Goal: Information Seeking & Learning: Learn about a topic

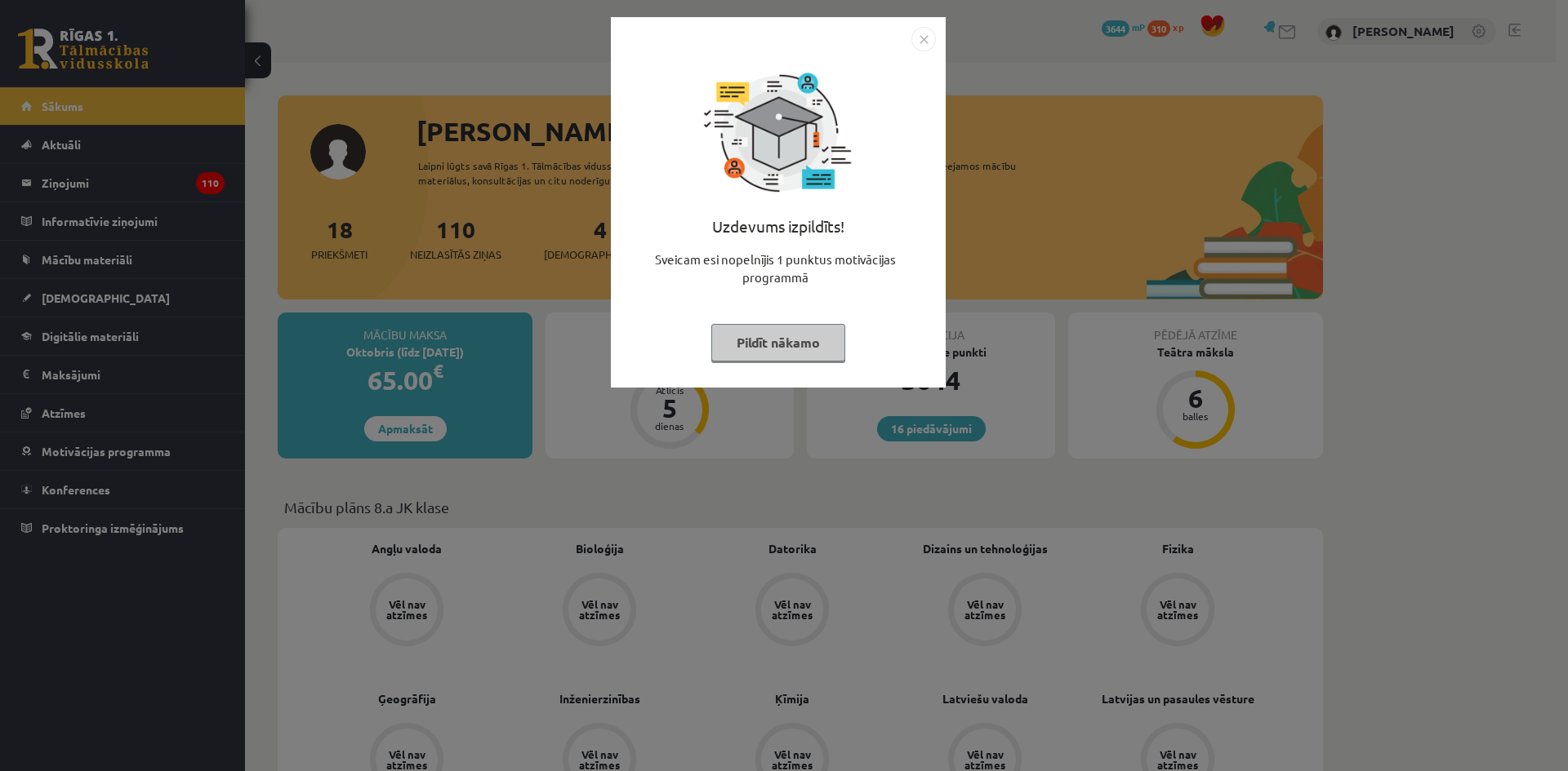
click at [921, 34] on img "Close" at bounding box center [923, 39] width 24 height 24
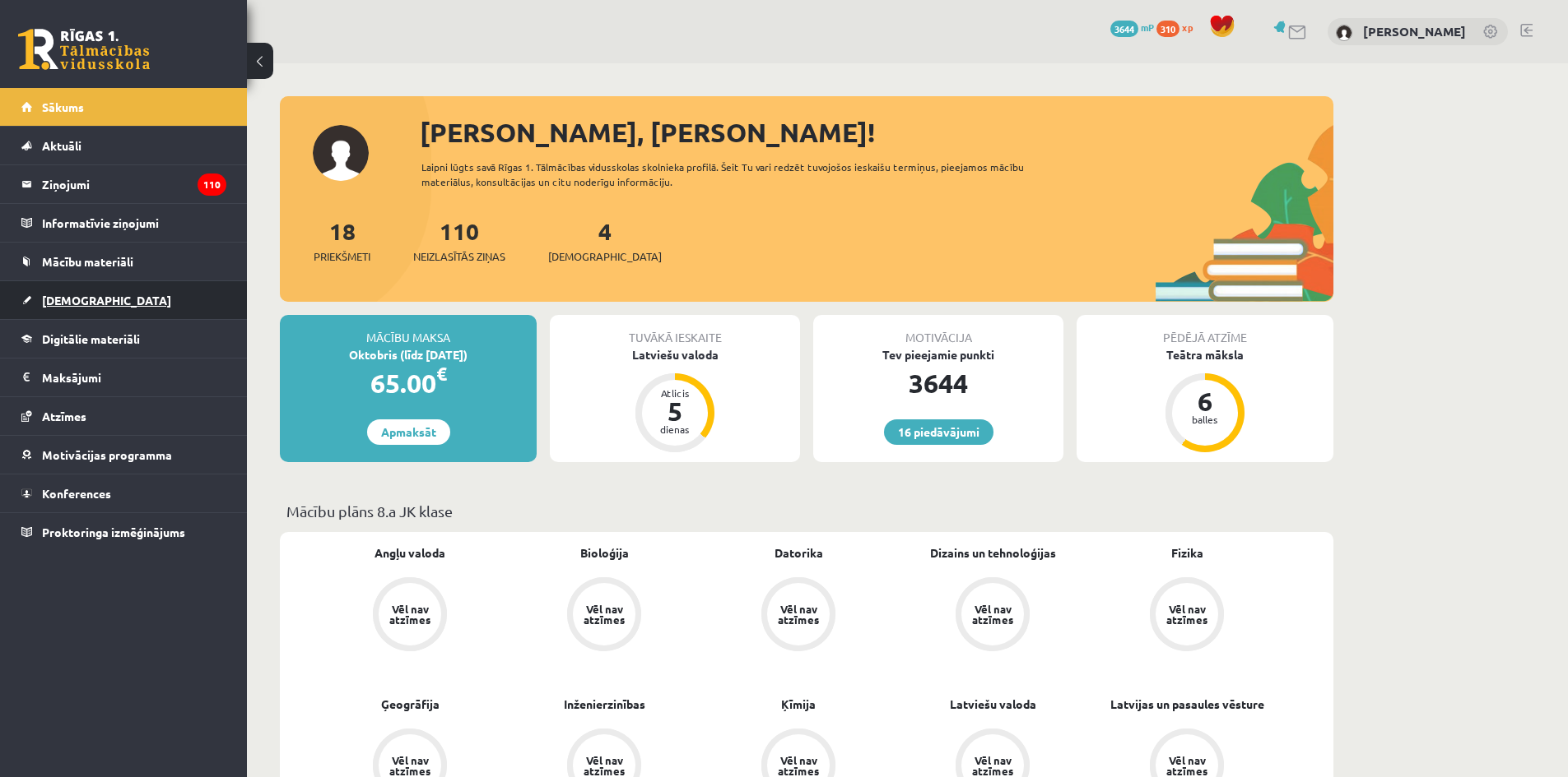
click at [118, 300] on link "[DEMOGRAPHIC_DATA]" at bounding box center [124, 301] width 205 height 38
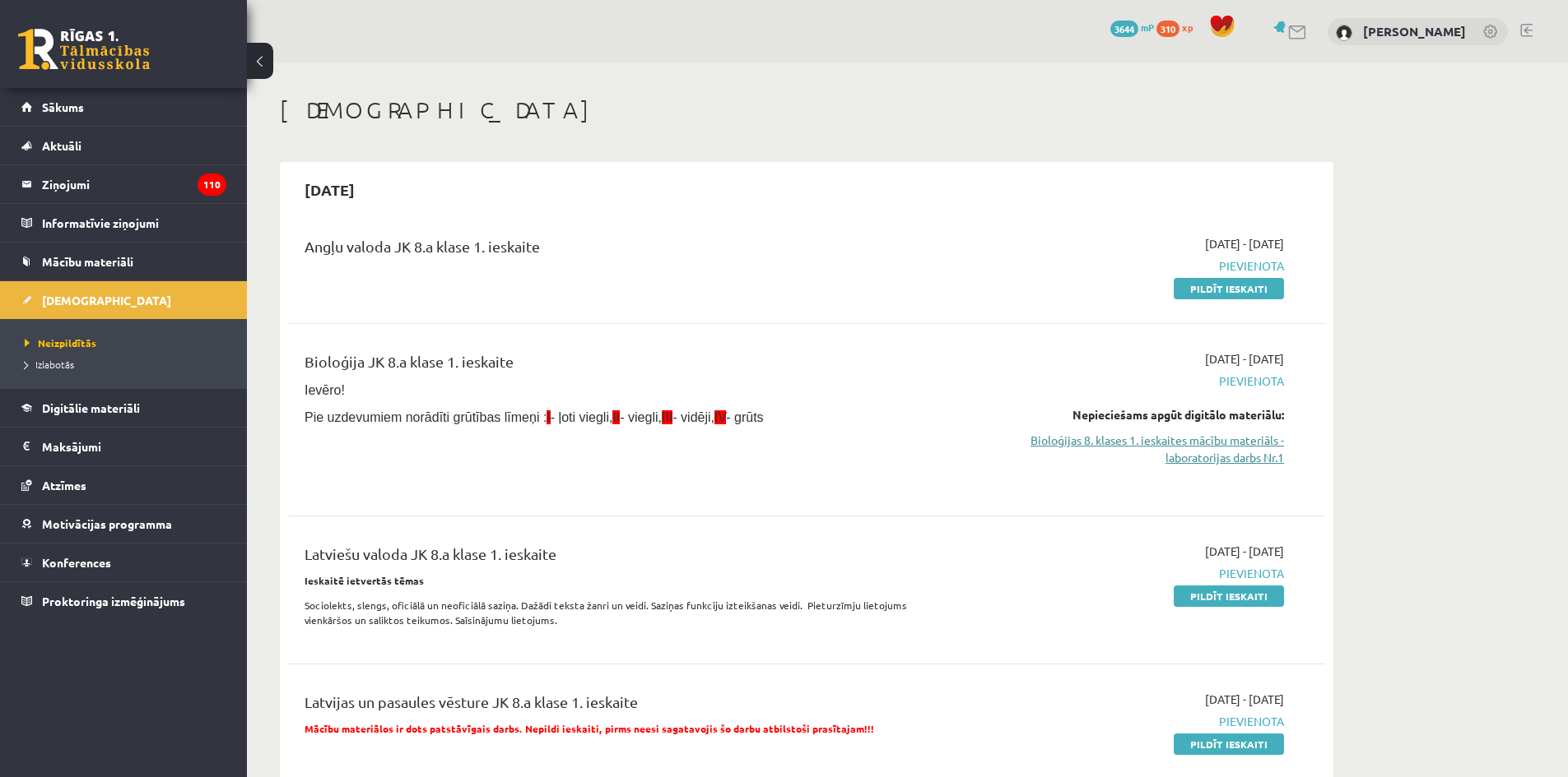
click at [1112, 444] on link "Bioloģijas 8. klases 1. ieskaites mācību materiāls - laboratorijas darbs Nr.1" at bounding box center [1128, 449] width 310 height 35
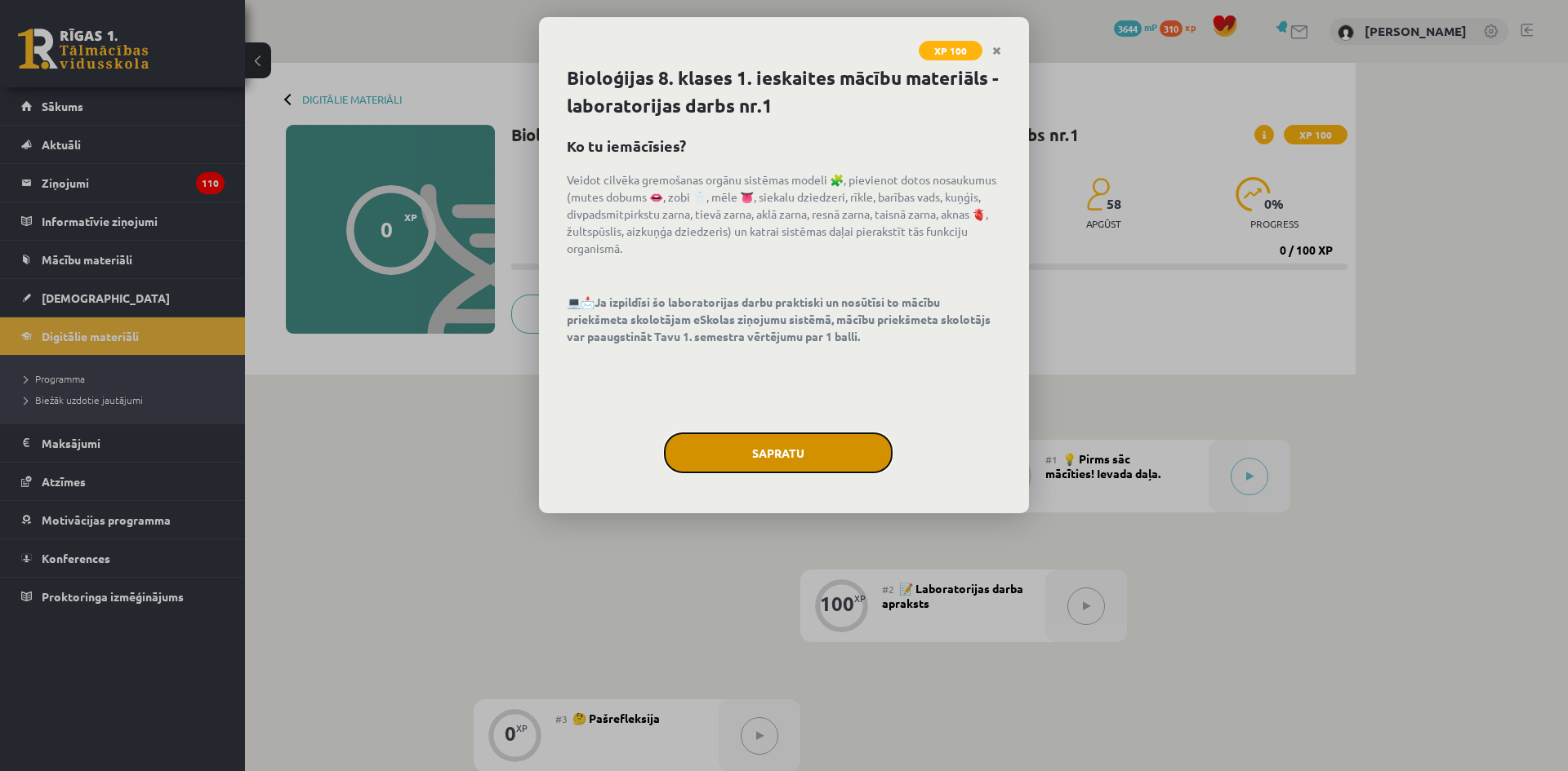
click at [758, 473] on button "Sapratu" at bounding box center [778, 453] width 229 height 41
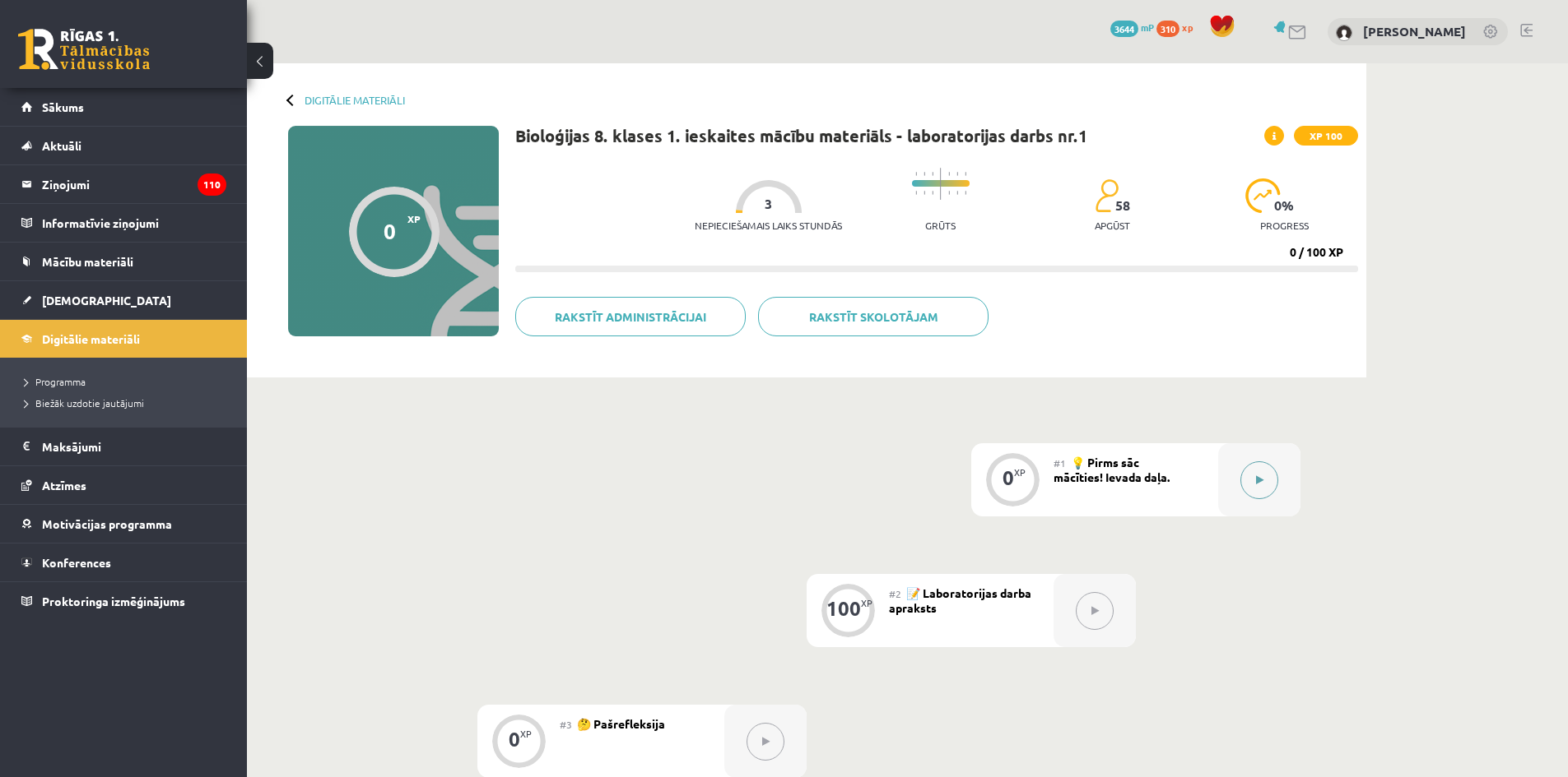
click at [1244, 483] on button at bounding box center [1259, 480] width 38 height 38
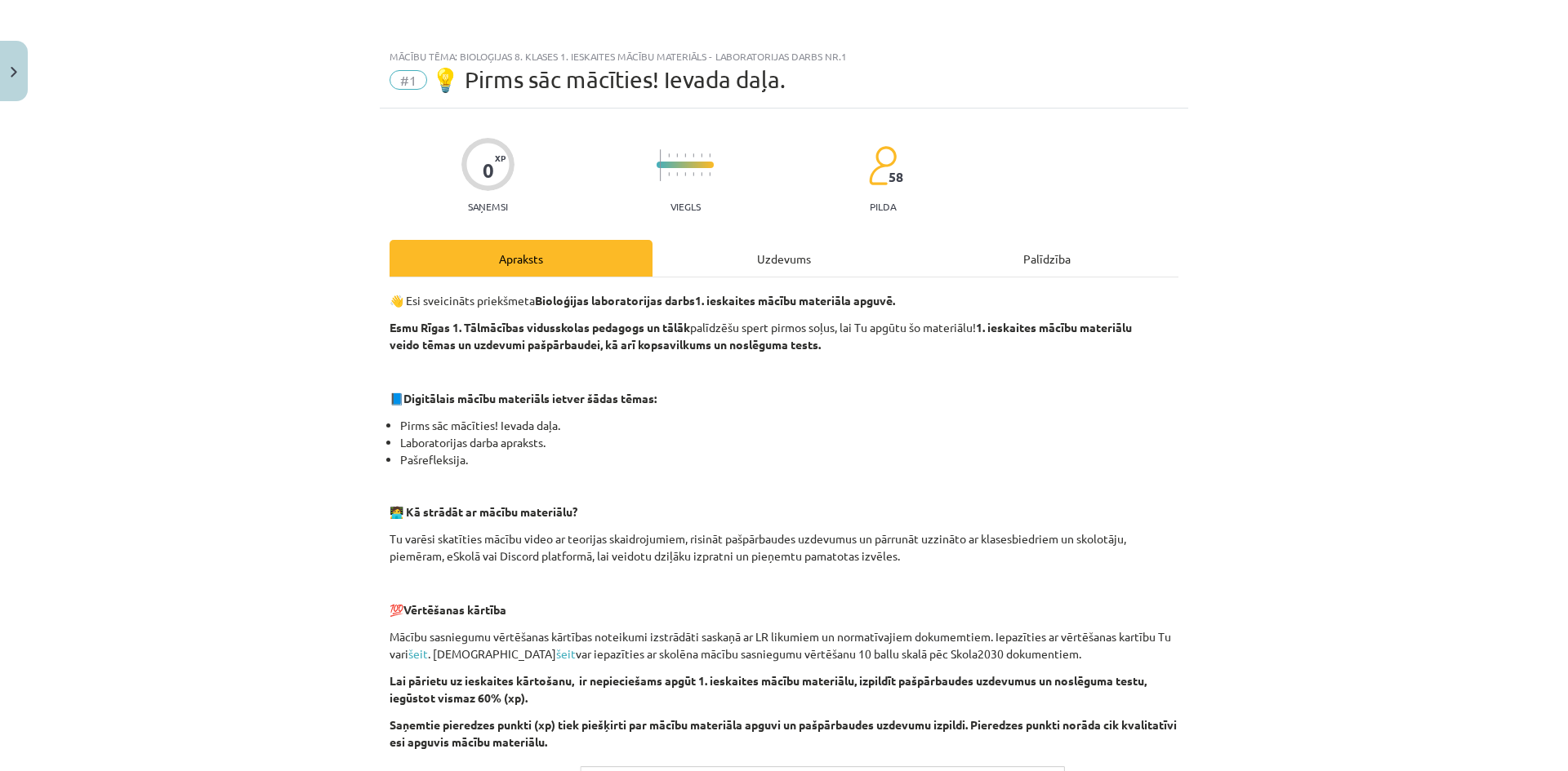
click at [759, 260] on div "Uzdevums" at bounding box center [784, 258] width 263 height 37
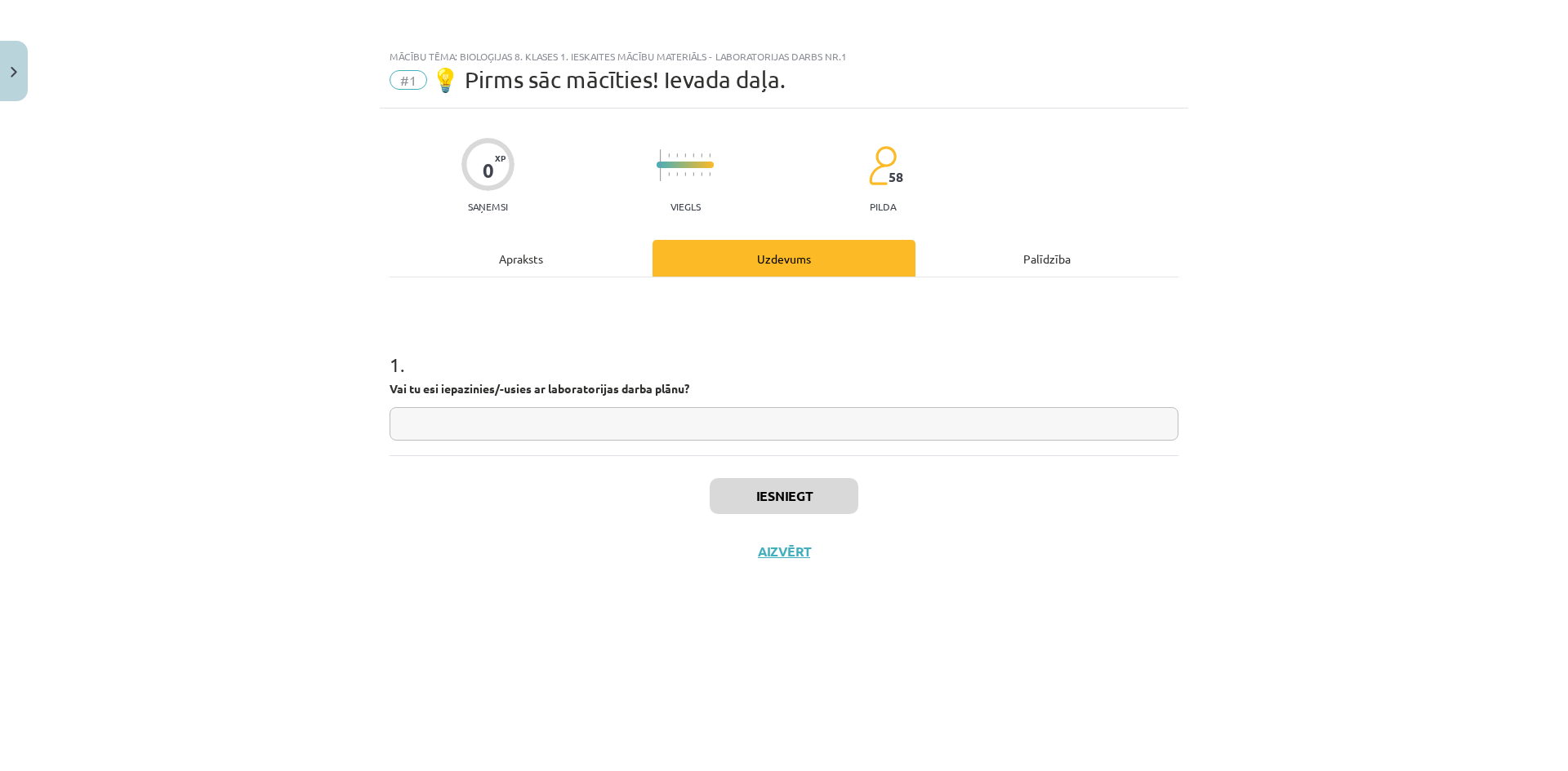
click at [600, 420] on input "text" at bounding box center [784, 424] width 789 height 34
type input "**"
click at [754, 495] on button "Iesniegt" at bounding box center [784, 496] width 148 height 36
click at [802, 563] on button "Nākamā nodarbība" at bounding box center [784, 563] width 160 height 38
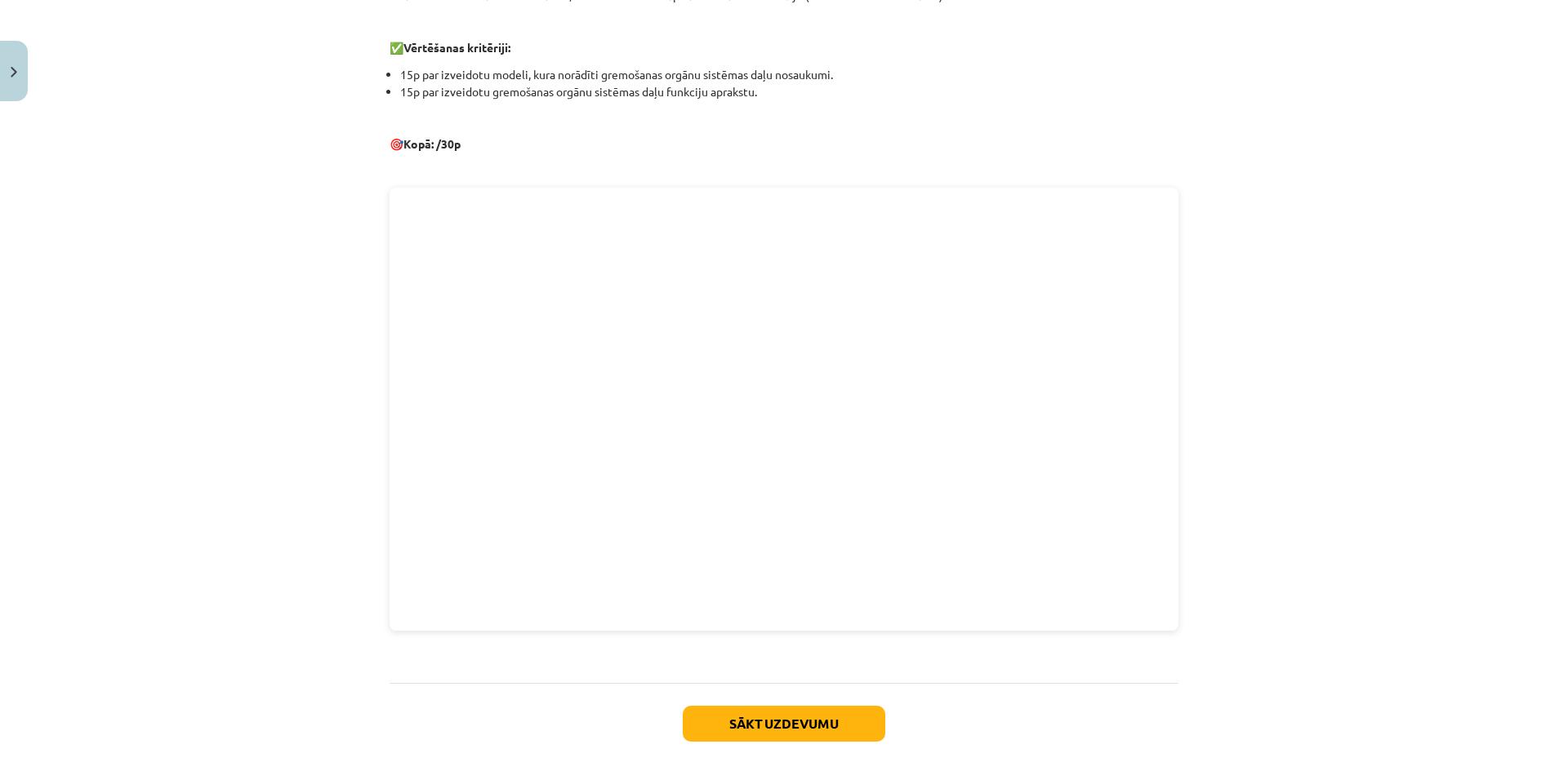
scroll to position [653, 0]
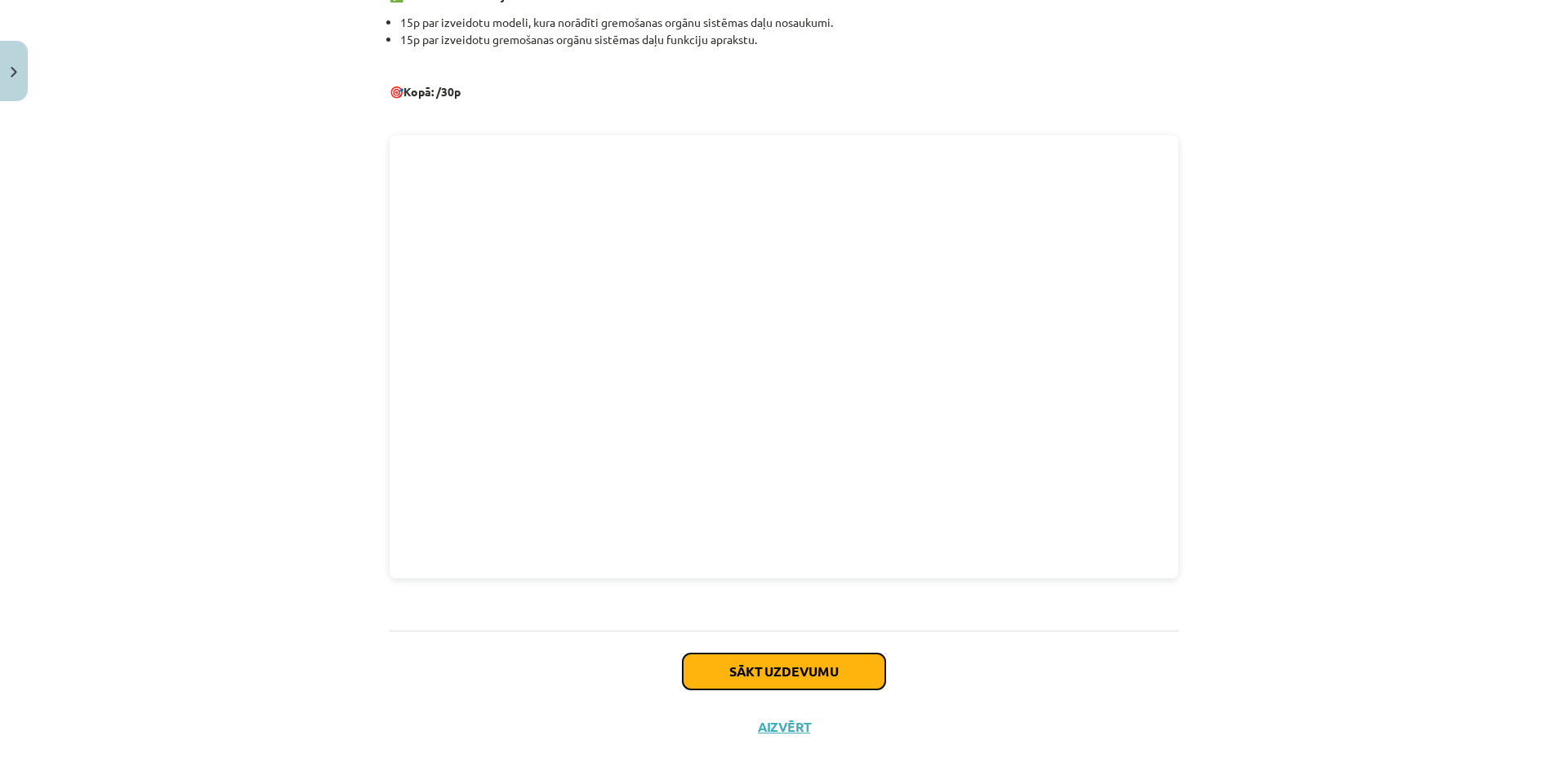
click at [787, 658] on button "Sākt uzdevumu" at bounding box center [784, 672] width 203 height 36
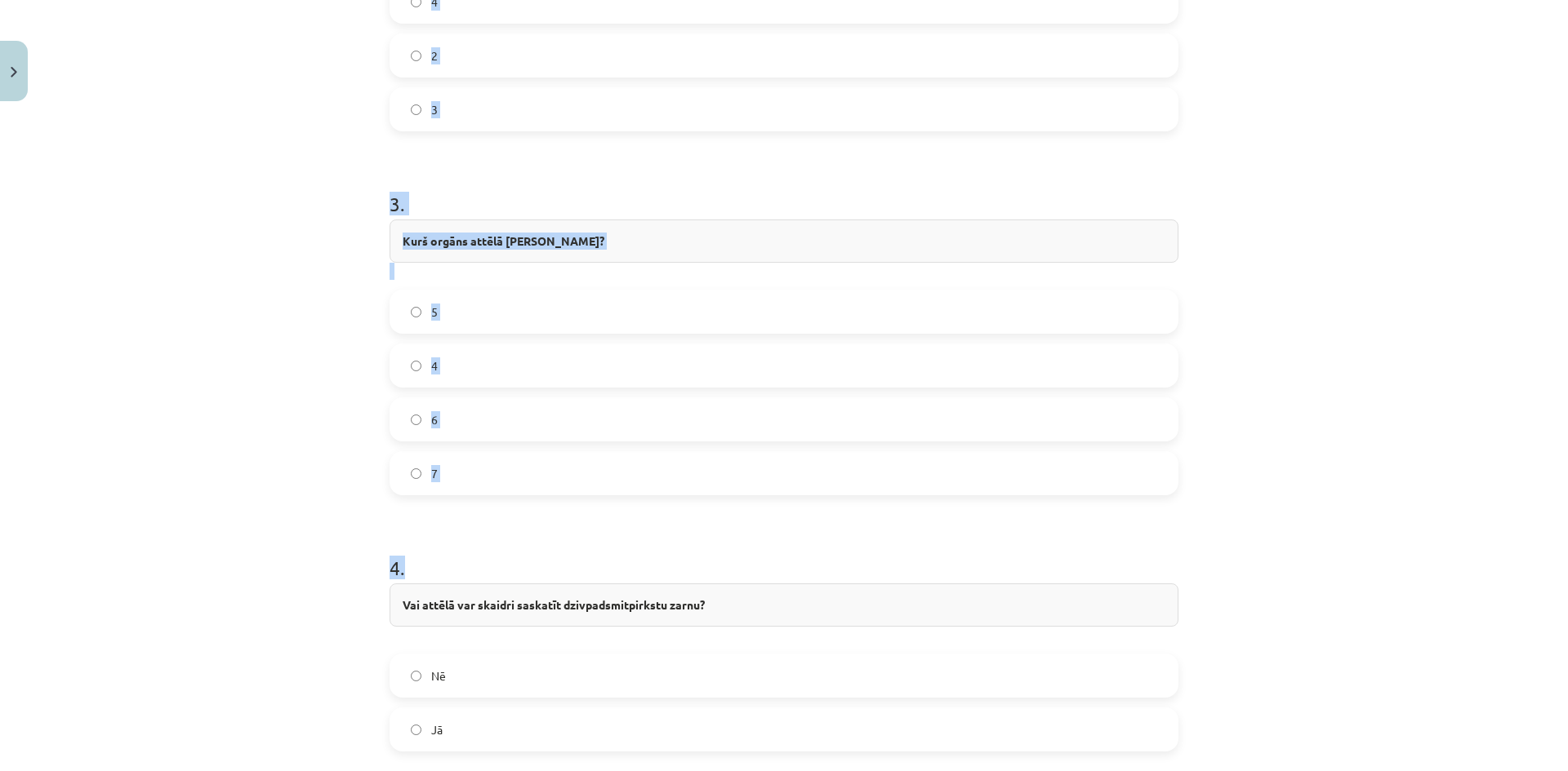
scroll to position [1184, 0]
drag, startPoint x: 365, startPoint y: 305, endPoint x: 752, endPoint y: 520, distance: 442.7
click at [757, 546] on div "Mācību tēma: Bioloģijas 8. klases 1. ieskaites mācību materiāls - laboratorijas…" at bounding box center [784, 386] width 1568 height 771
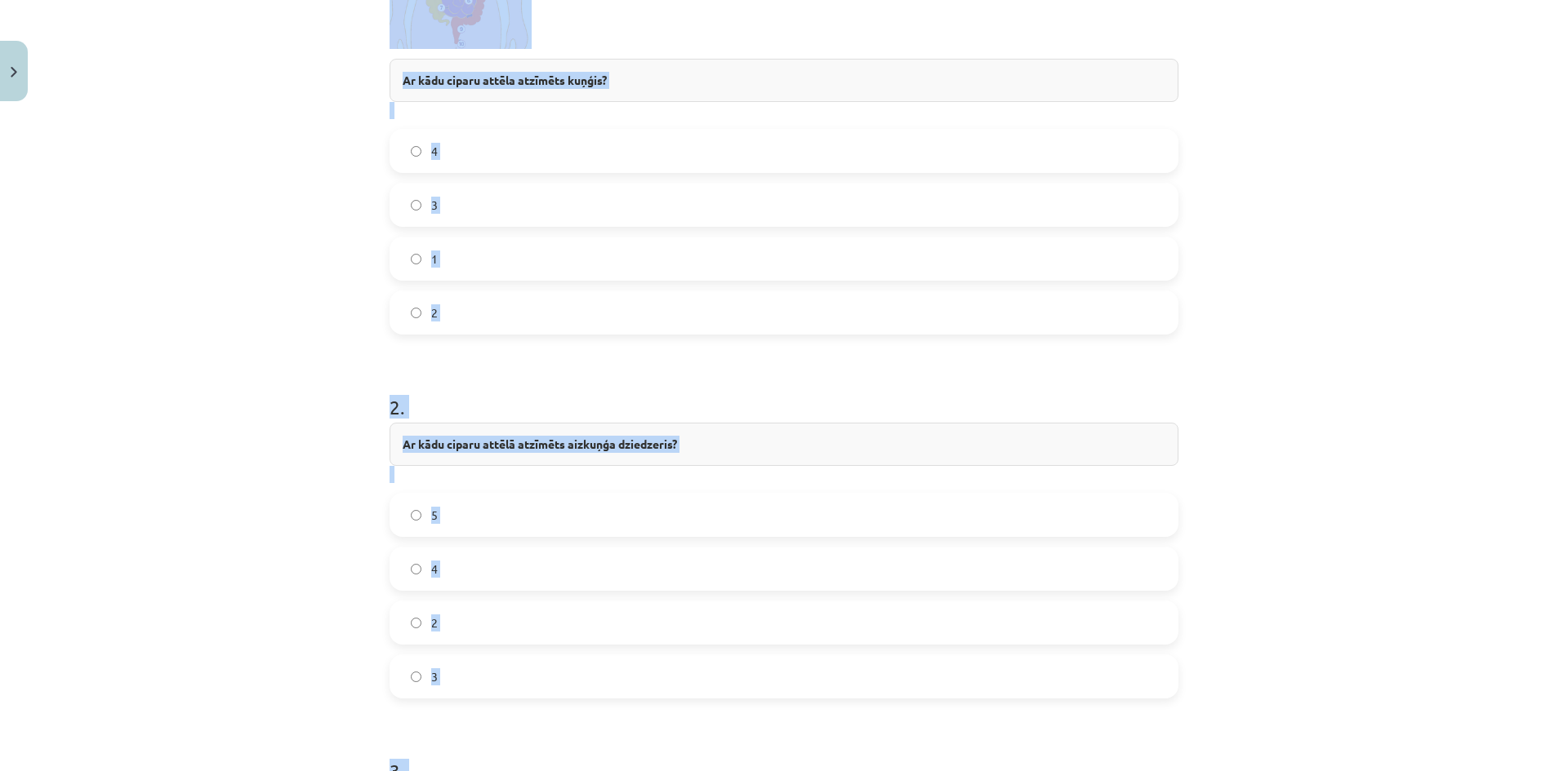
click at [203, 249] on div "Mācību tēma: Bioloģijas 8. klases 1. ieskaites mācību materiāls - laboratorijas…" at bounding box center [784, 386] width 1568 height 771
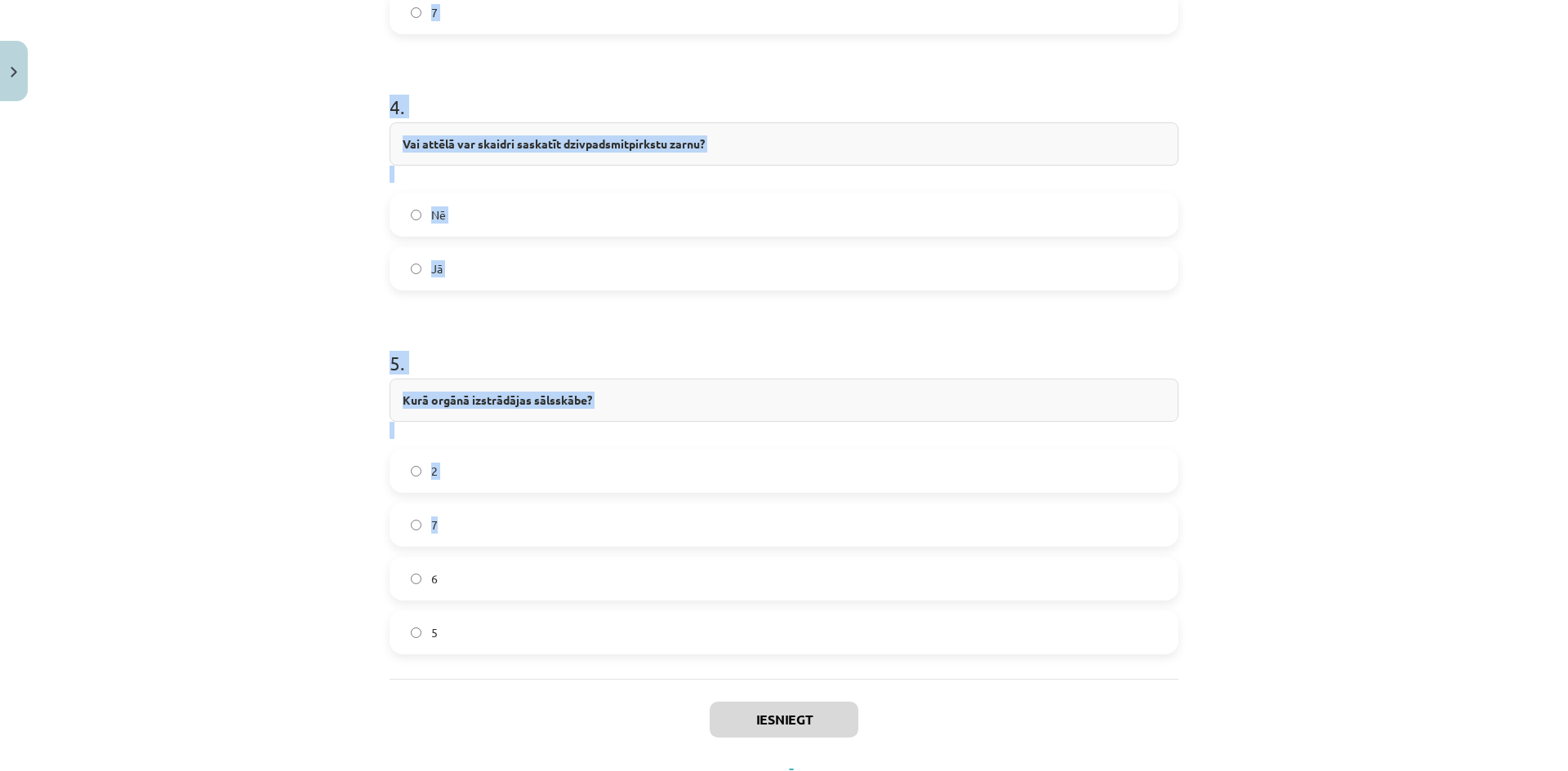
scroll to position [1714, 0]
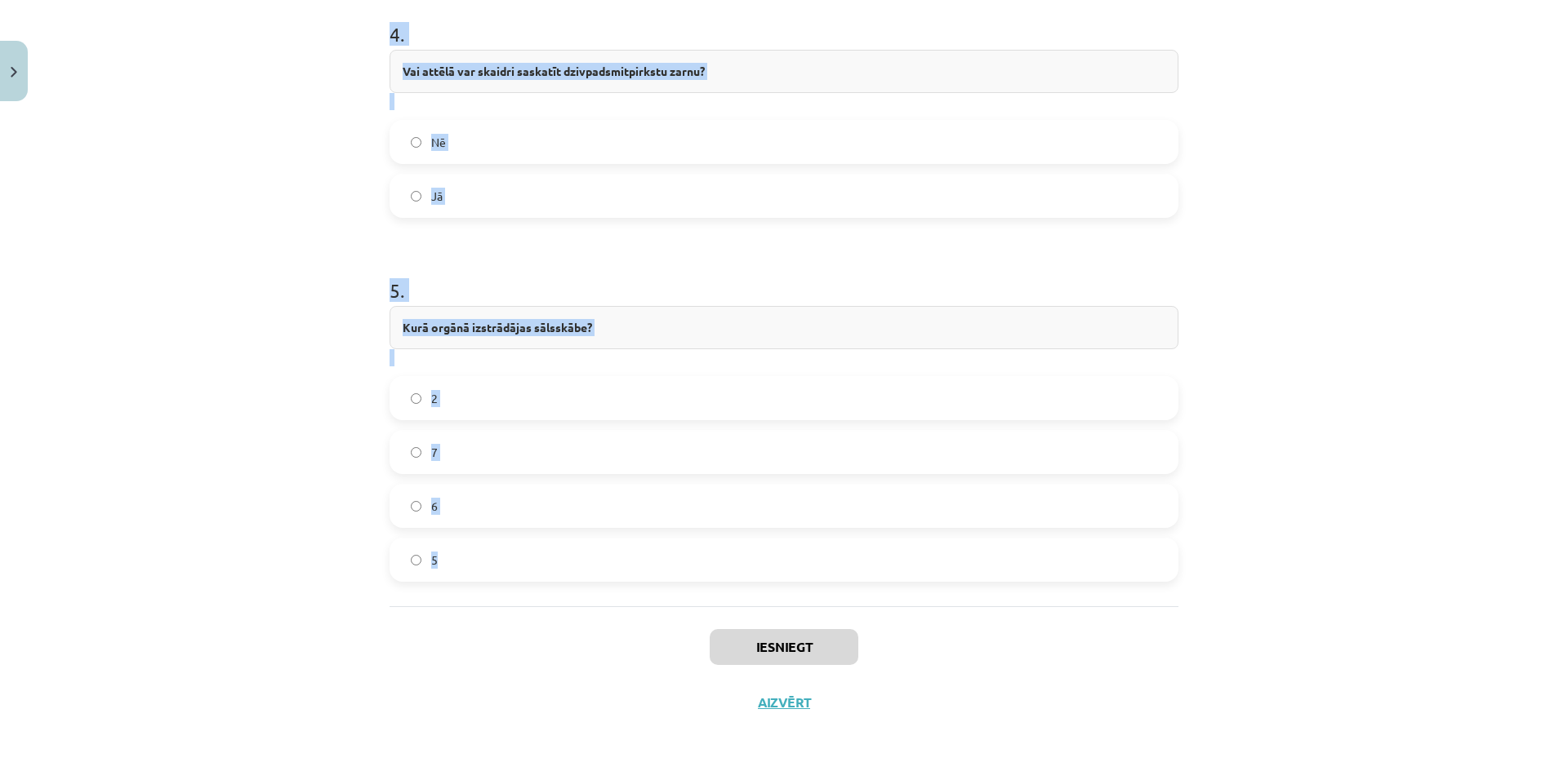
drag, startPoint x: 343, startPoint y: 347, endPoint x: 725, endPoint y: 572, distance: 443.3
click at [725, 572] on div "Mācību tēma: Bioloģijas 8. klases 1. ieskaites mācību materiāls - laboratorijas…" at bounding box center [784, 386] width 1568 height 771
copy form "2 . Ar kādu ciparu attēlā atzīmēts aizkuņģa dziedzeris? 5 4 2 3 3 . Kurš orgāns…"
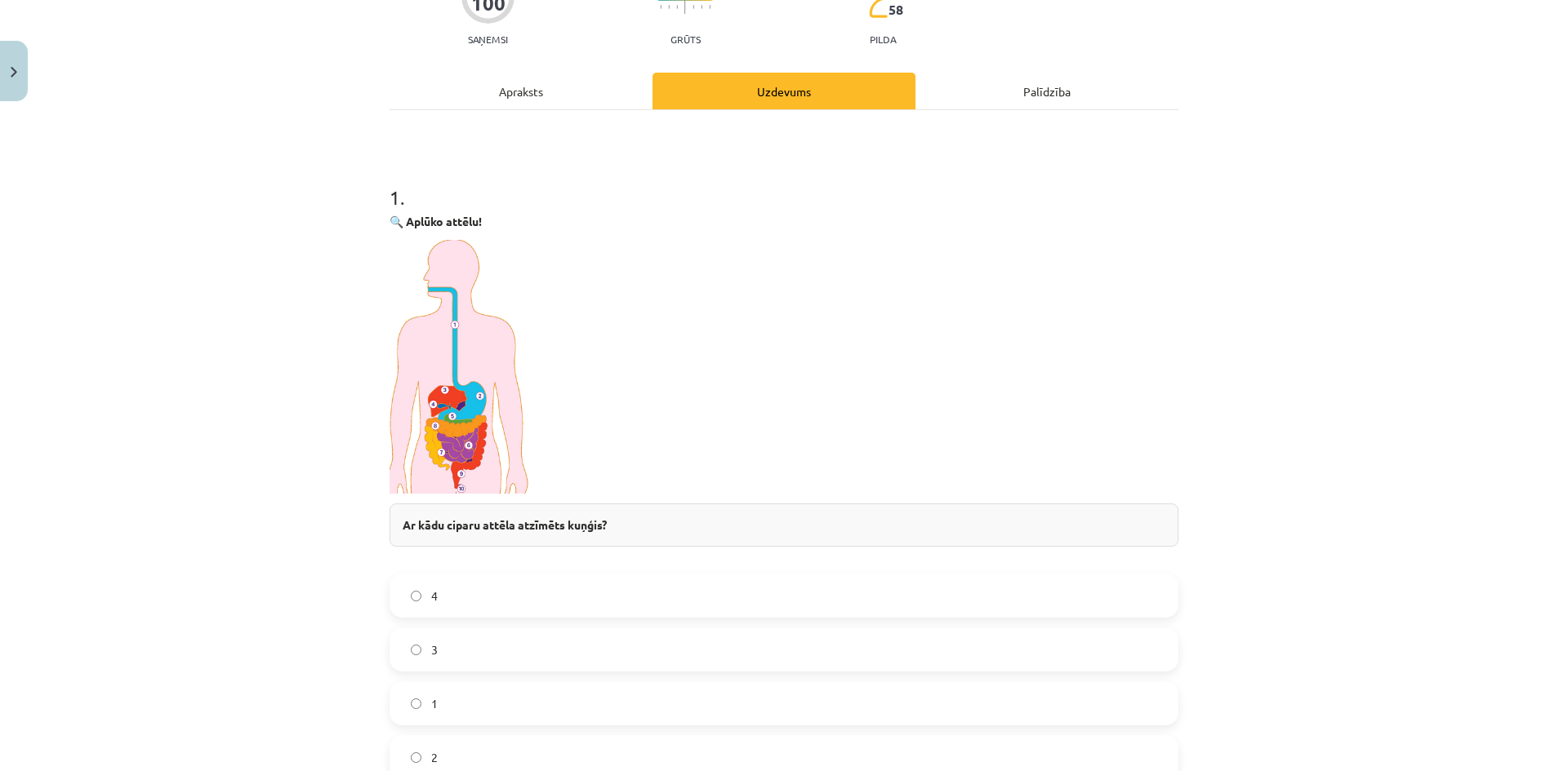
scroll to position [0, 0]
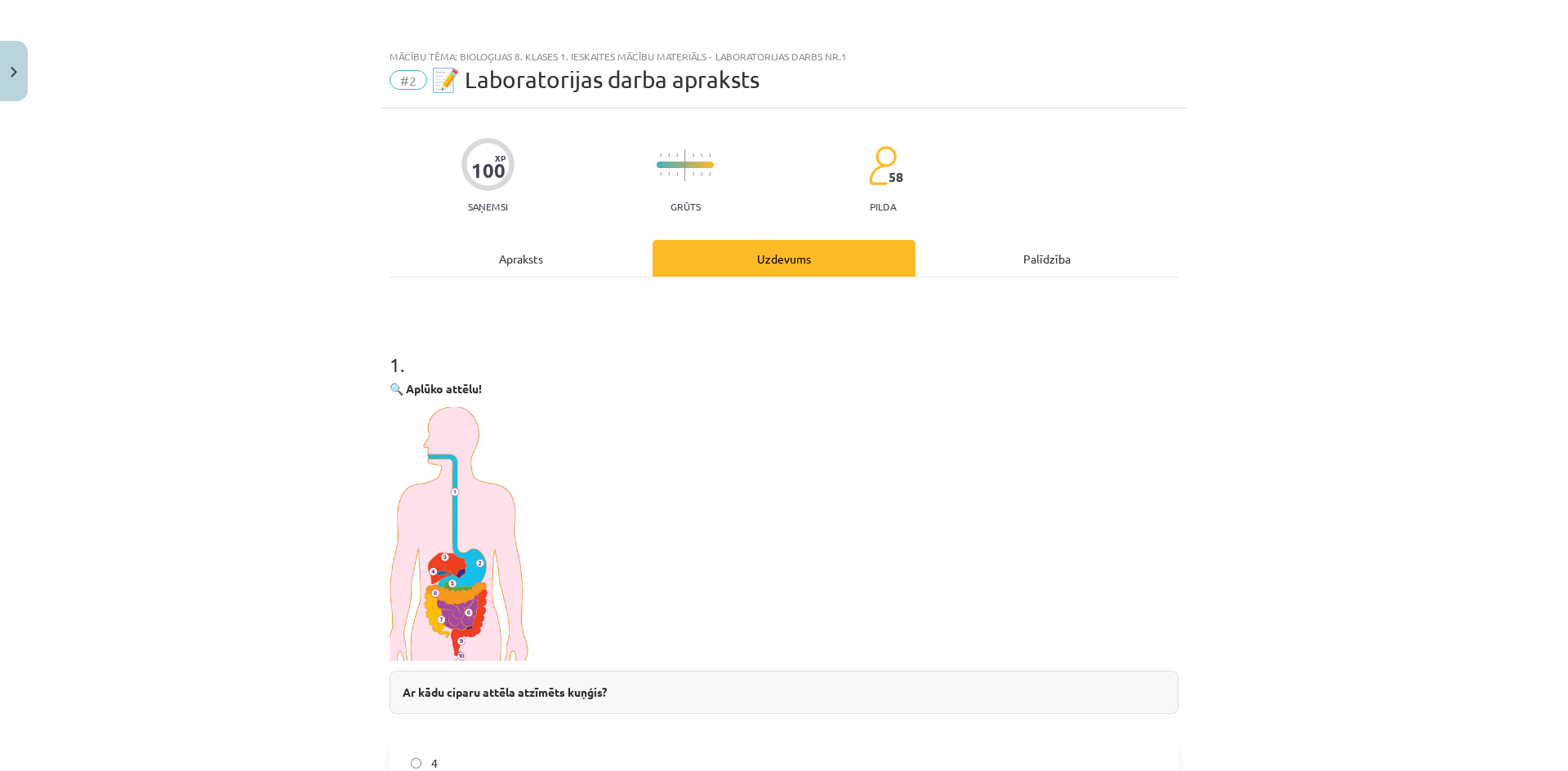
click at [259, 336] on div "Mācību tēma: Bioloģijas 8. klases 1. ieskaites mācību materiāls - laboratorijas…" at bounding box center [784, 386] width 1568 height 771
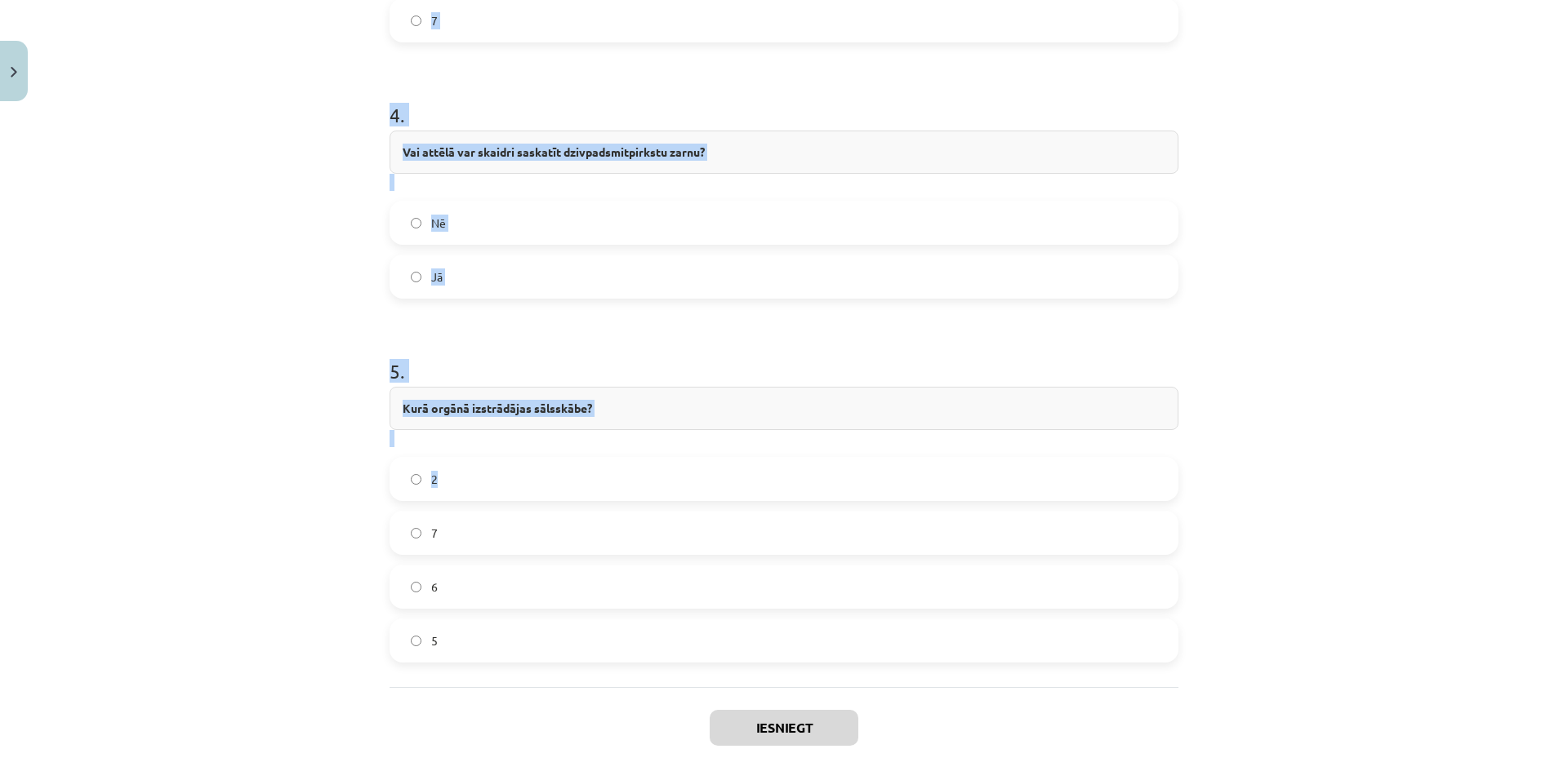
scroll to position [1714, 0]
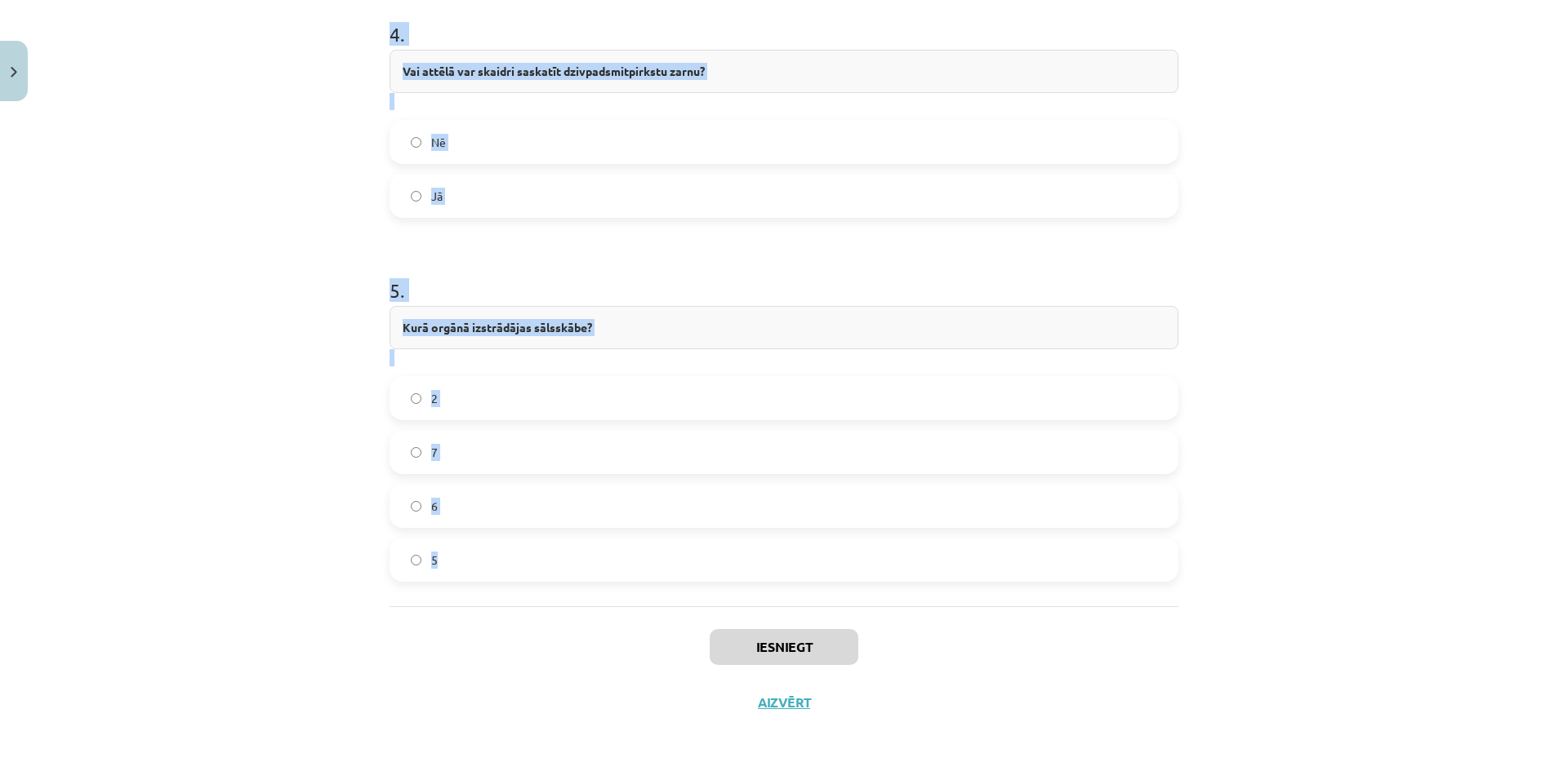
drag, startPoint x: 340, startPoint y: 204, endPoint x: 585, endPoint y: 567, distance: 437.9
click at [585, 567] on div "Mācību tēma: Bioloģijas 8. klases 1. ieskaites mācību materiāls - laboratorijas…" at bounding box center [784, 386] width 1568 height 771
copy form "1 . 🔍 Aplūko attēlu! Ar kādu ciparu attēla atzīmēts kuņģis? 4 3 1 2 2 . Ar kādu…"
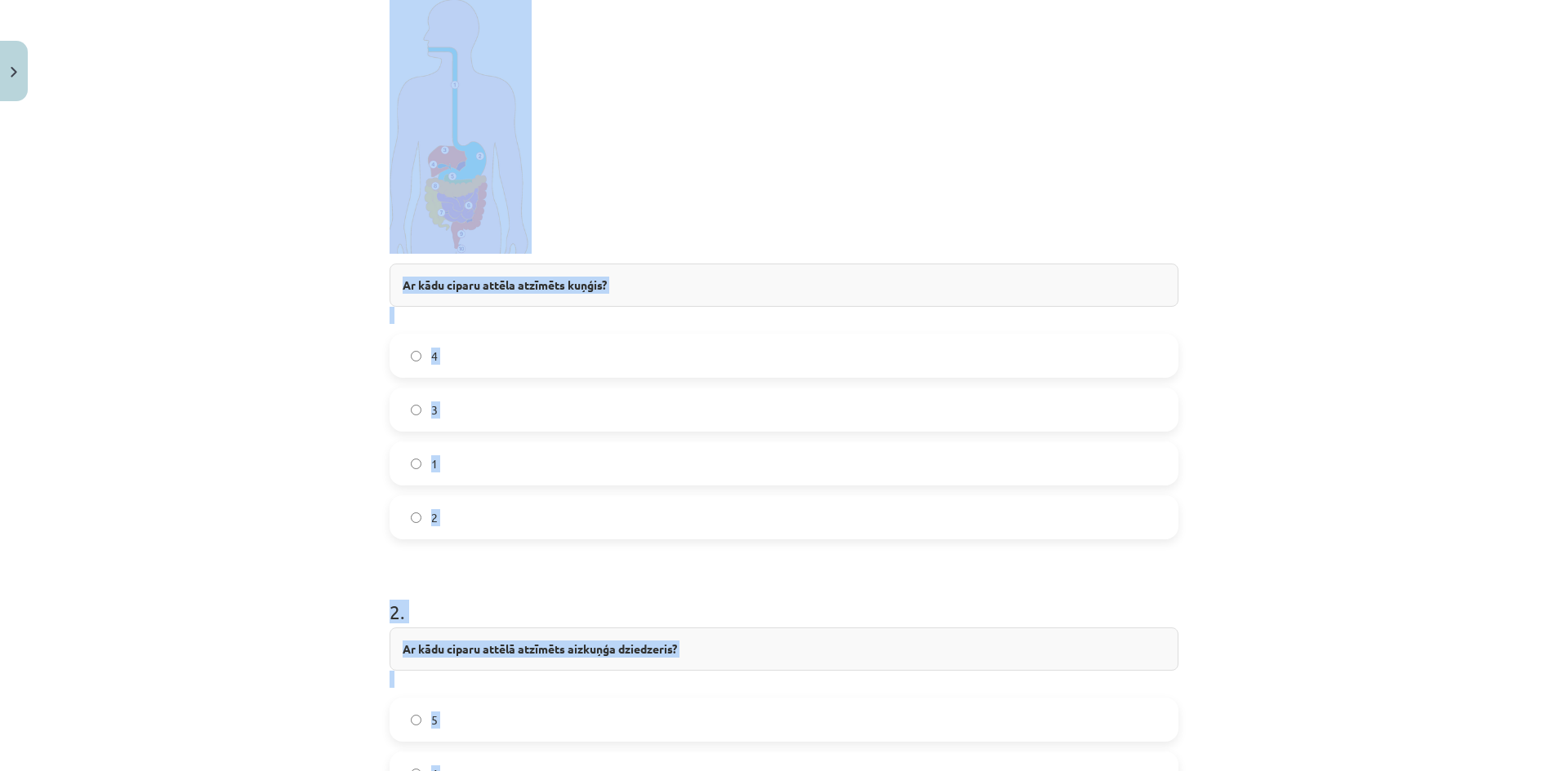
scroll to position [325, 0]
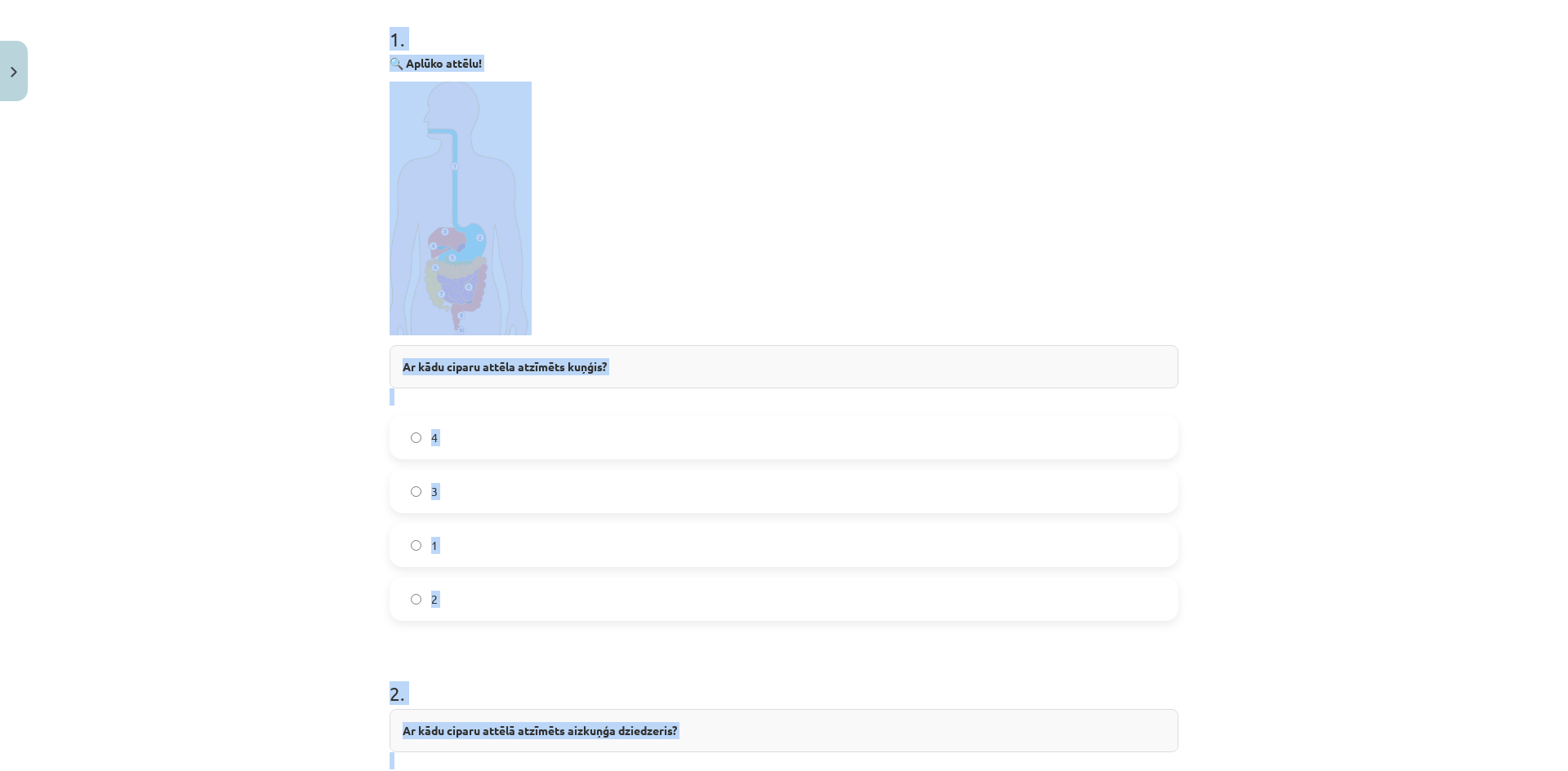
click at [475, 591] on label "2" at bounding box center [784, 599] width 785 height 41
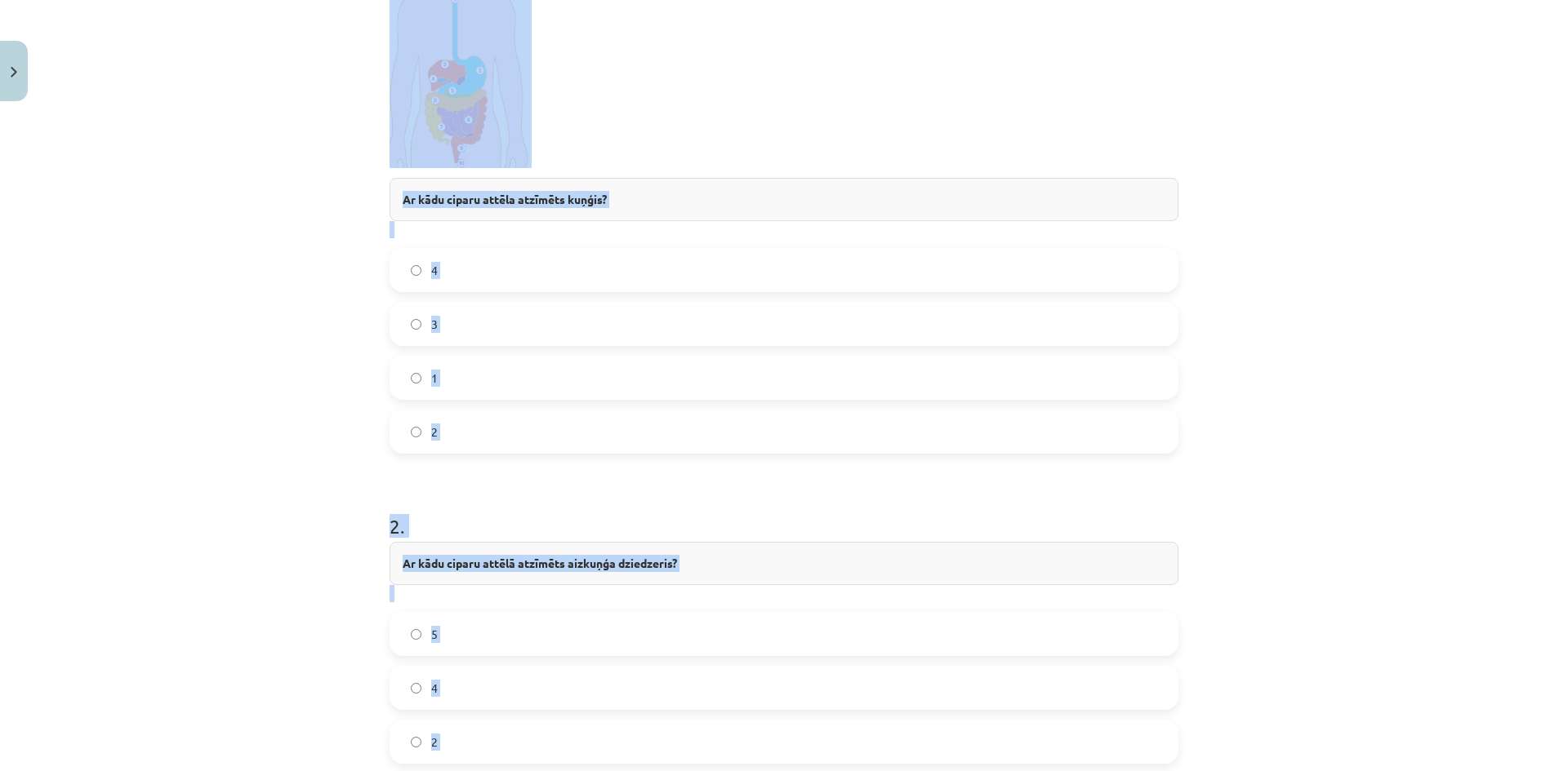
scroll to position [570, 0]
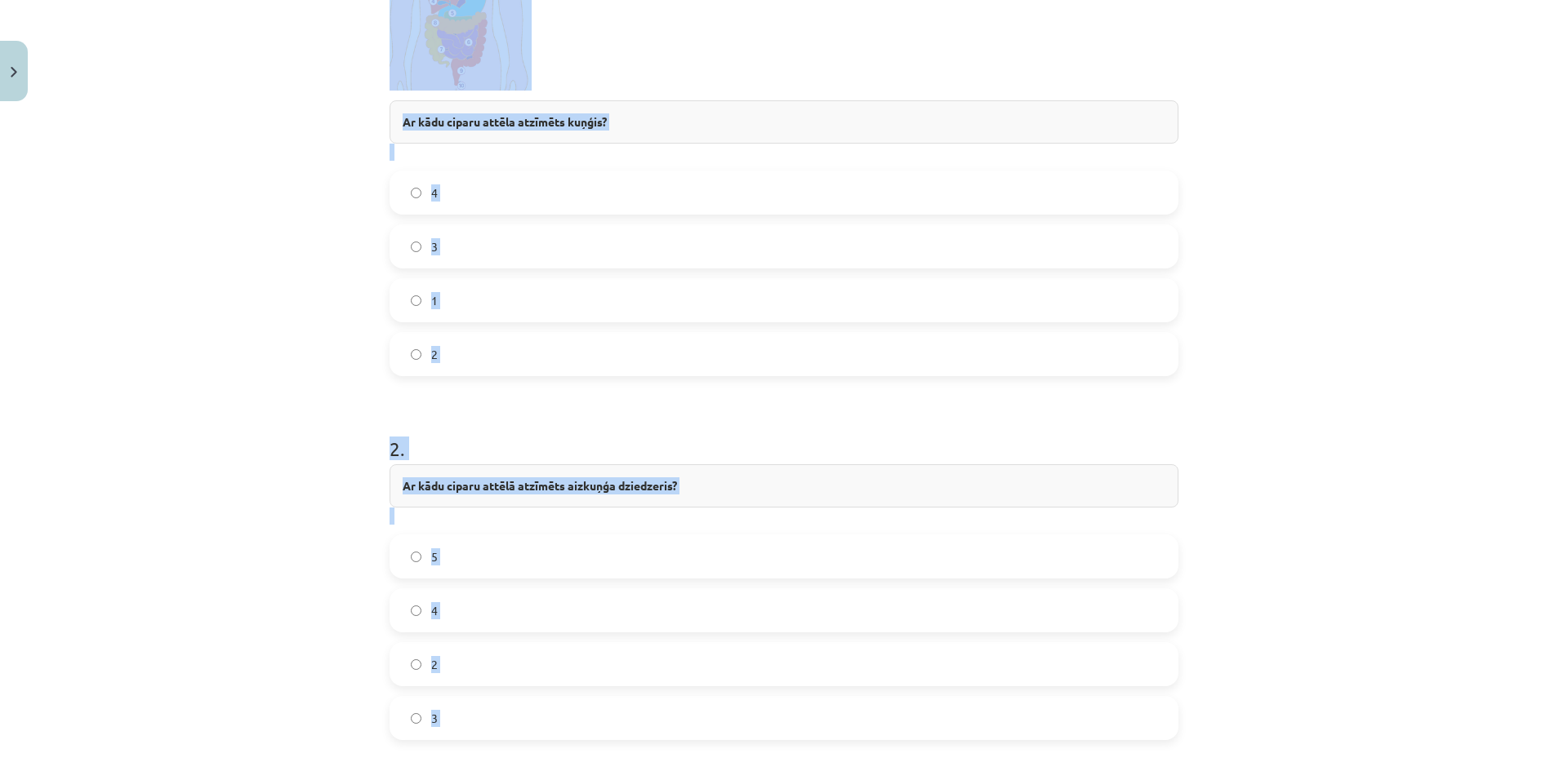
click at [516, 606] on label "4" at bounding box center [784, 611] width 785 height 41
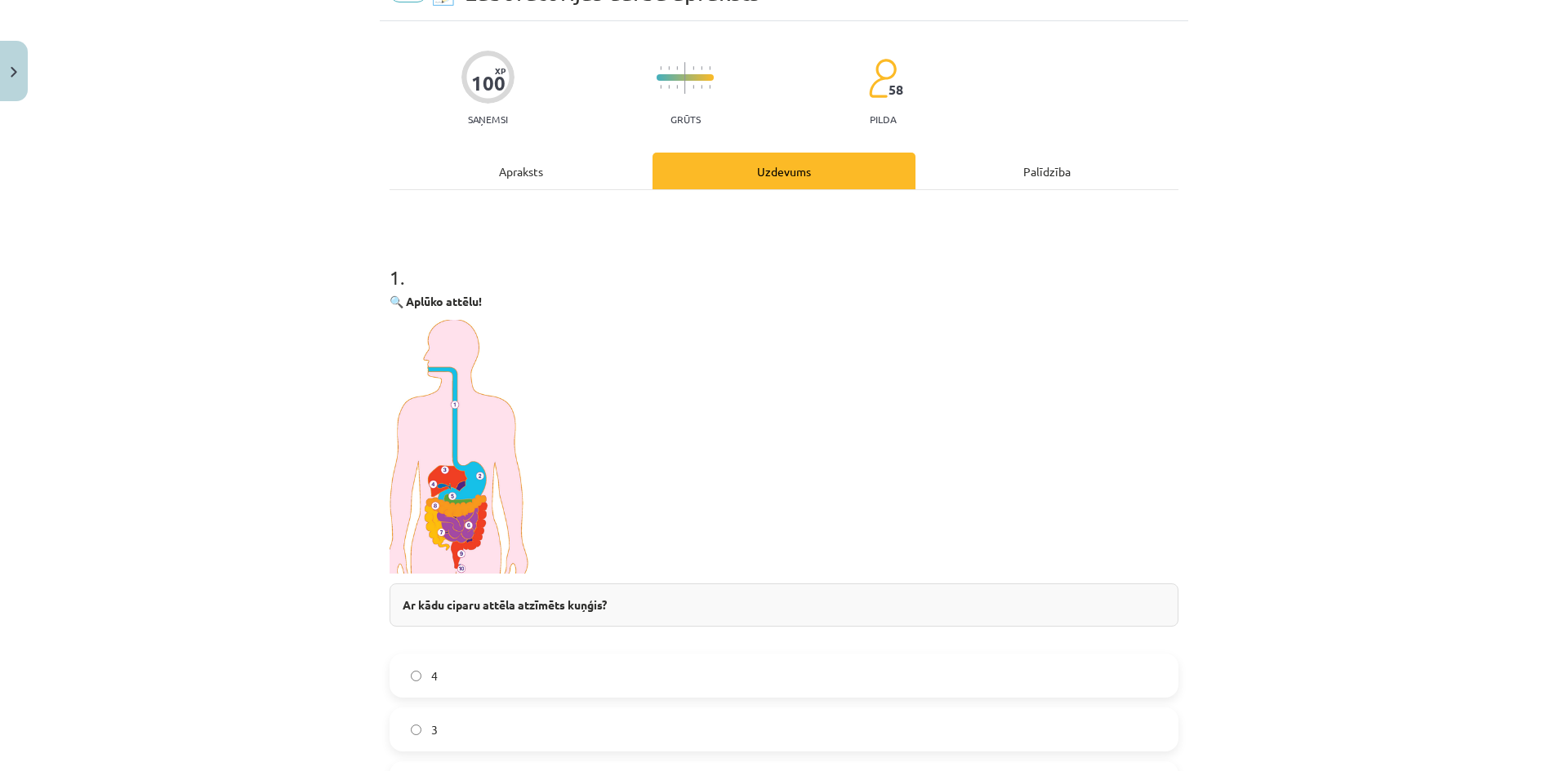
scroll to position [81, 0]
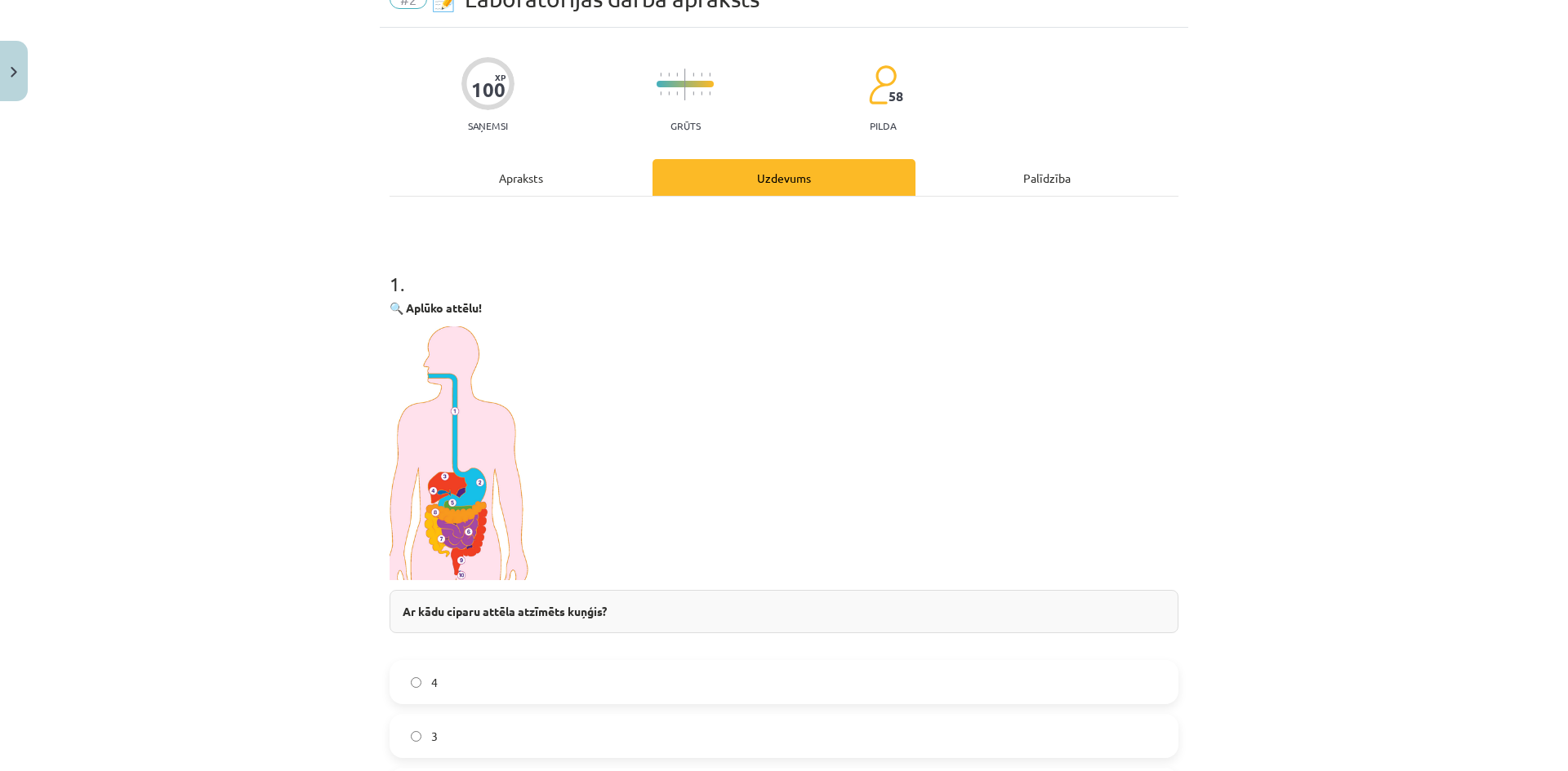
click at [516, 605] on strong "Ar kādu ciparu attēla atzīmēts kuņģis?" at bounding box center [505, 612] width 205 height 15
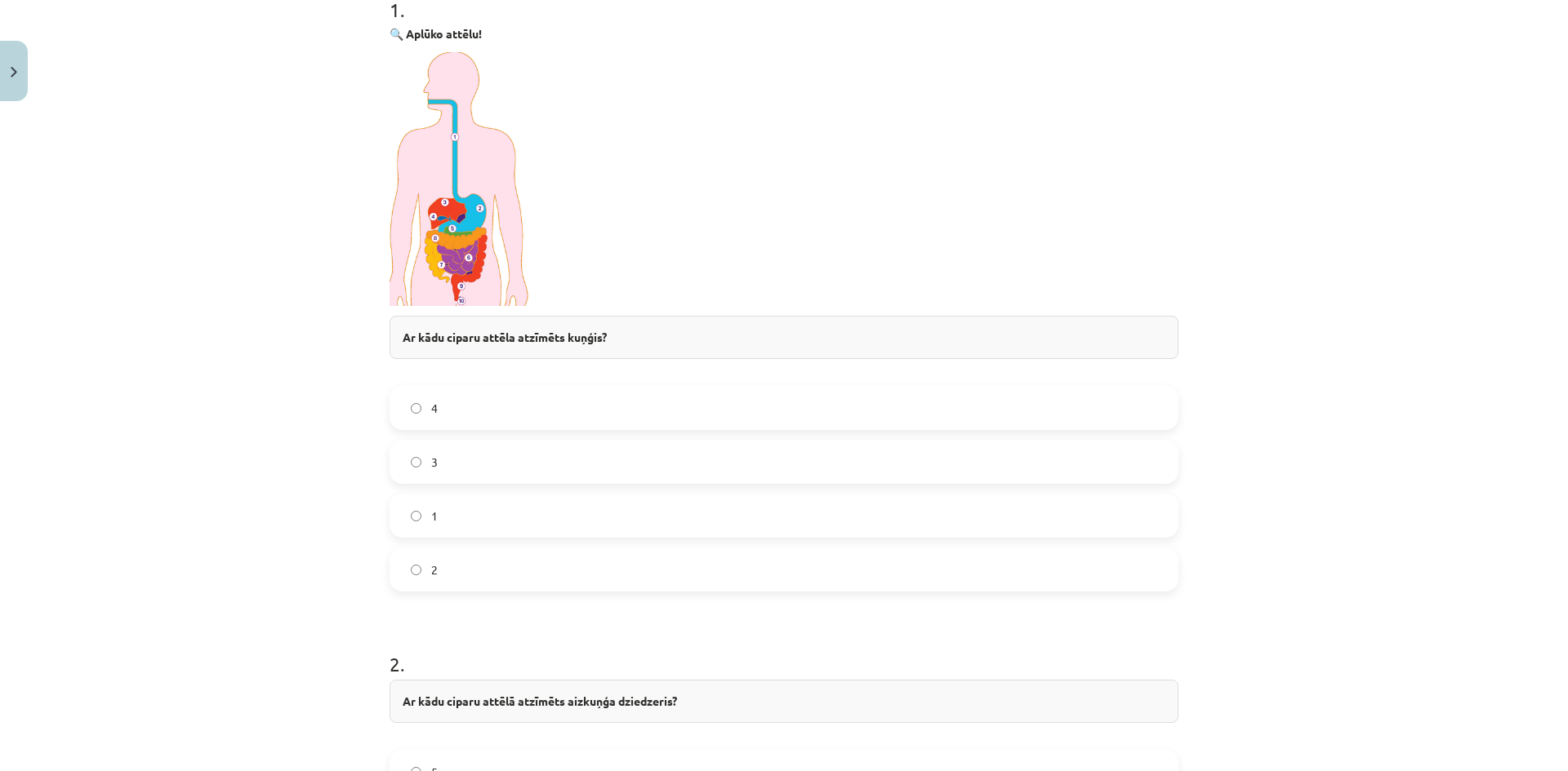
scroll to position [325, 0]
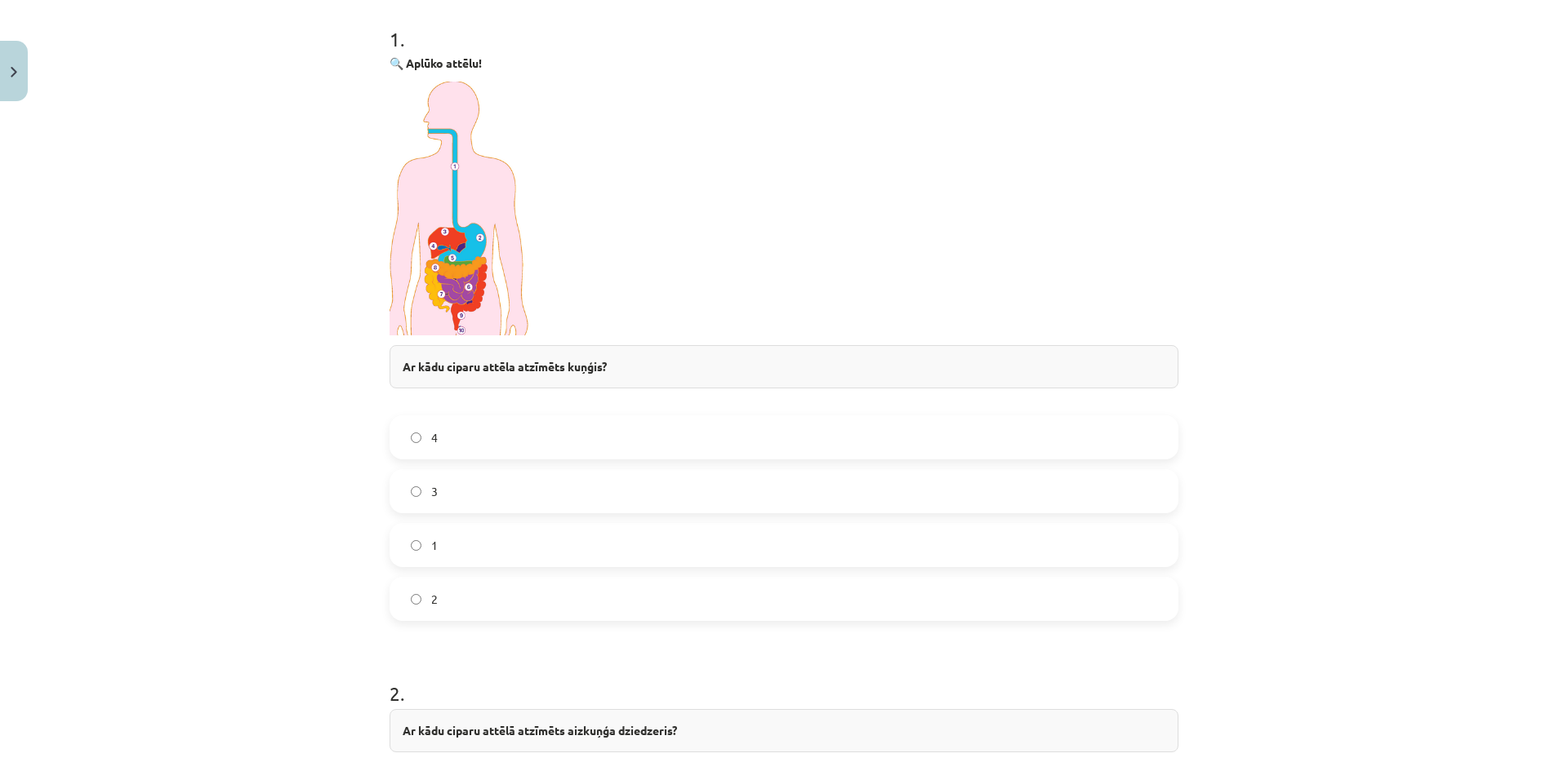
click at [582, 263] on p at bounding box center [784, 208] width 789 height 254
click at [520, 243] on img at bounding box center [460, 208] width 142 height 254
click at [471, 227] on img at bounding box center [460, 208] width 142 height 254
click at [512, 211] on img at bounding box center [460, 208] width 142 height 254
click at [472, 218] on img at bounding box center [460, 208] width 142 height 254
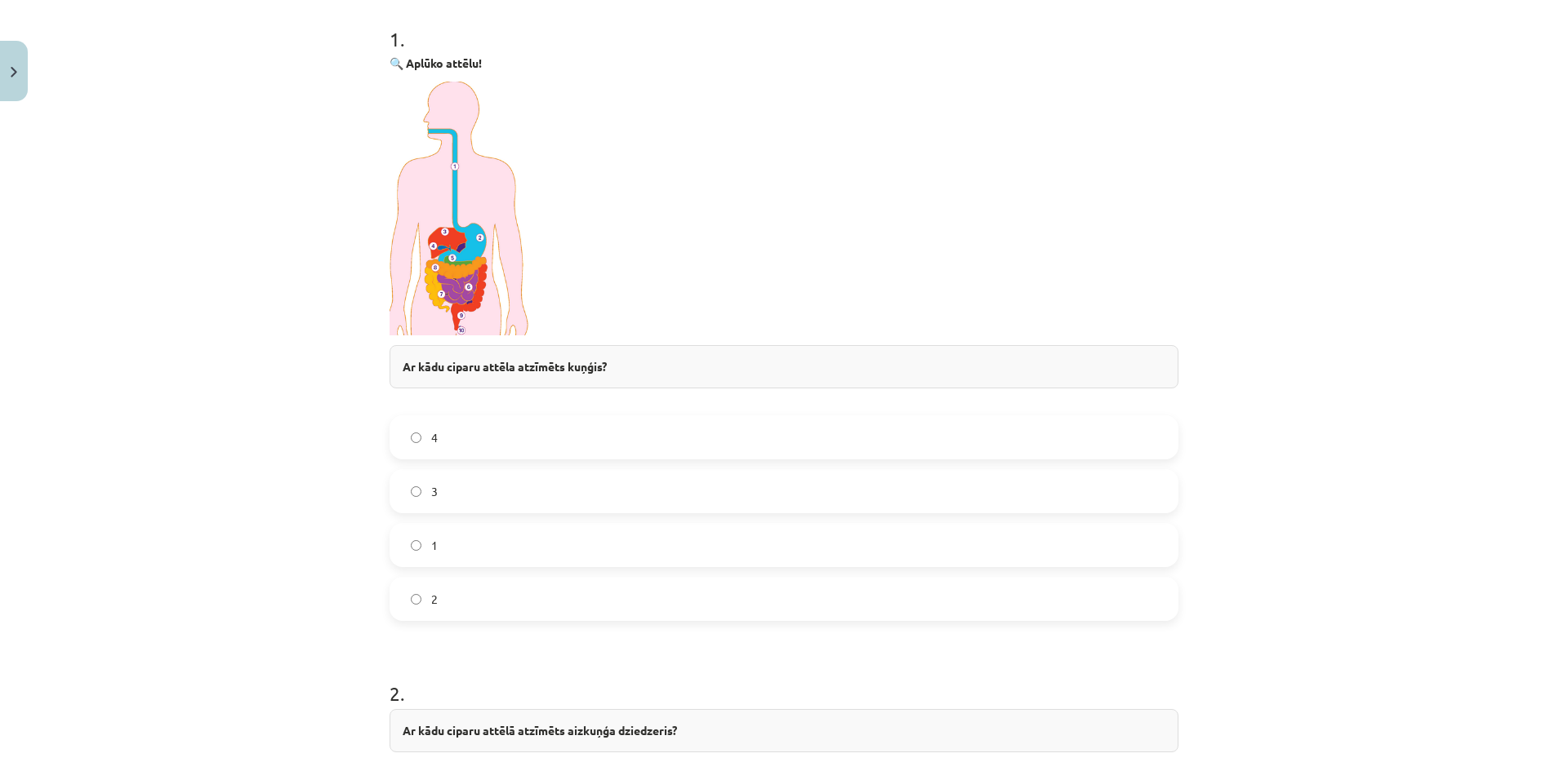
click at [833, 261] on p at bounding box center [784, 208] width 789 height 254
click at [296, 178] on div "Mācību tēma: Bioloģijas 8. klases 1. ieskaites mācību materiāls - laboratorijas…" at bounding box center [784, 386] width 1568 height 771
click at [470, 205] on img at bounding box center [460, 208] width 142 height 254
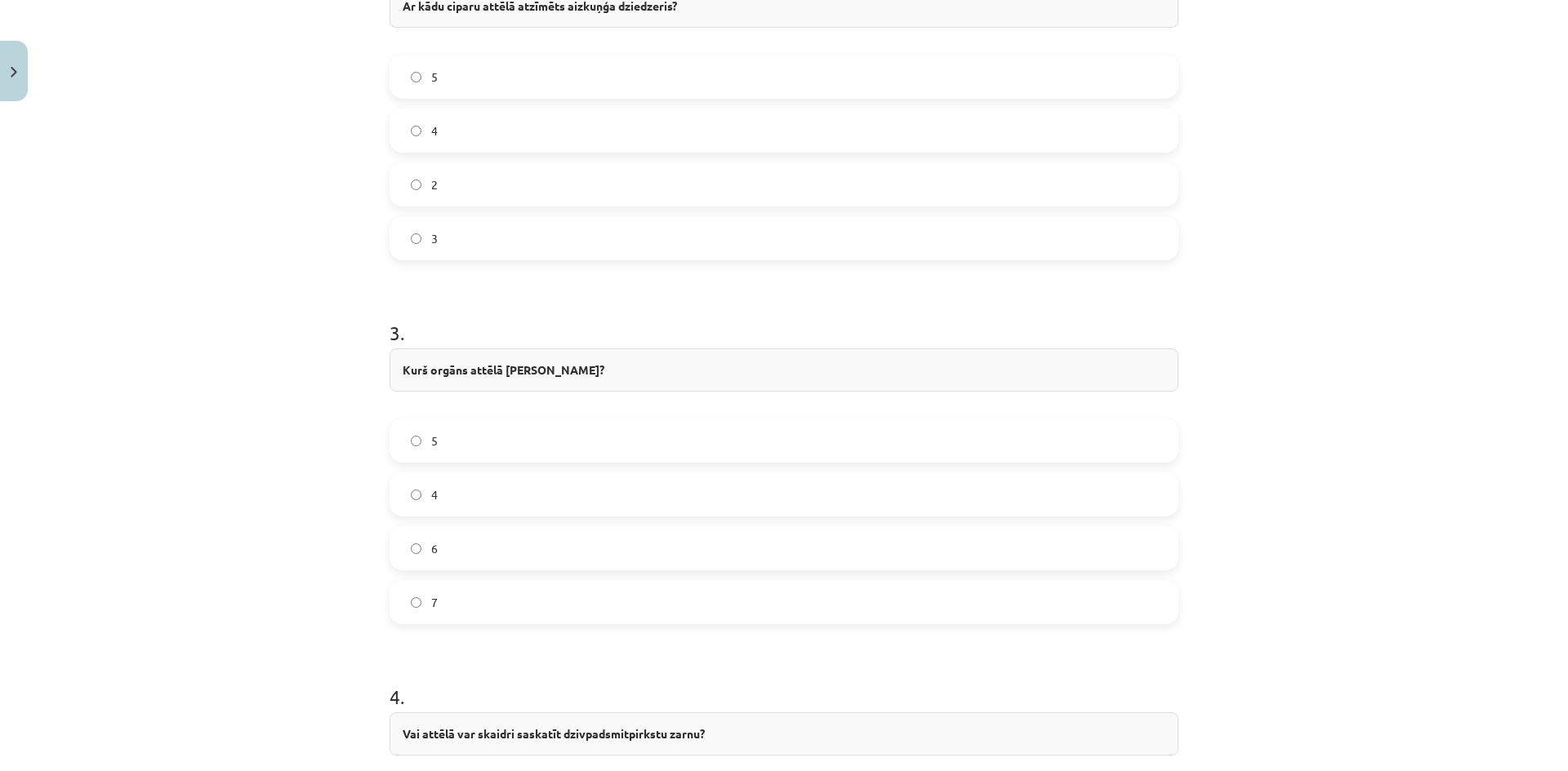
scroll to position [1080, 0]
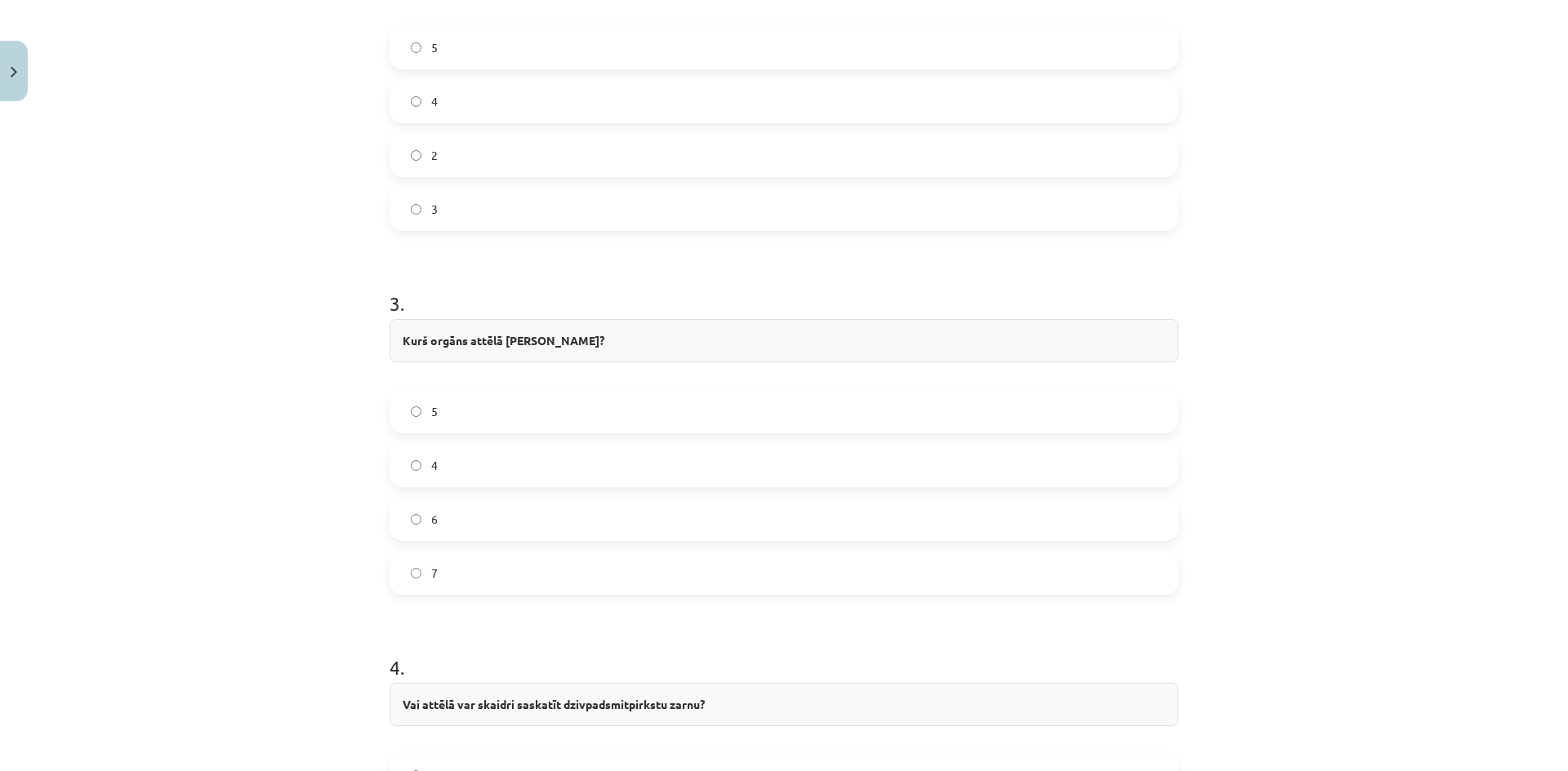
click at [425, 586] on label "7" at bounding box center [784, 573] width 785 height 41
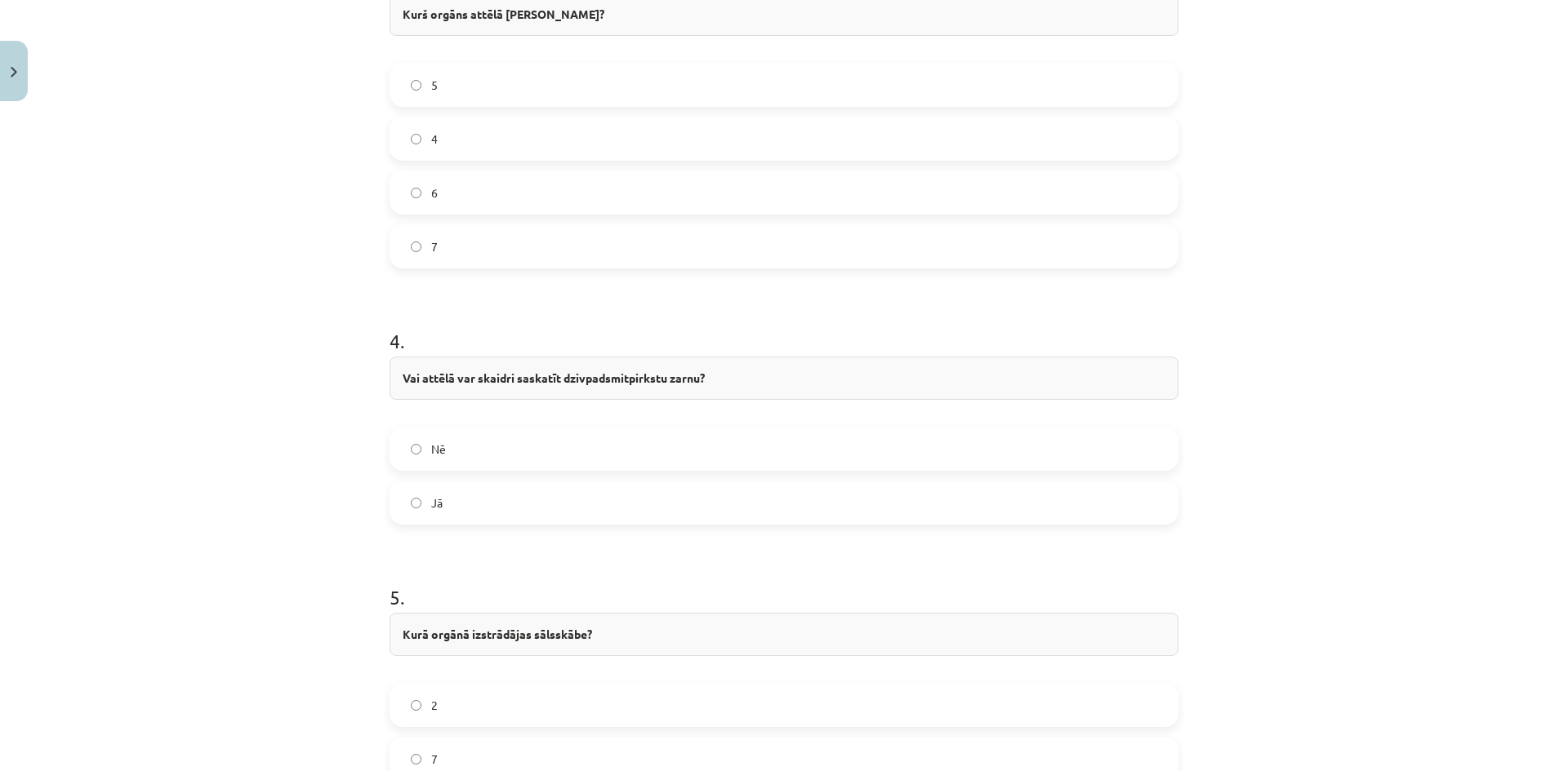
click at [461, 501] on label "Jā" at bounding box center [784, 503] width 785 height 41
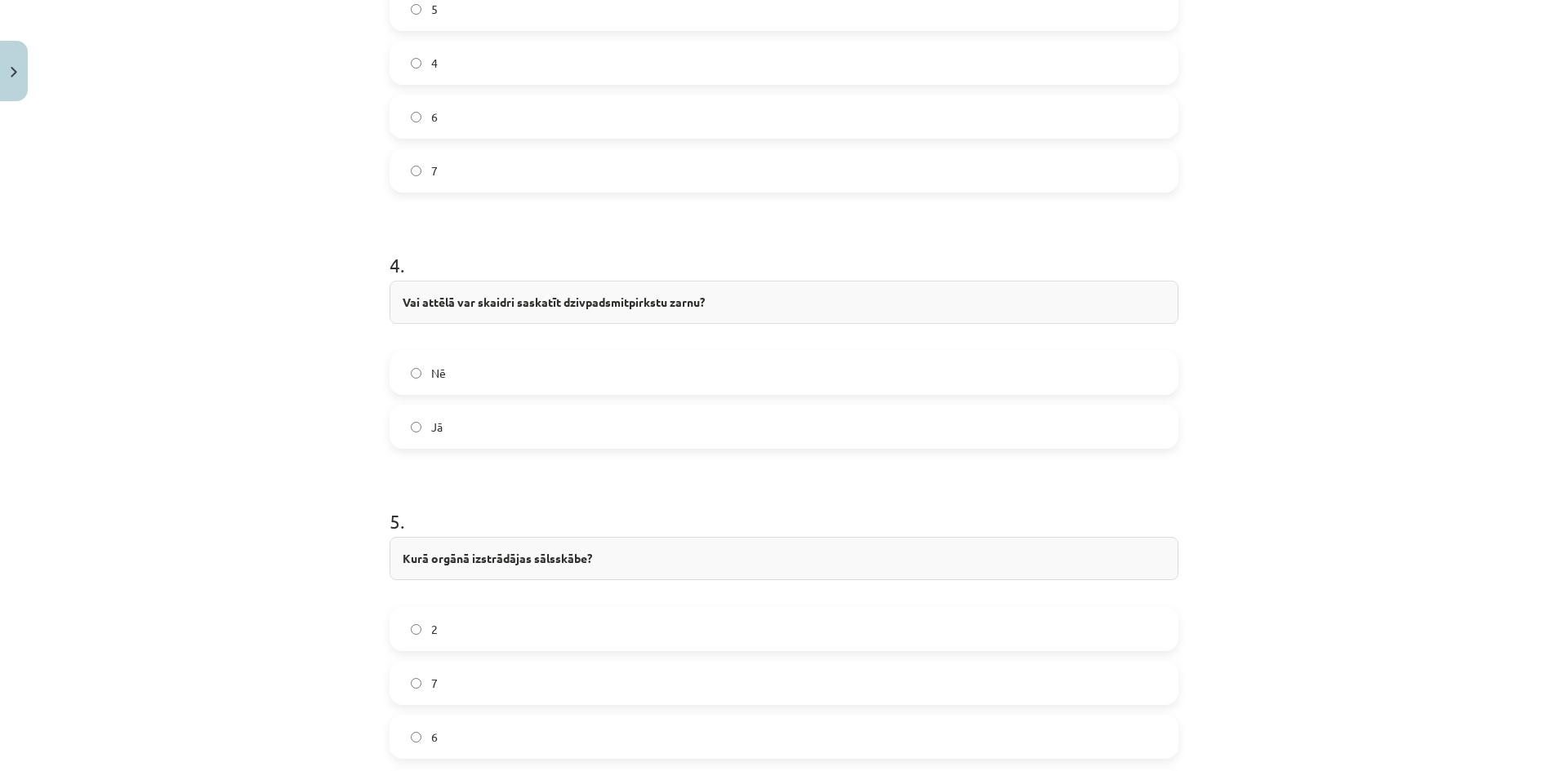
scroll to position [1651, 0]
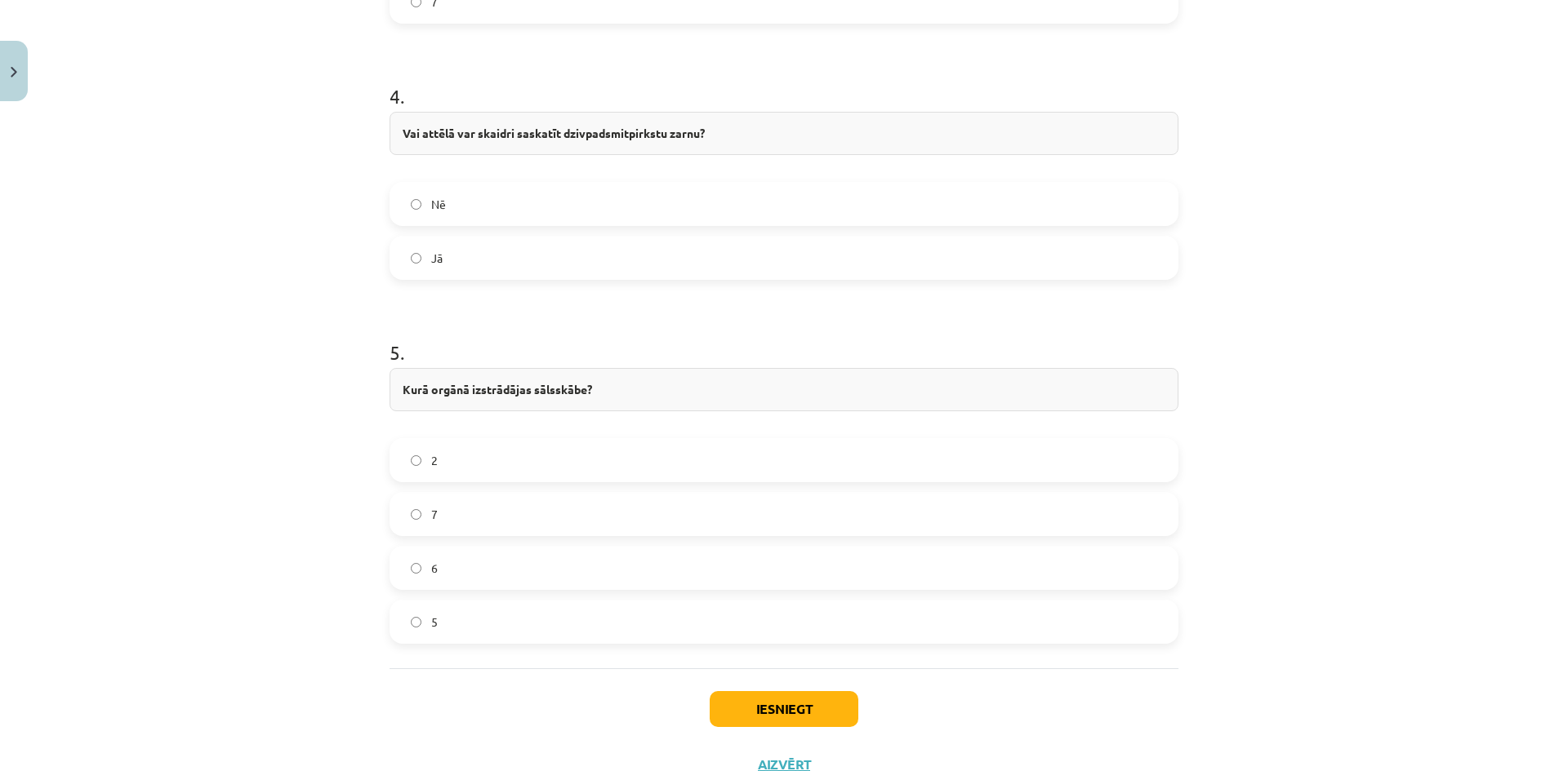
click at [488, 464] on label "2" at bounding box center [784, 461] width 785 height 41
click at [769, 708] on button "Iesniegt" at bounding box center [784, 709] width 148 height 36
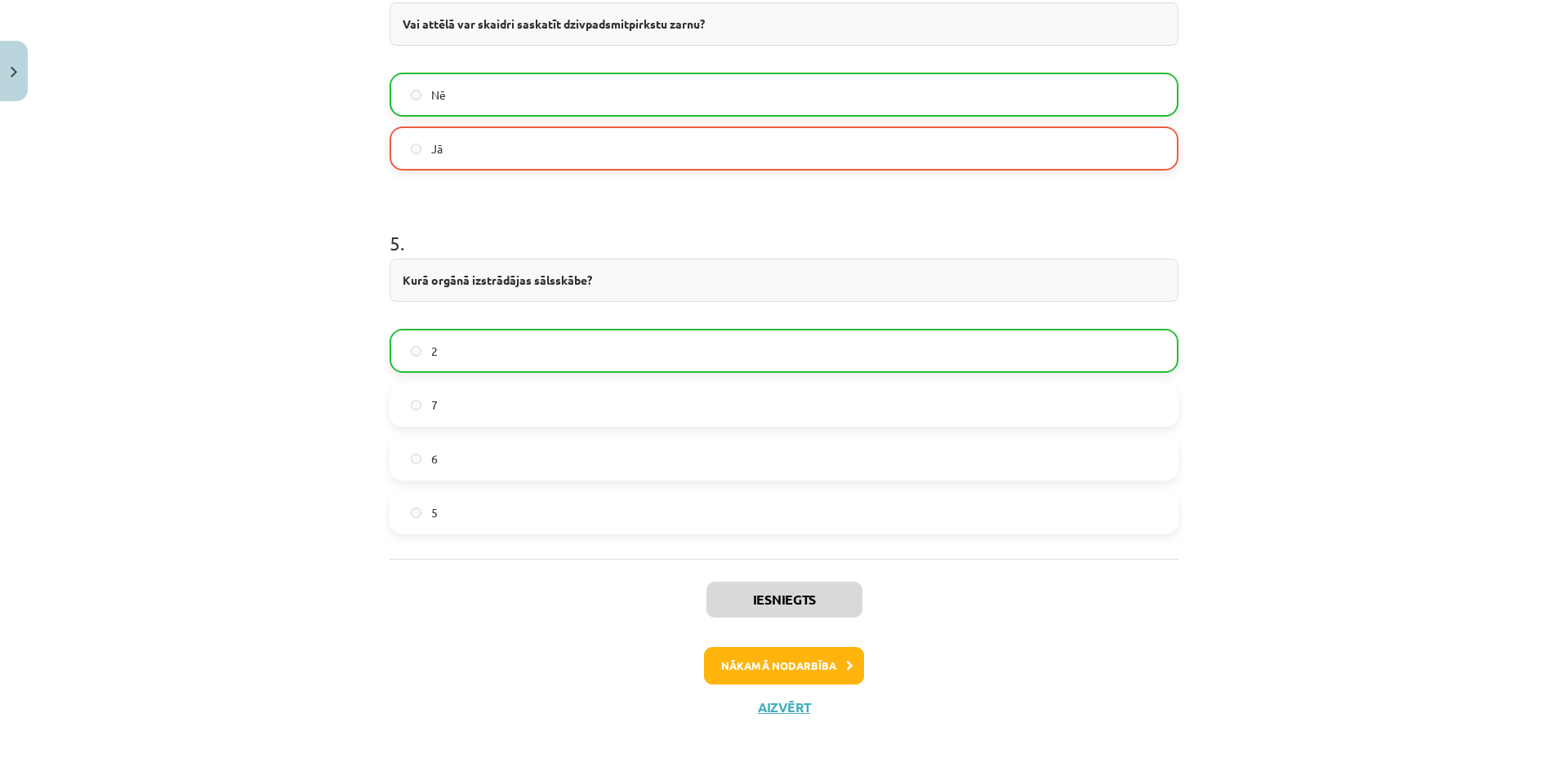
scroll to position [1765, 0]
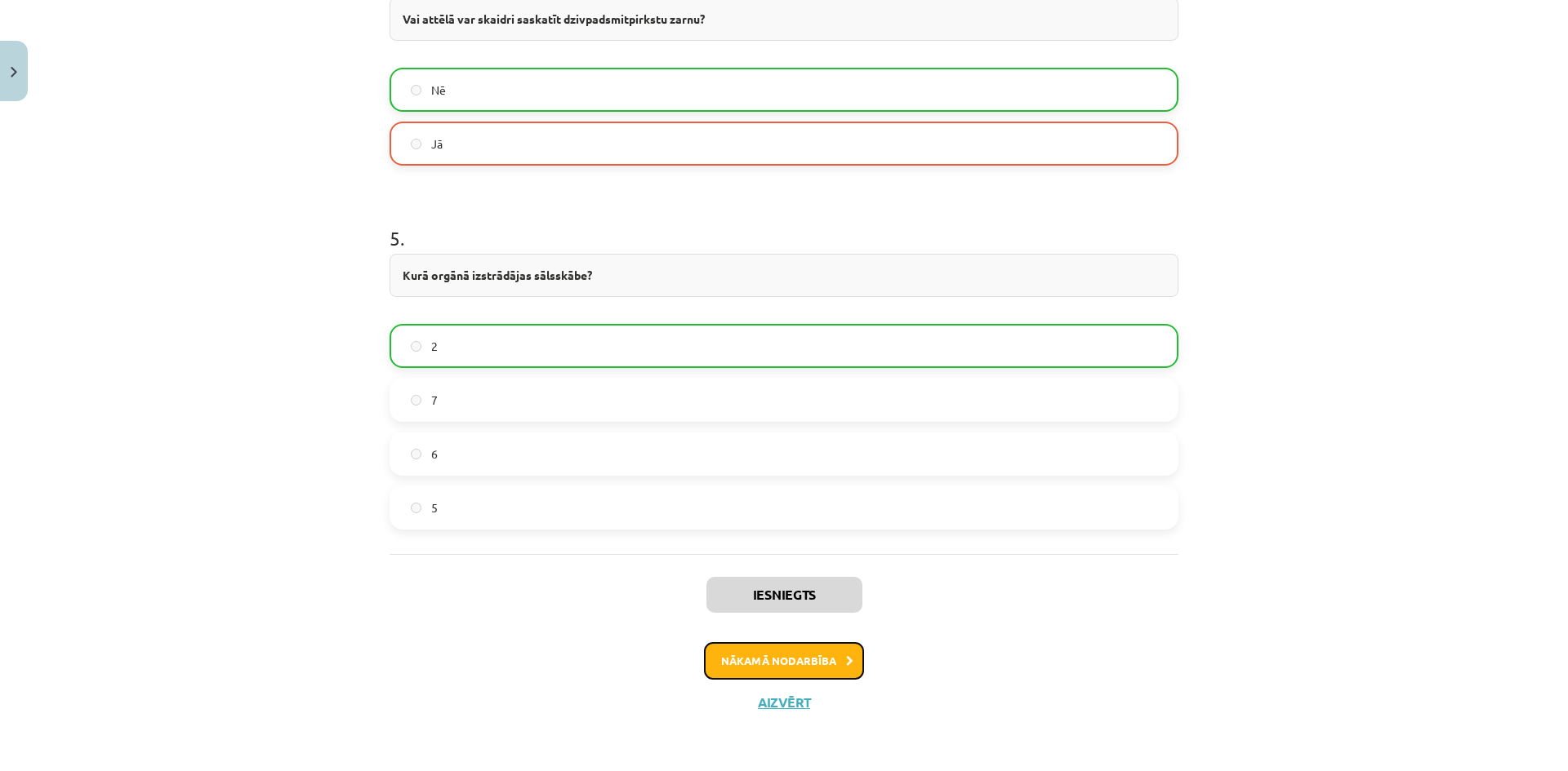
click at [831, 671] on button "Nākamā nodarbība" at bounding box center [784, 661] width 160 height 38
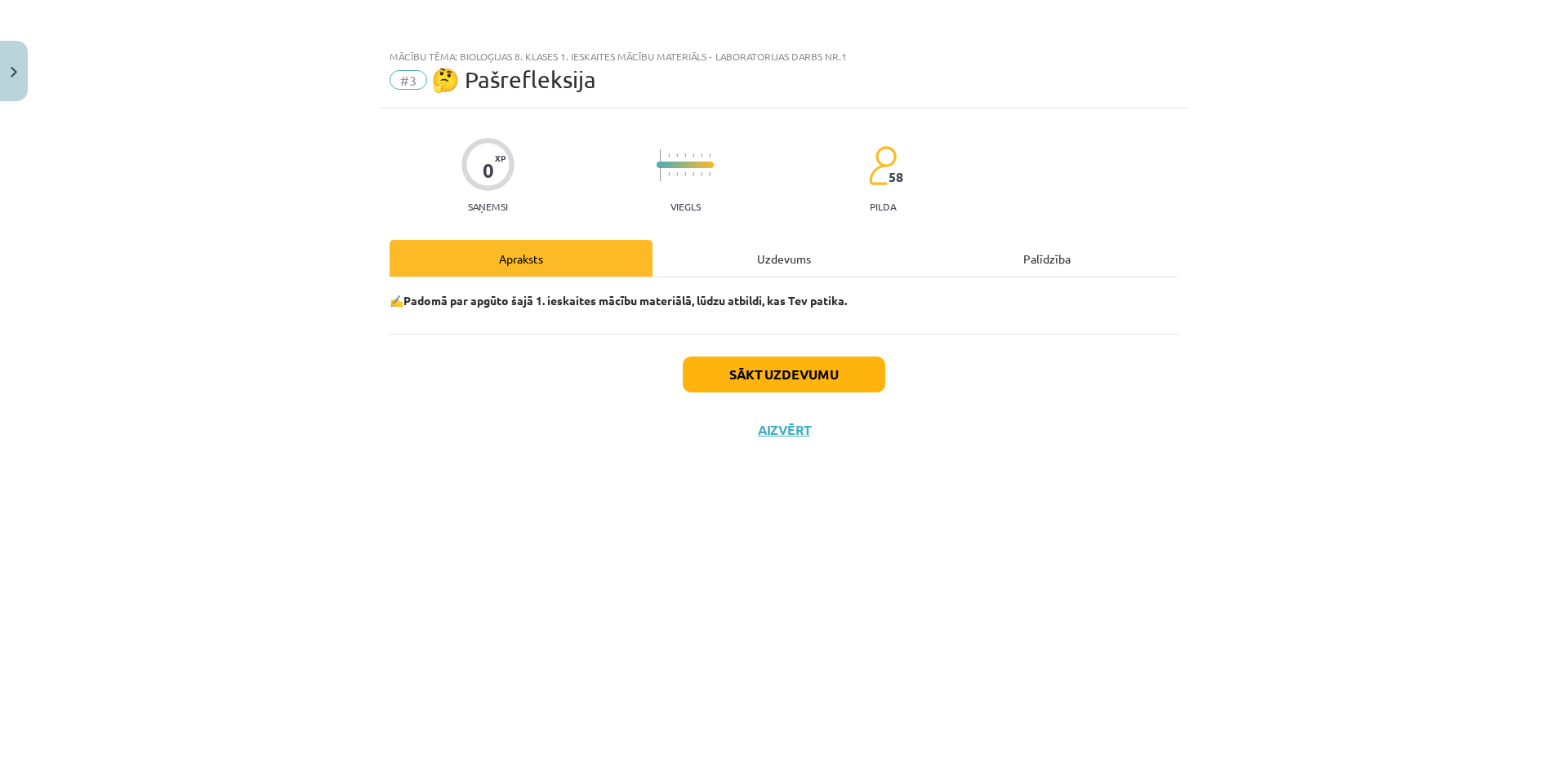
scroll to position [0, 0]
click at [777, 386] on button "Sākt uzdevumu" at bounding box center [784, 374] width 203 height 36
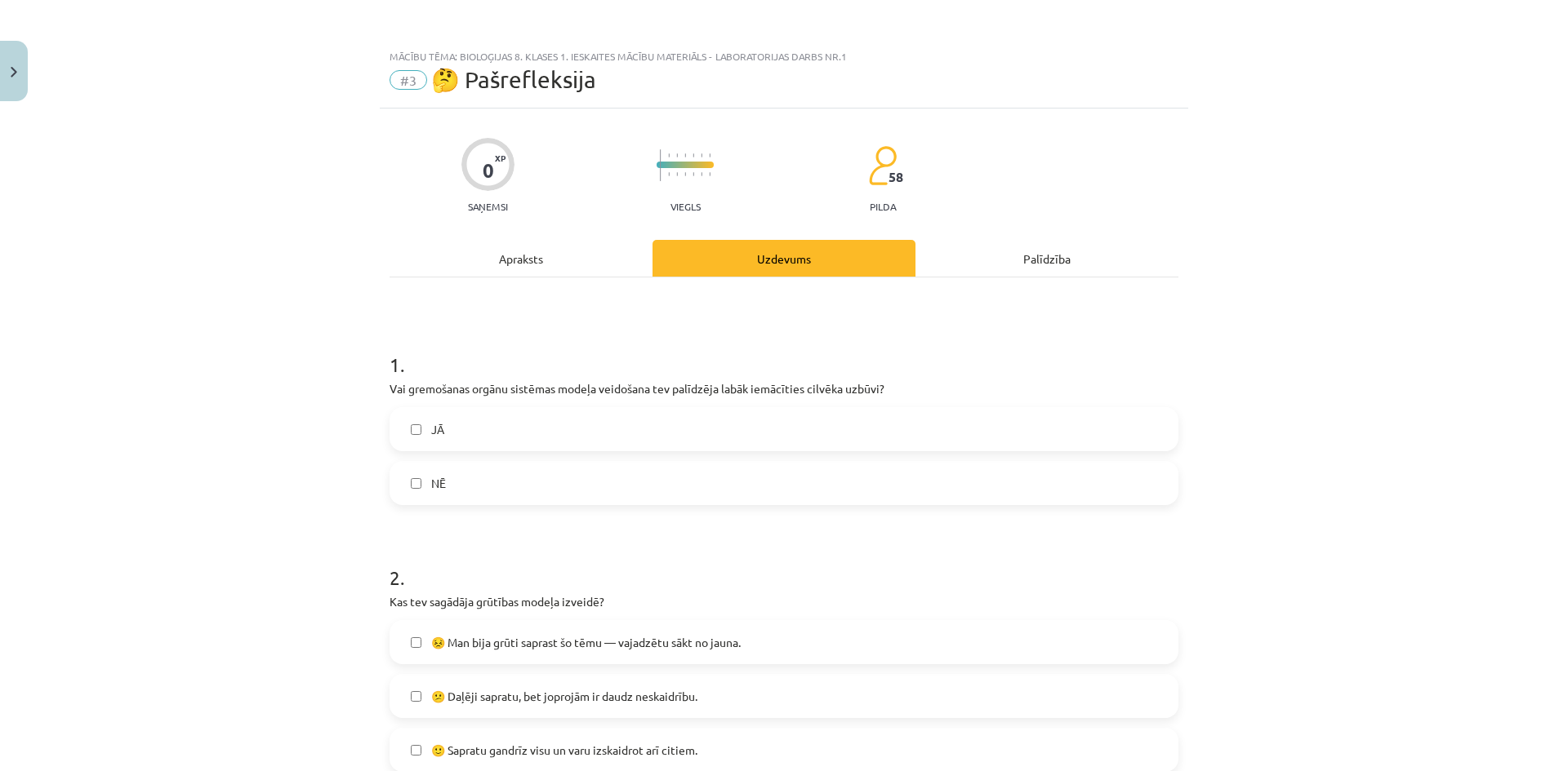
scroll to position [163, 0]
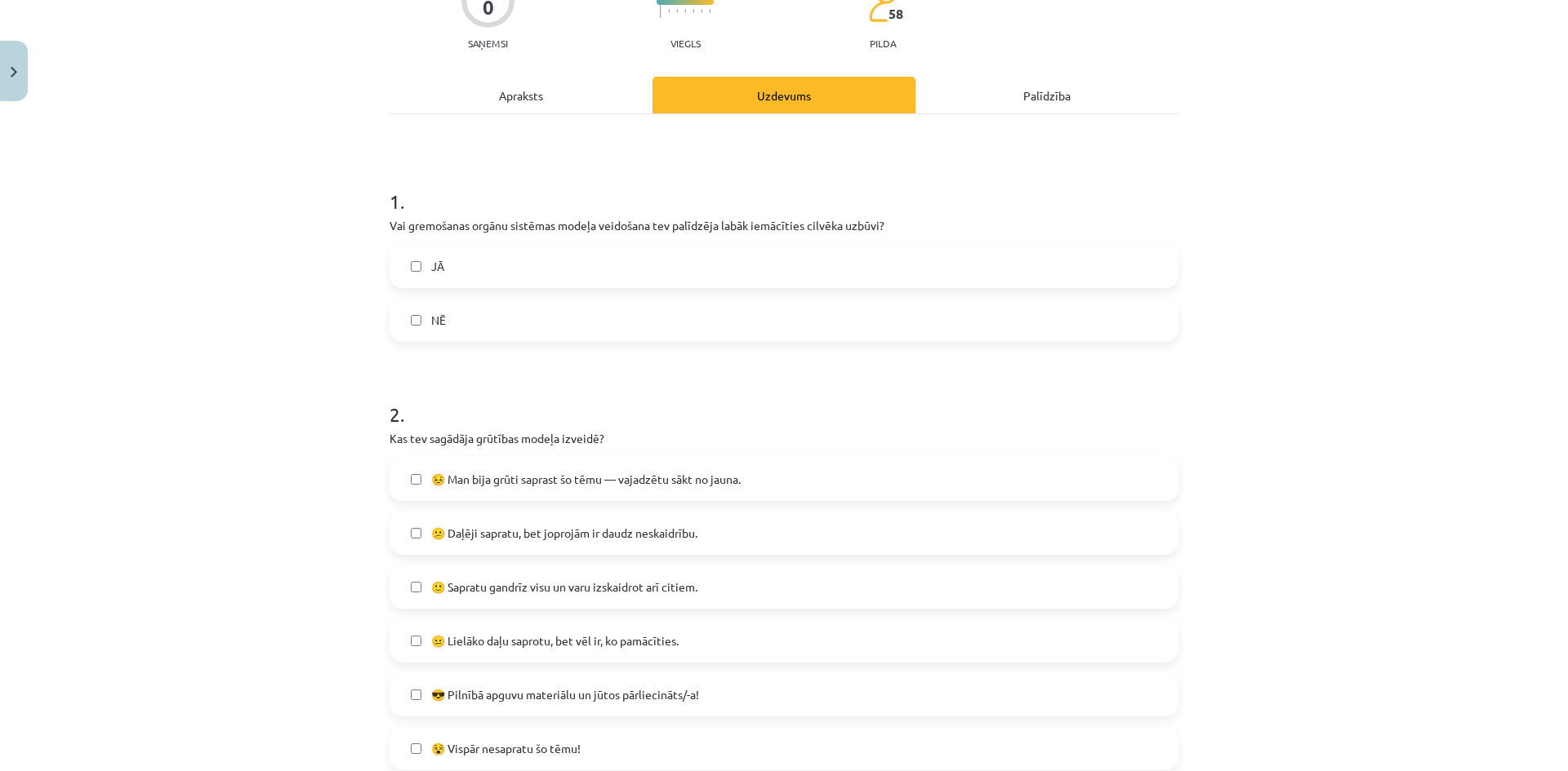
click at [582, 330] on label "NĒ" at bounding box center [784, 320] width 785 height 41
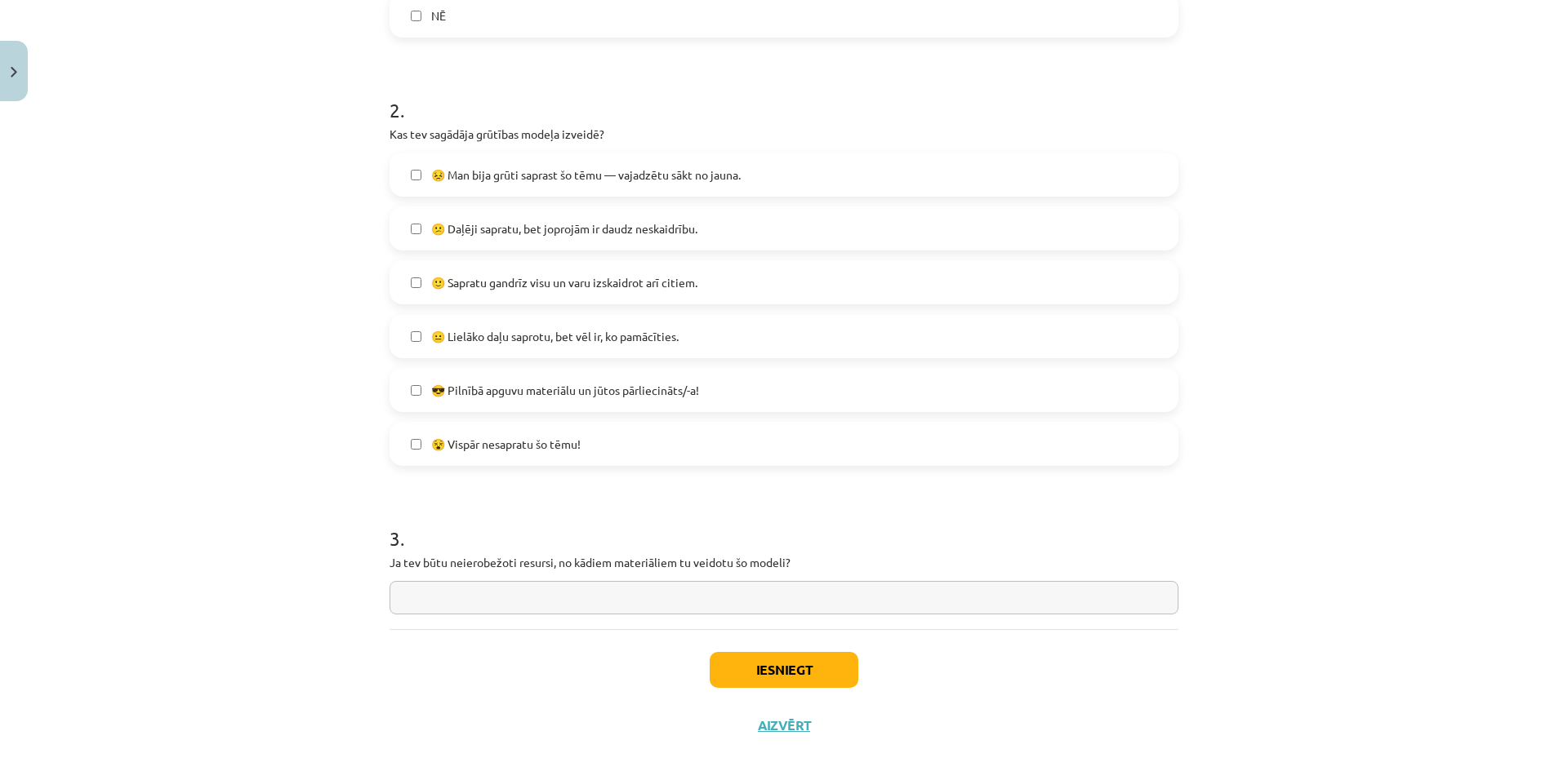
scroll to position [491, 0]
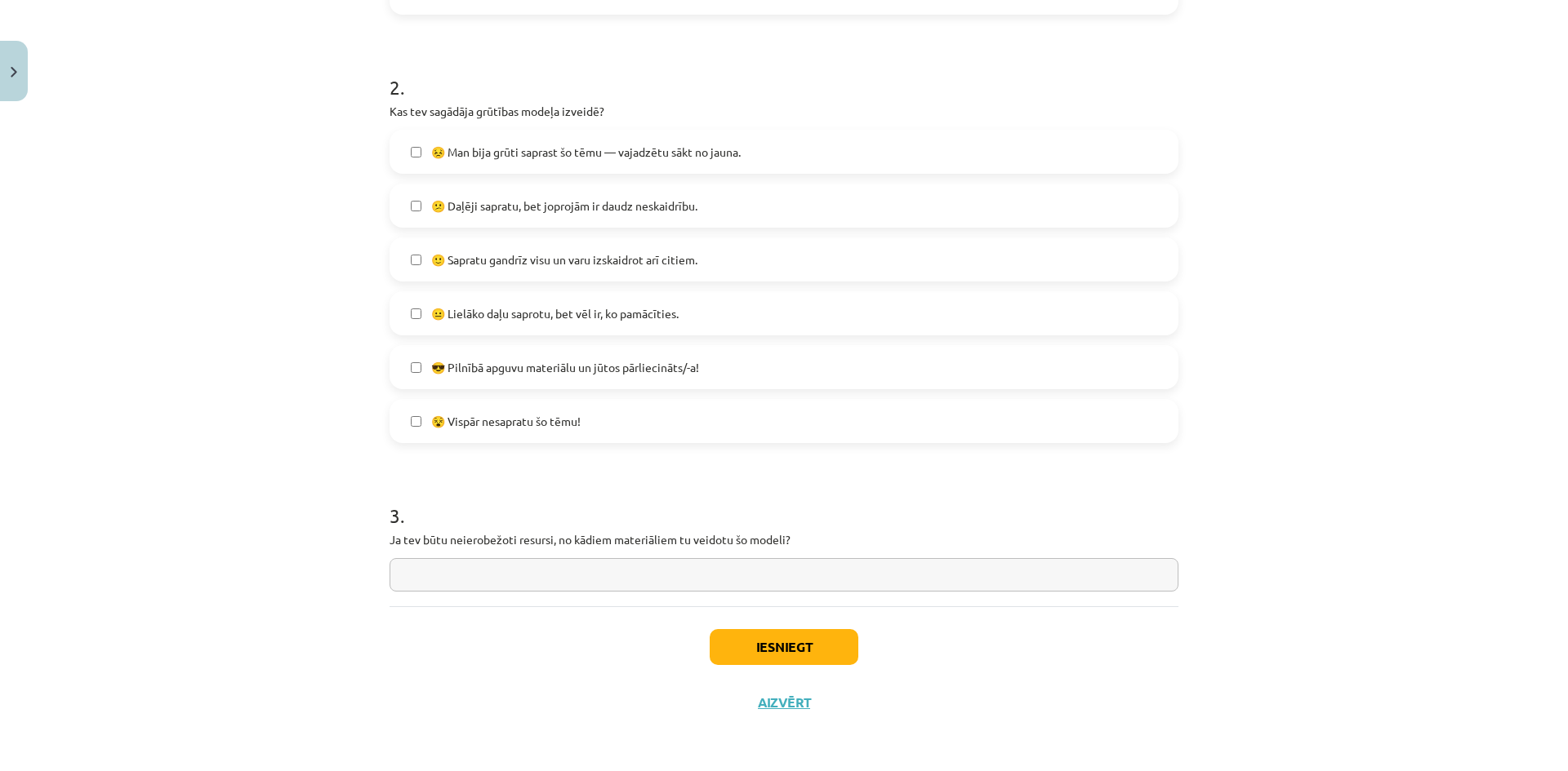
click at [617, 211] on span "😕 Daļēji sapratu, bet joprojām ir daudz neskaidrību." at bounding box center [564, 206] width 266 height 17
click at [778, 654] on button "Iesniegt" at bounding box center [784, 647] width 148 height 36
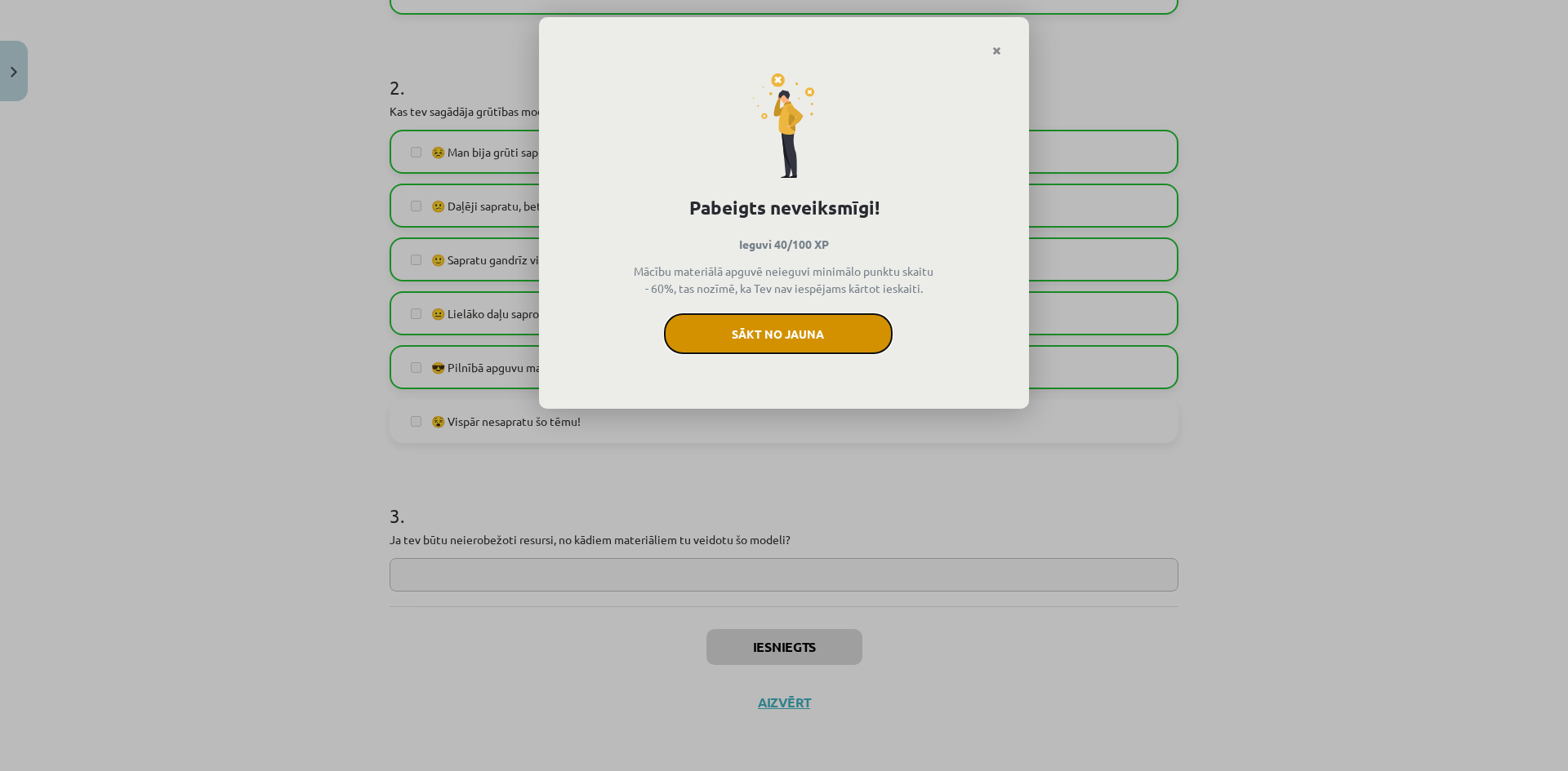
click at [846, 324] on button "Sākt no jauna" at bounding box center [778, 334] width 229 height 41
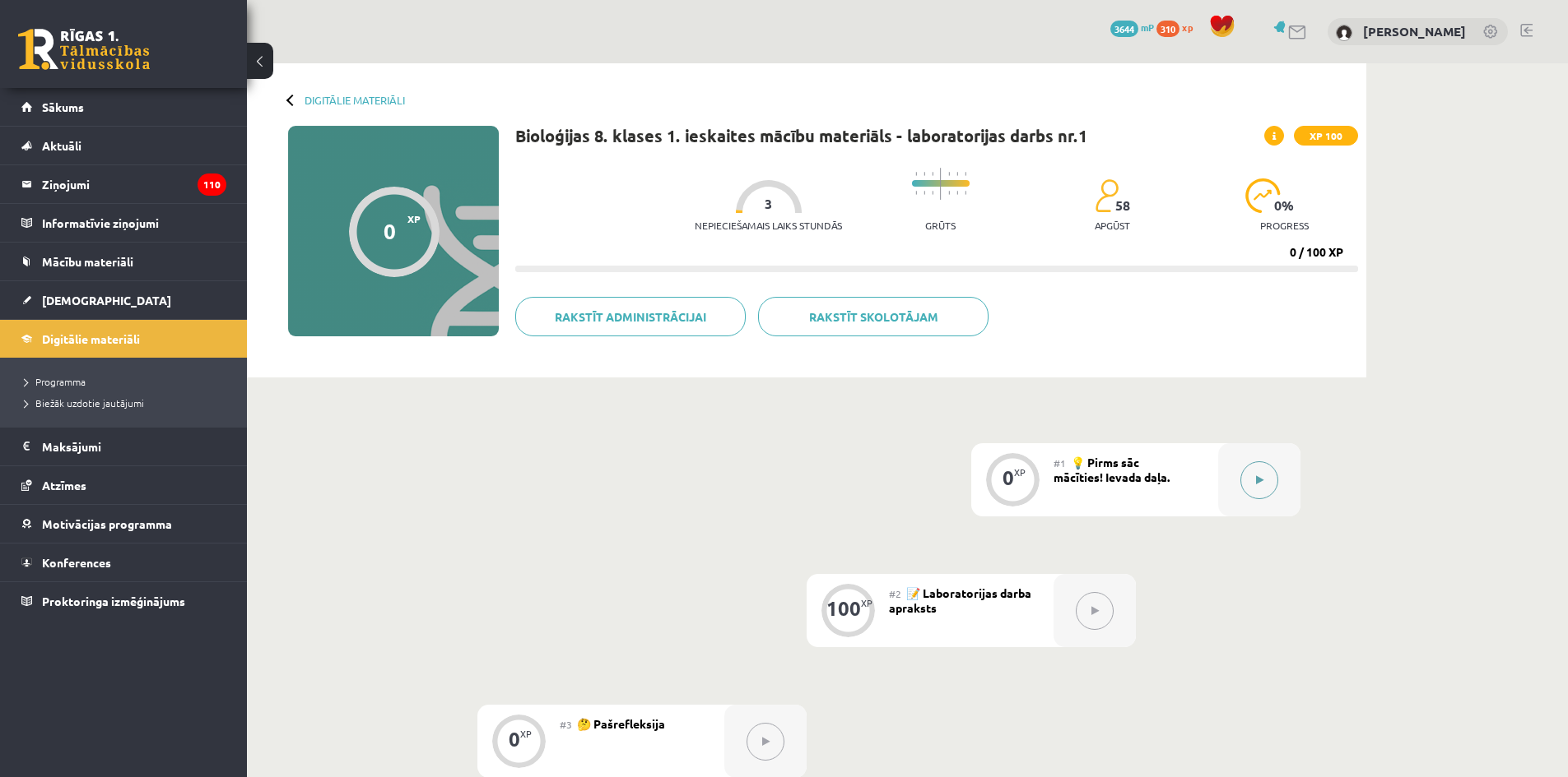
click at [1245, 502] on div at bounding box center [1259, 479] width 82 height 73
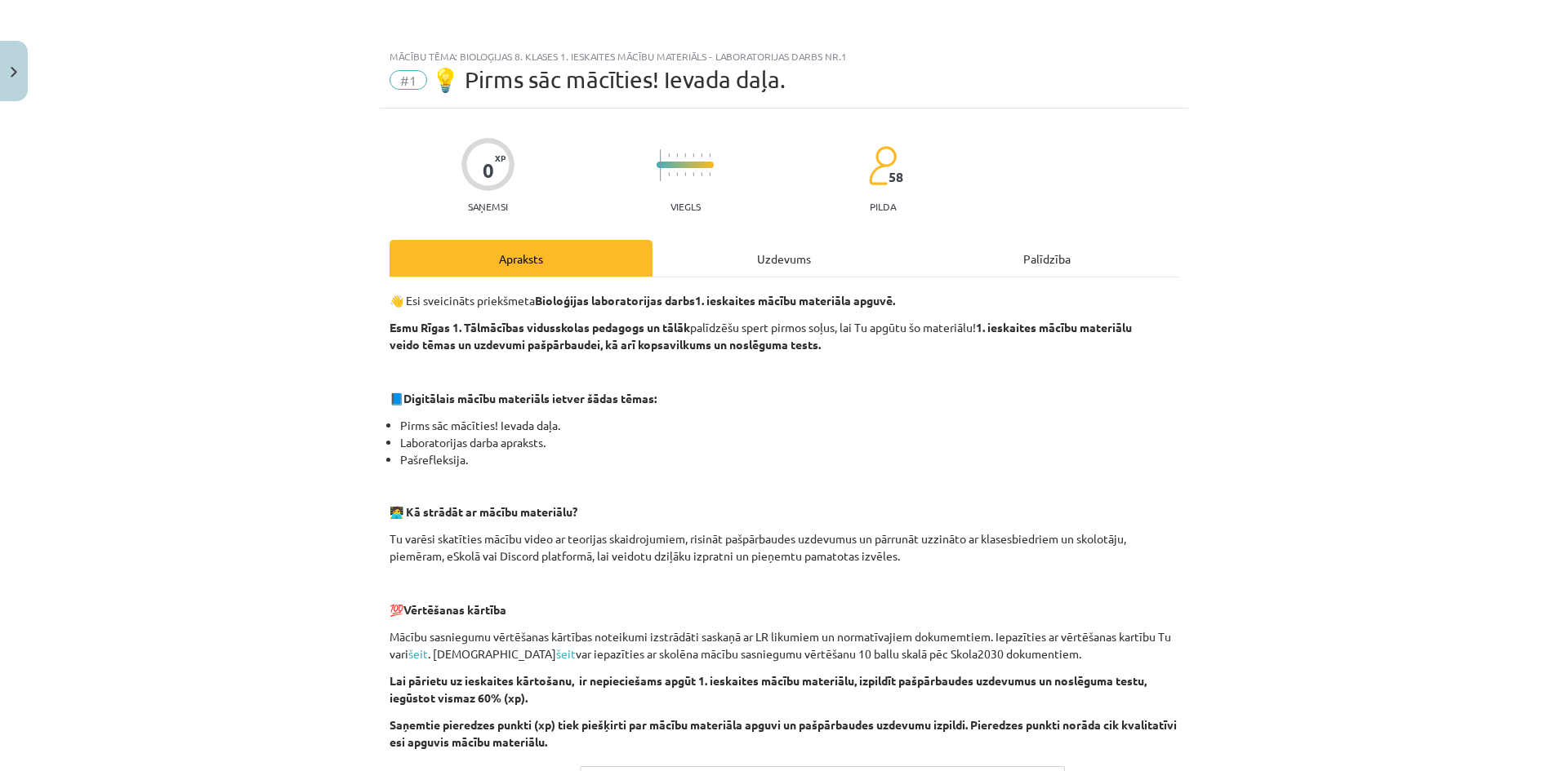
click at [802, 273] on div "Uzdevums" at bounding box center [784, 258] width 263 height 37
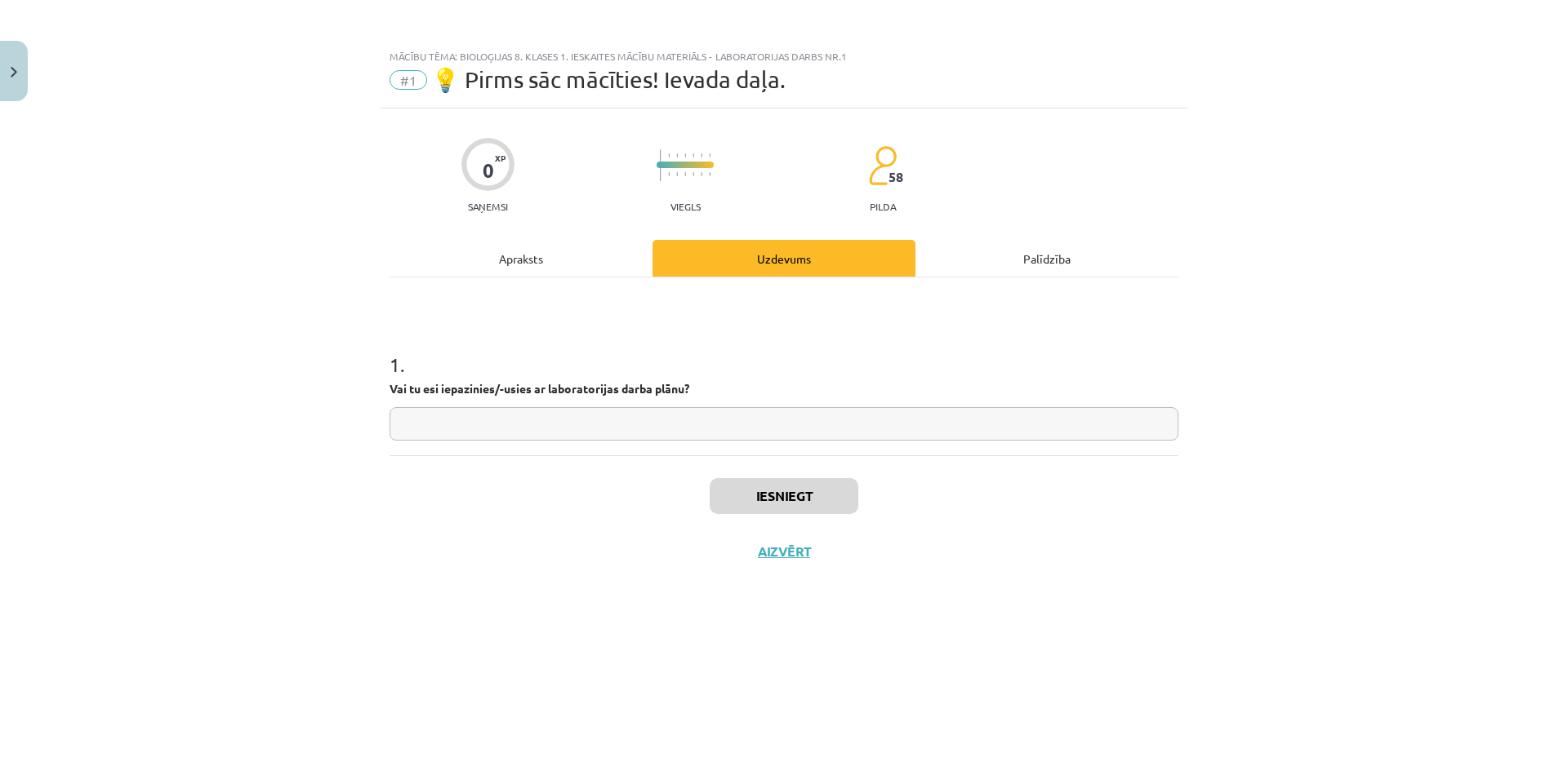
click at [601, 422] on input "text" at bounding box center [784, 424] width 789 height 34
type input "**"
click at [866, 498] on div "Iesniegt Aizvērt" at bounding box center [784, 513] width 789 height 114
click at [844, 498] on button "Iesniegt" at bounding box center [784, 496] width 148 height 36
click at [833, 568] on button "Nākamā nodarbība" at bounding box center [784, 563] width 160 height 38
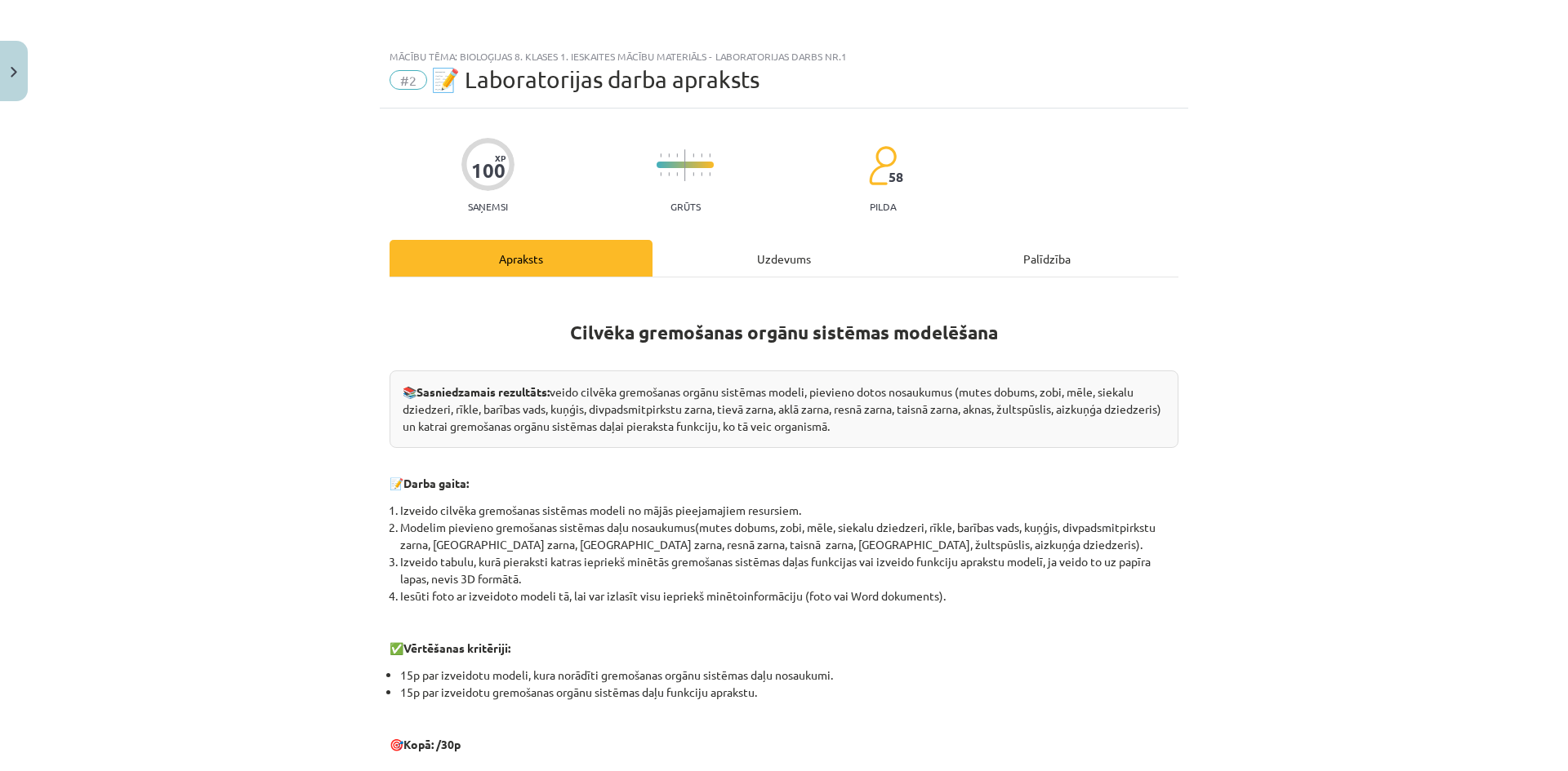
click at [695, 269] on div "Uzdevums" at bounding box center [784, 258] width 263 height 37
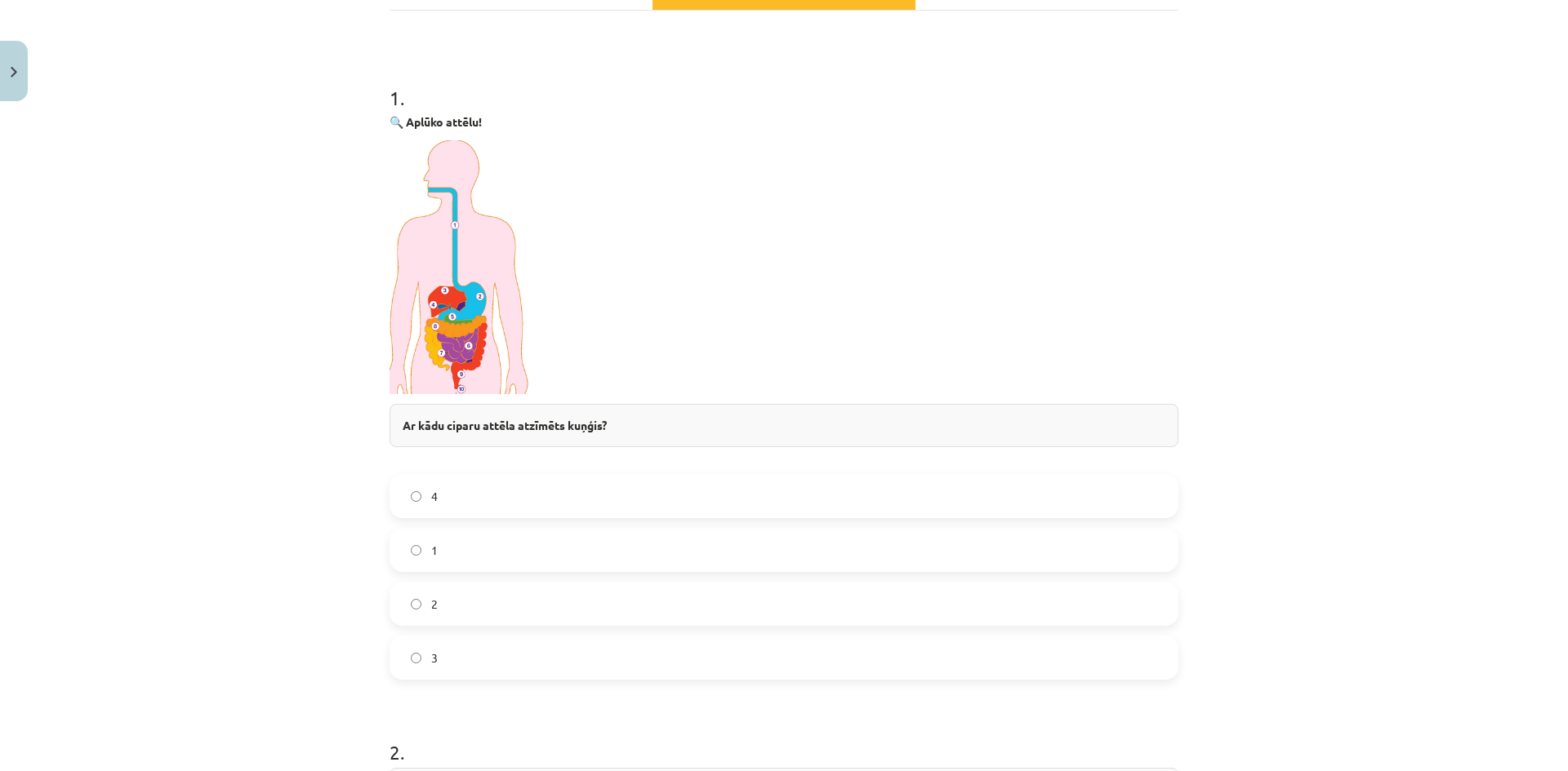
scroll to position [286, 0]
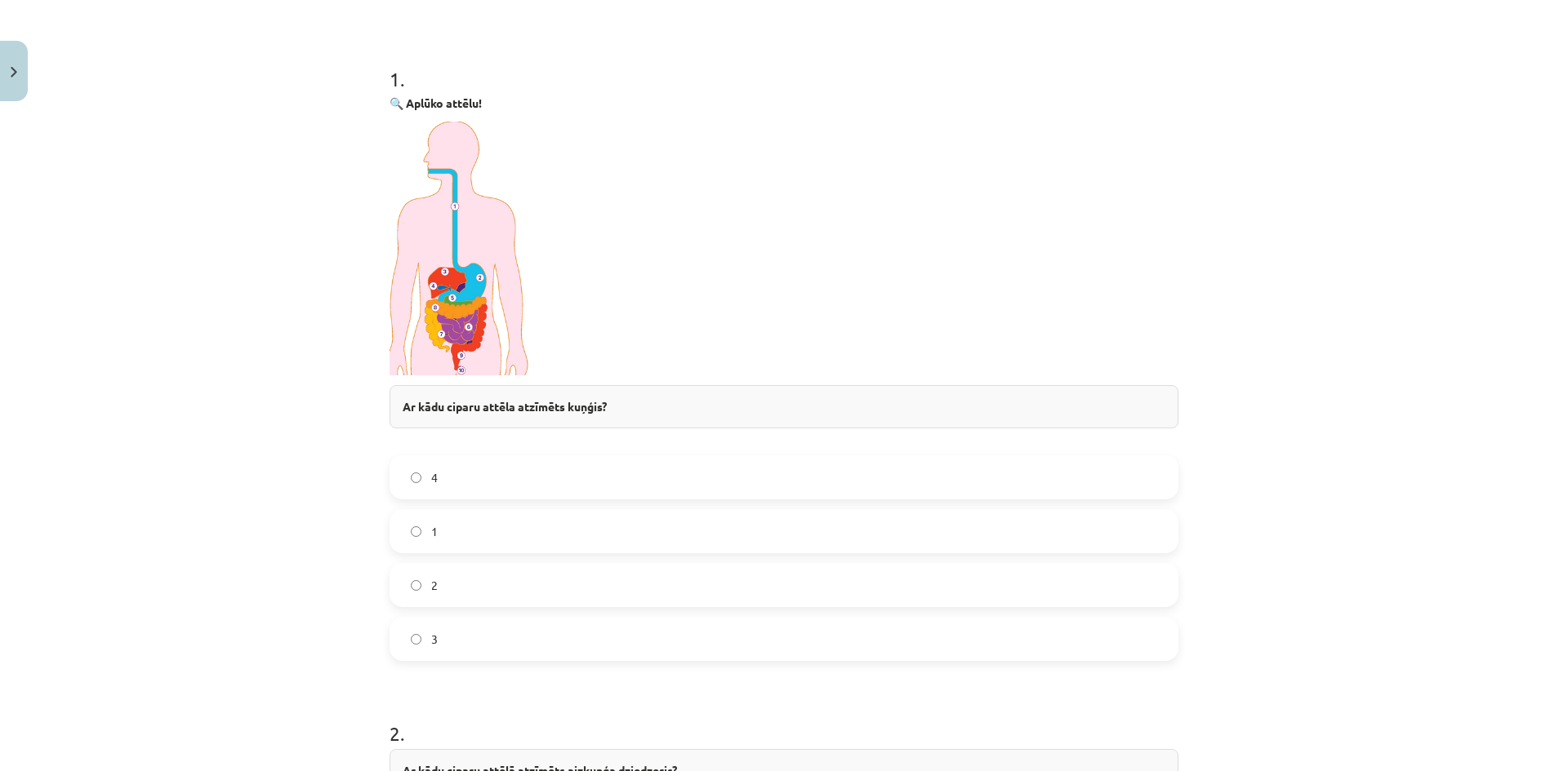
click at [463, 583] on label "2" at bounding box center [784, 585] width 785 height 41
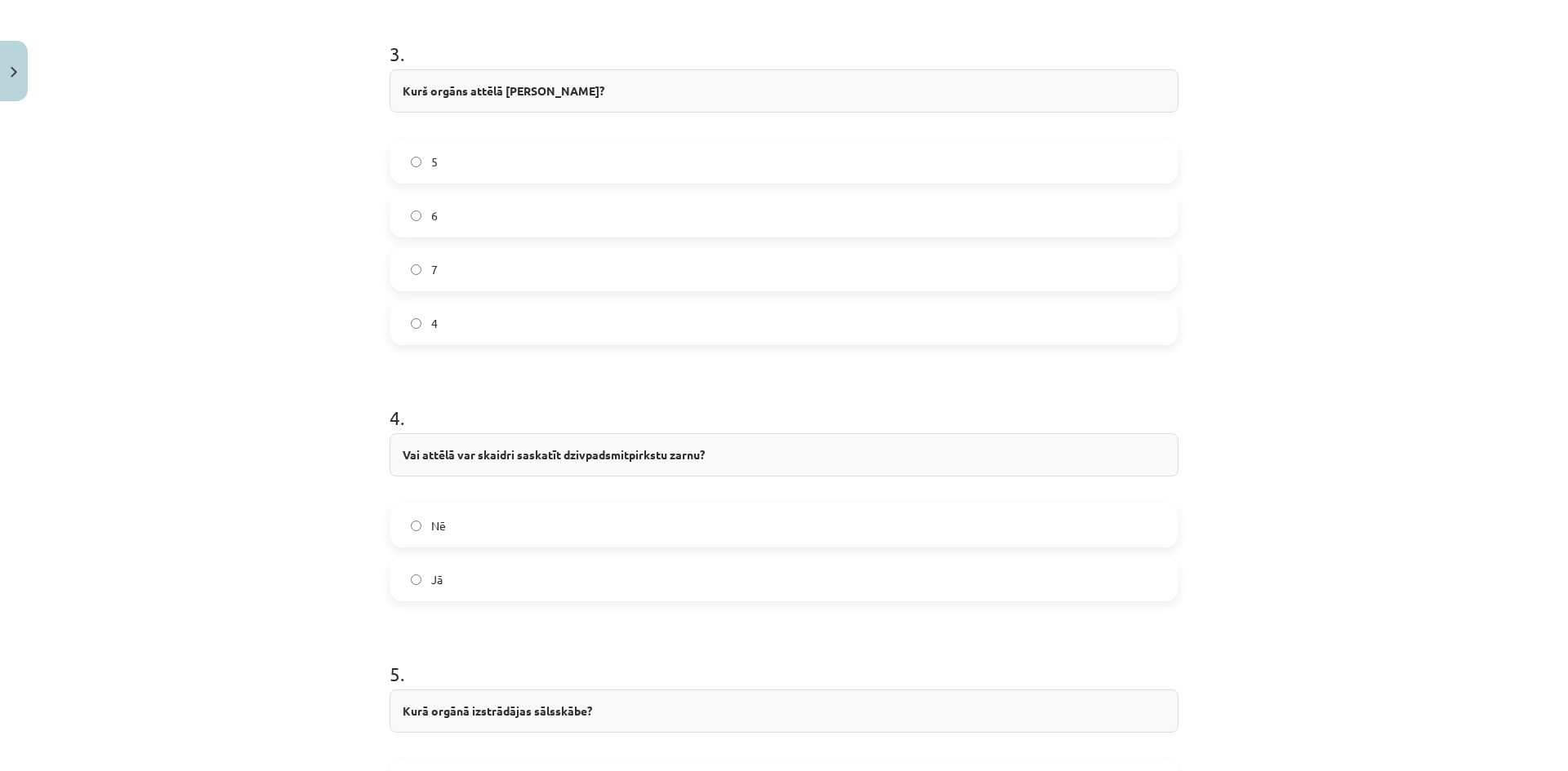
scroll to position [1347, 0]
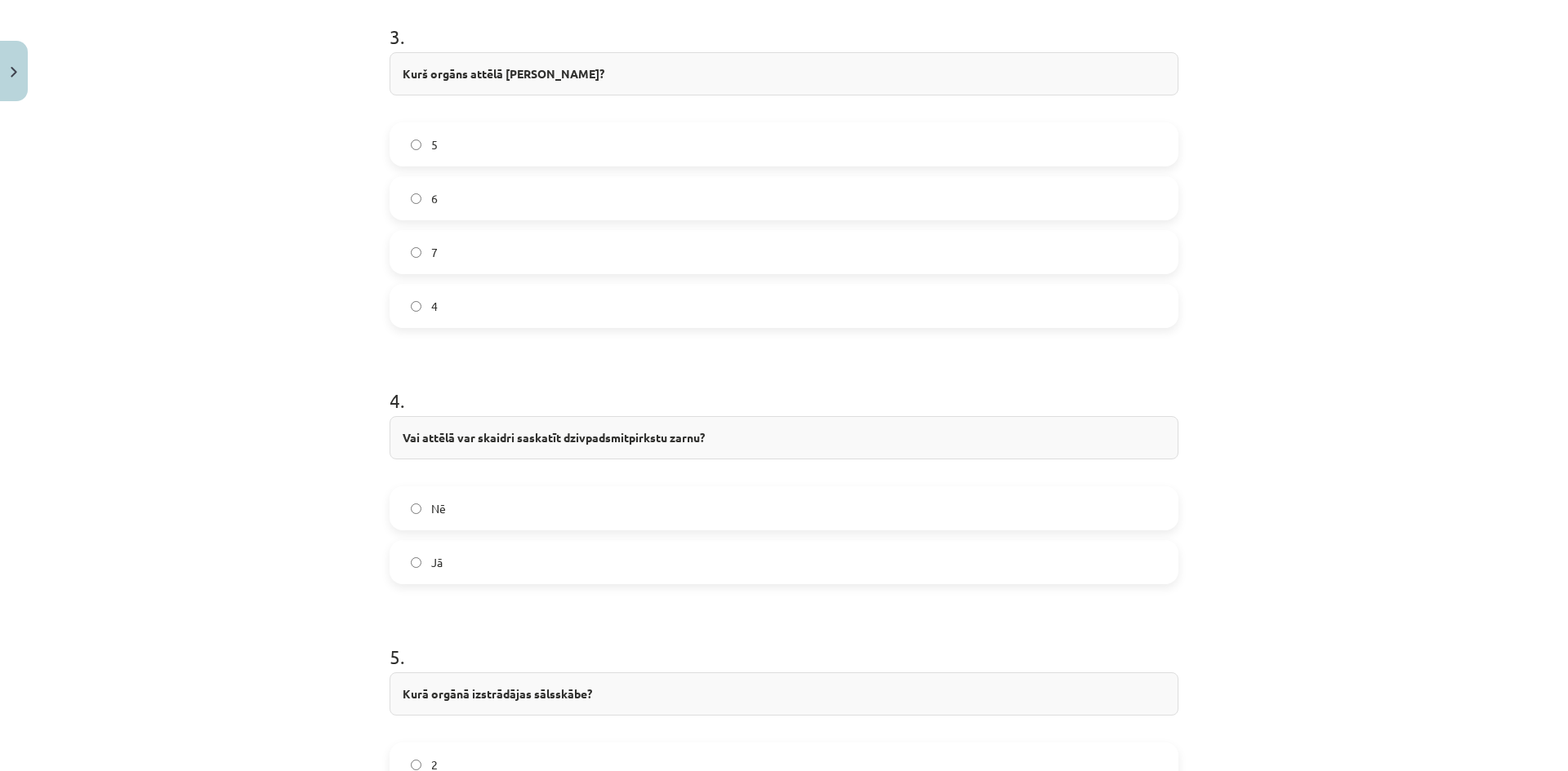
click at [472, 562] on label "Jā" at bounding box center [784, 563] width 785 height 41
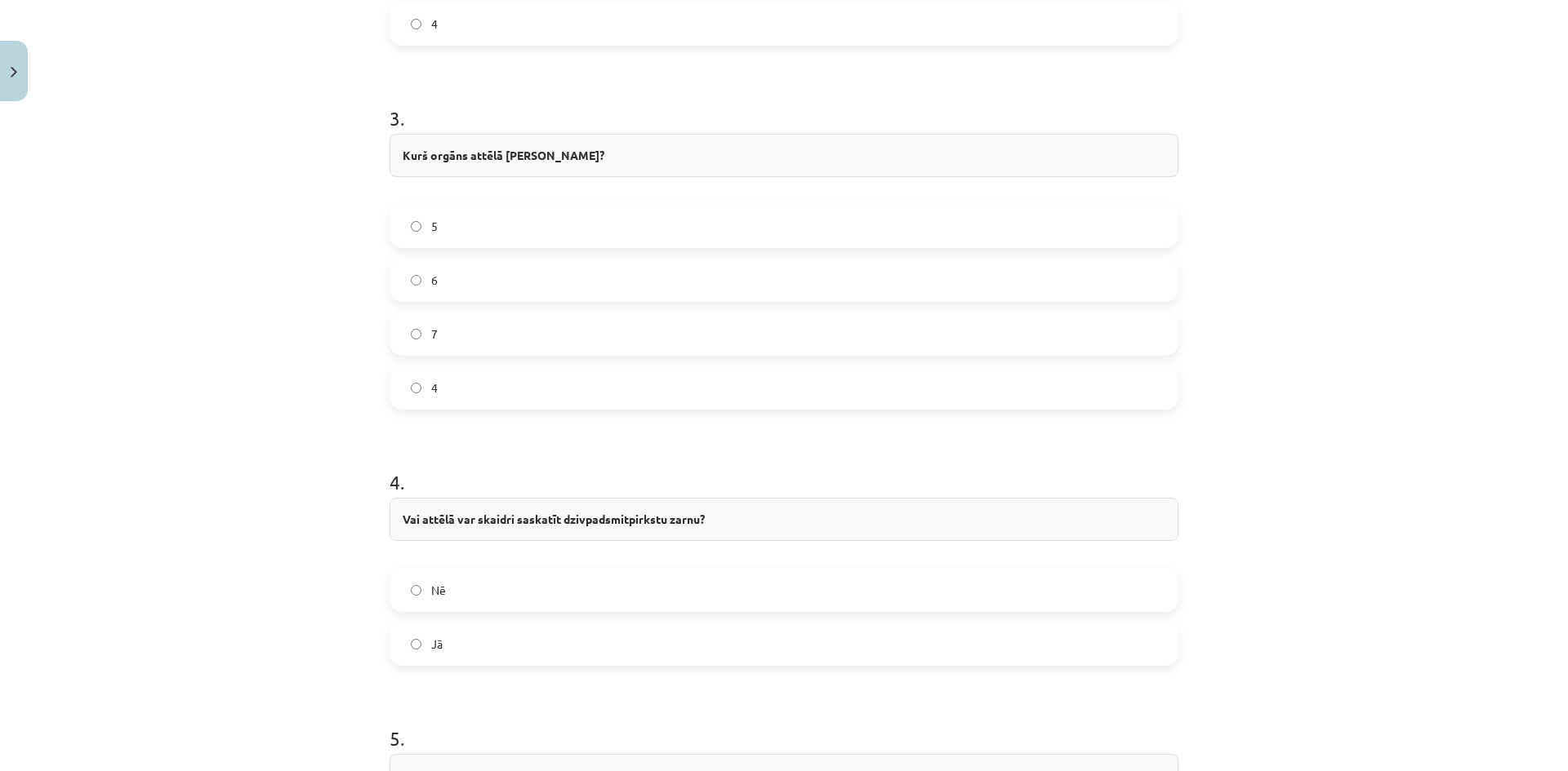
scroll to position [1184, 0]
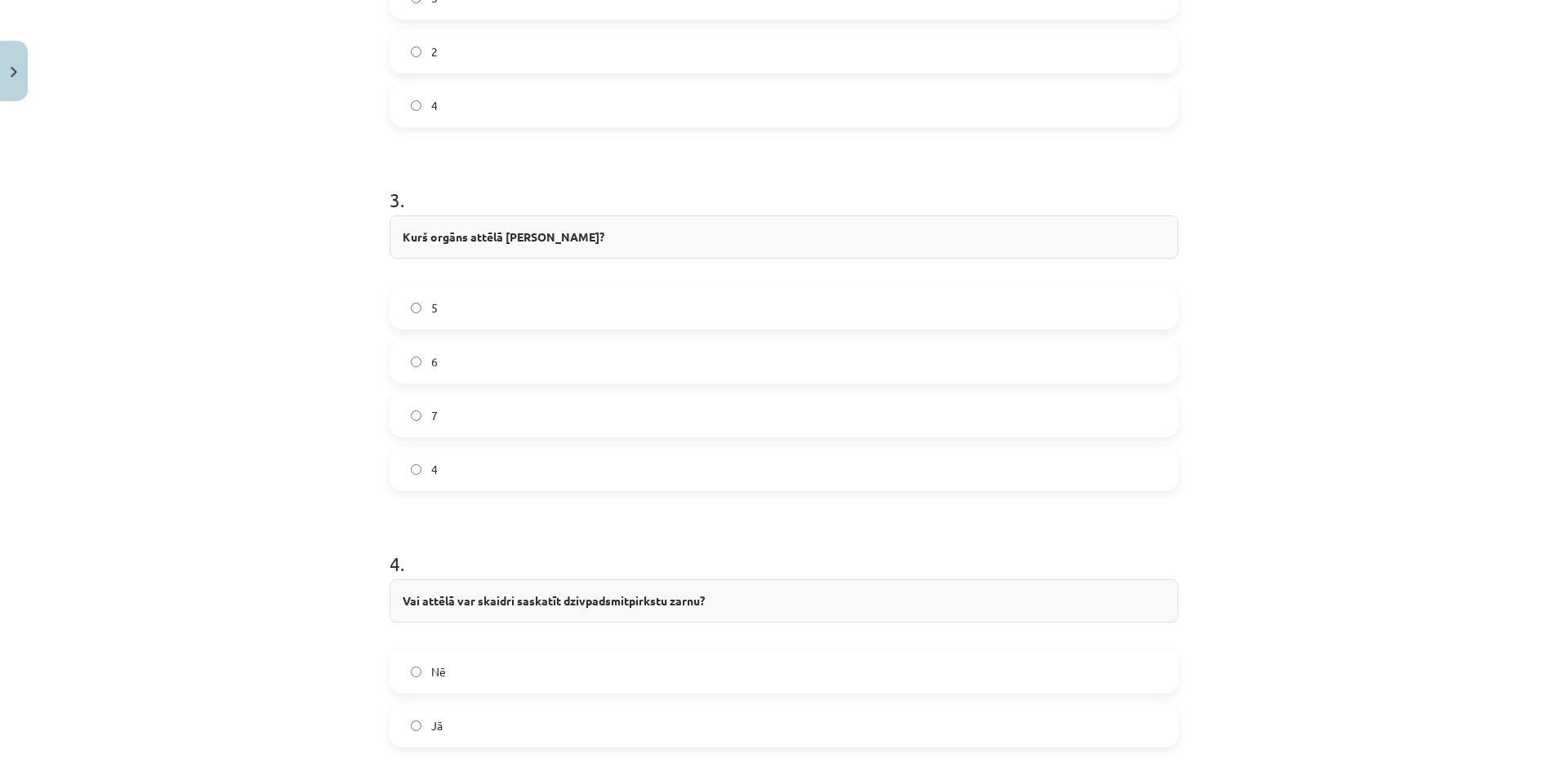
click at [472, 311] on label "5" at bounding box center [784, 308] width 785 height 41
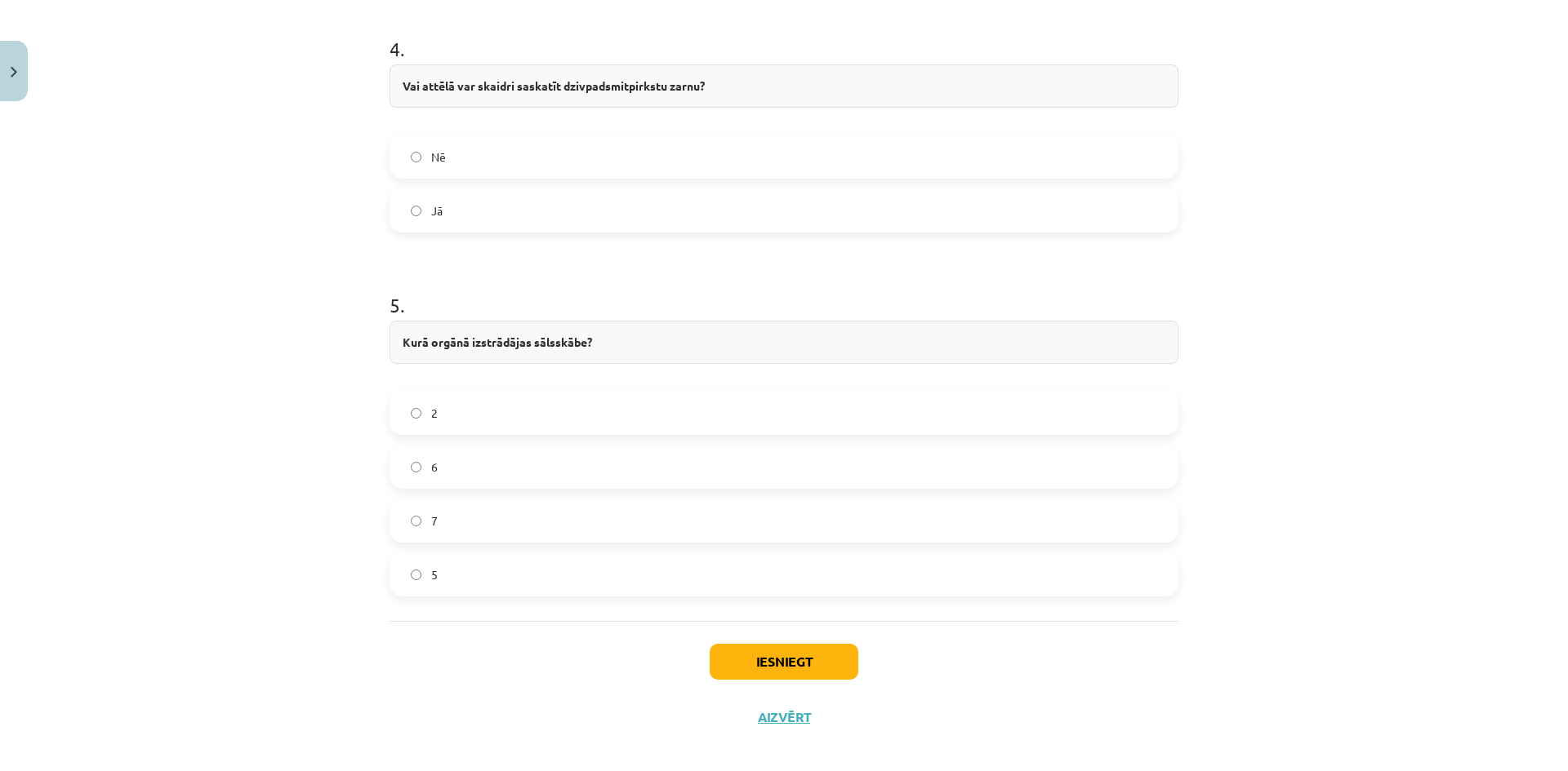
scroll to position [1714, 0]
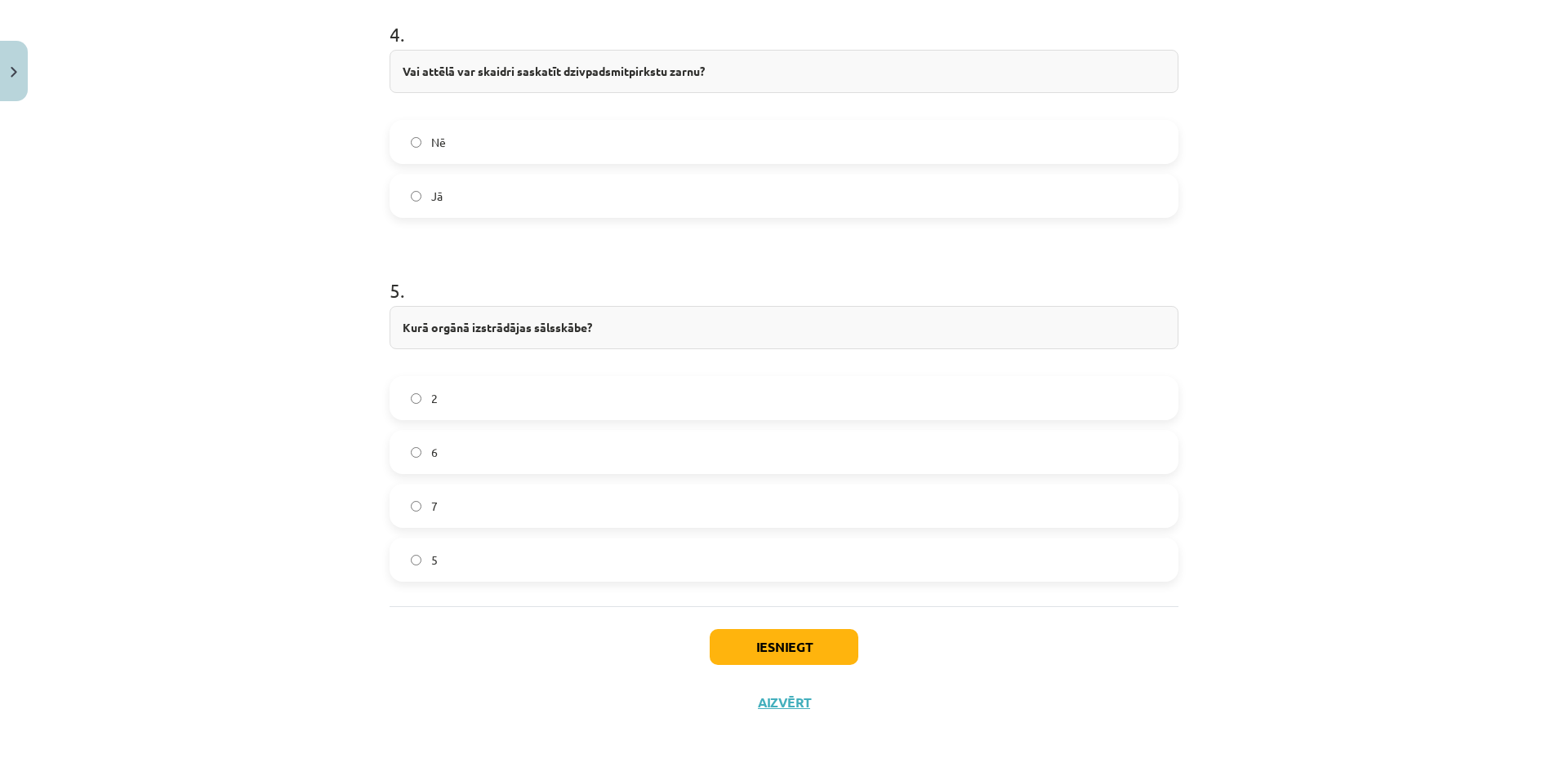
click at [503, 456] on label "6" at bounding box center [784, 452] width 785 height 41
click at [712, 651] on button "Iesniegt" at bounding box center [784, 647] width 148 height 36
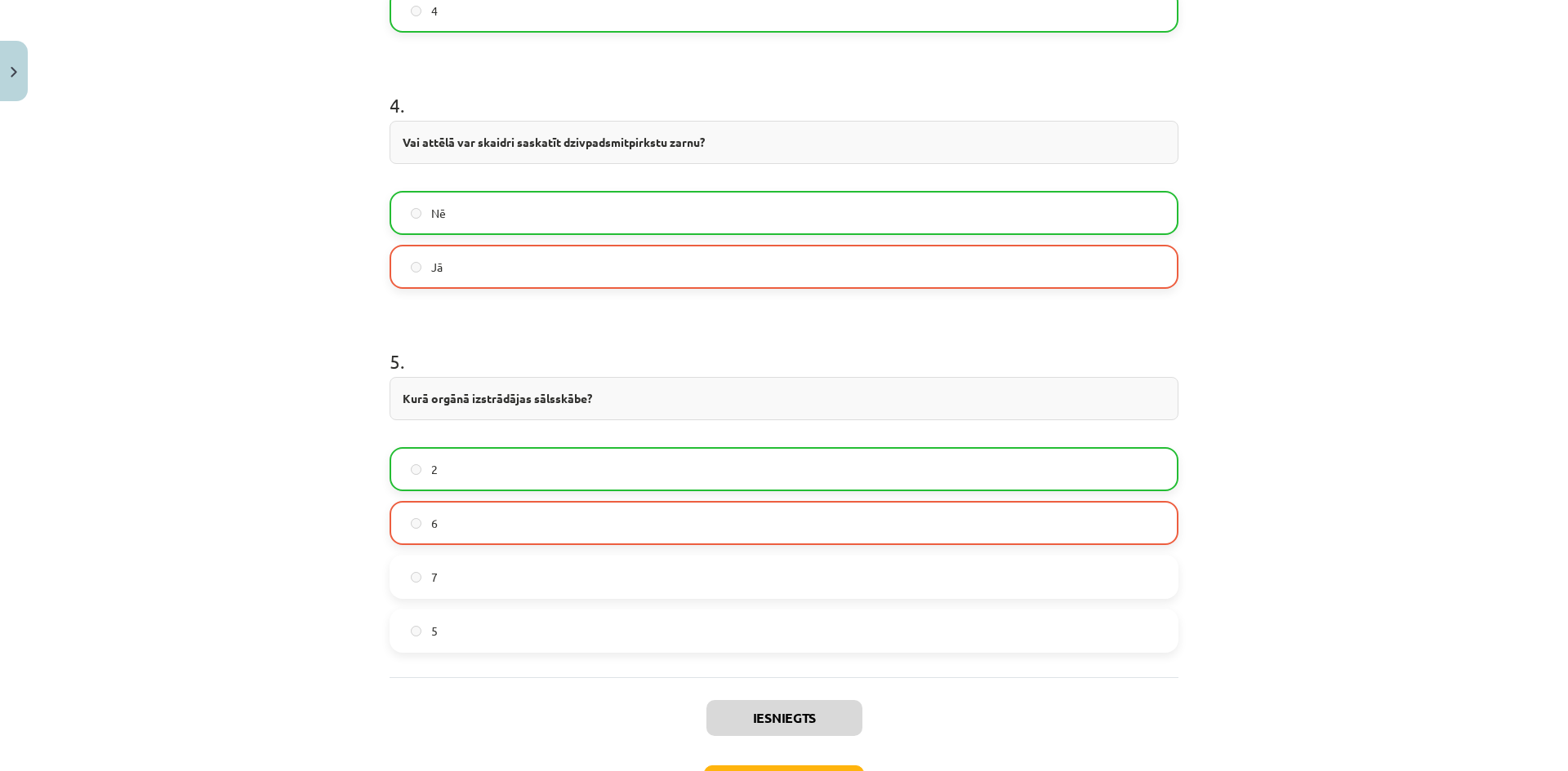
scroll to position [1765, 0]
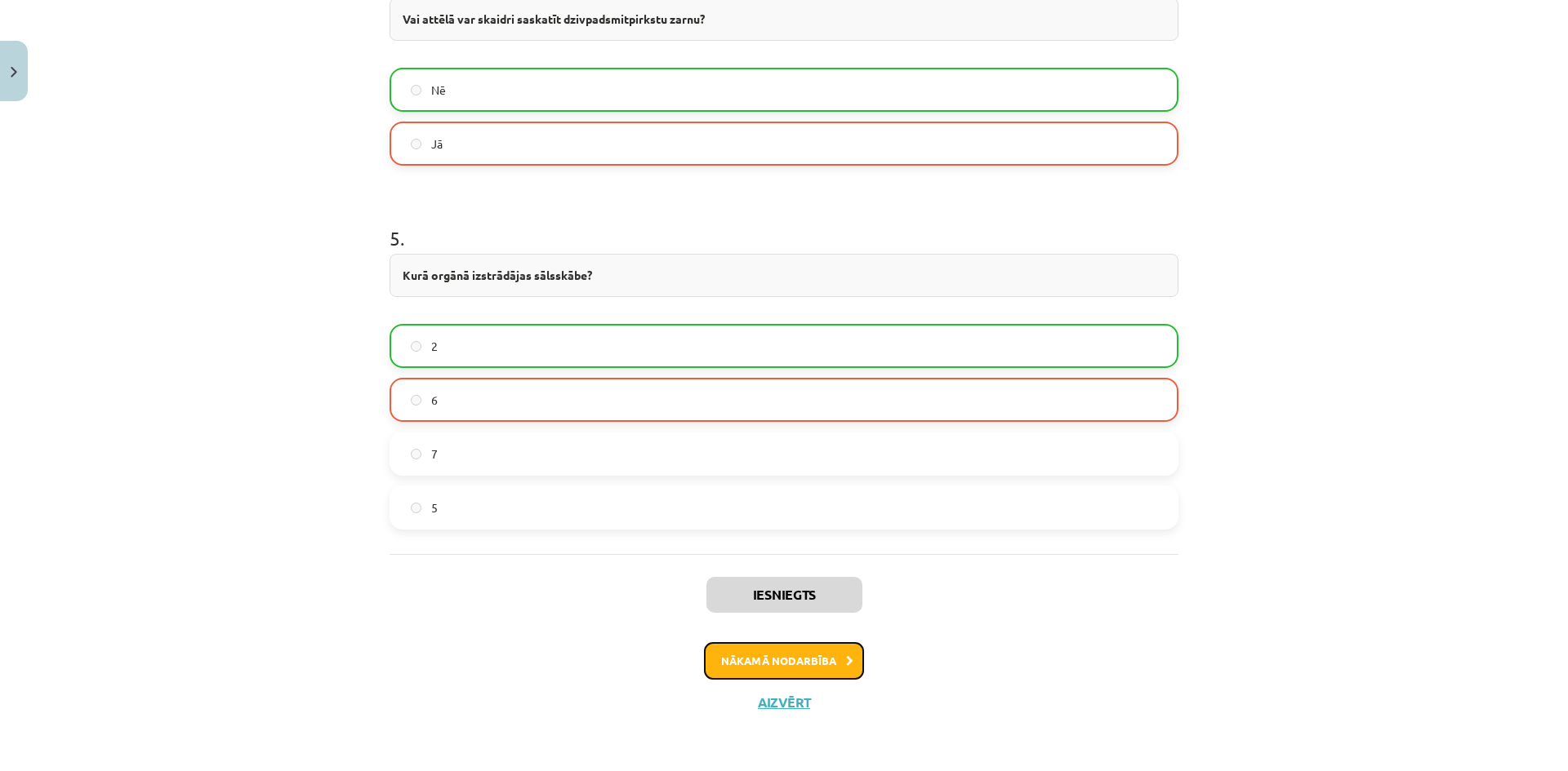
click at [774, 660] on button "Nākamā nodarbība" at bounding box center [784, 661] width 160 height 38
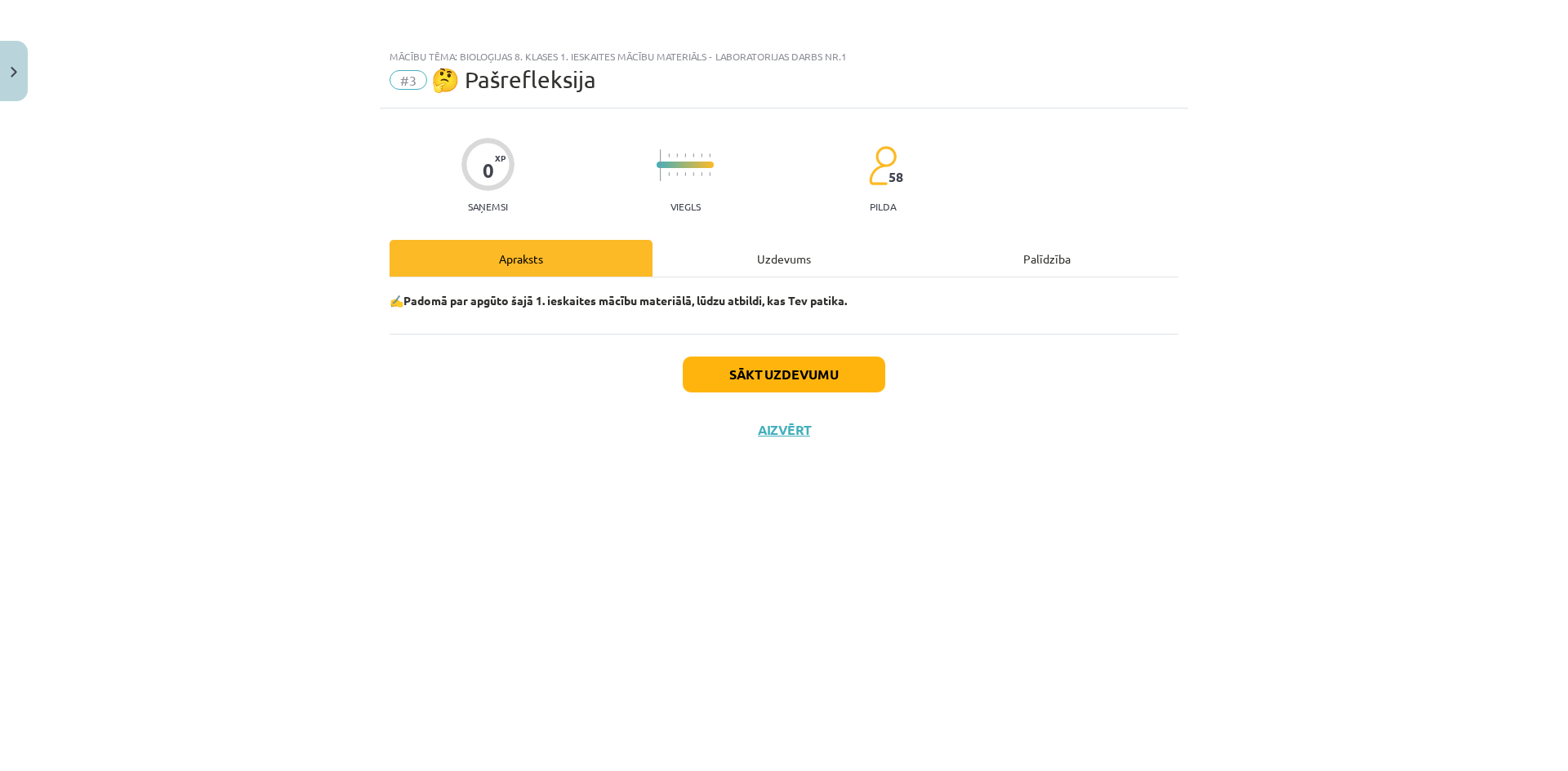
scroll to position [0, 0]
click at [754, 386] on button "Sākt uzdevumu" at bounding box center [784, 374] width 203 height 36
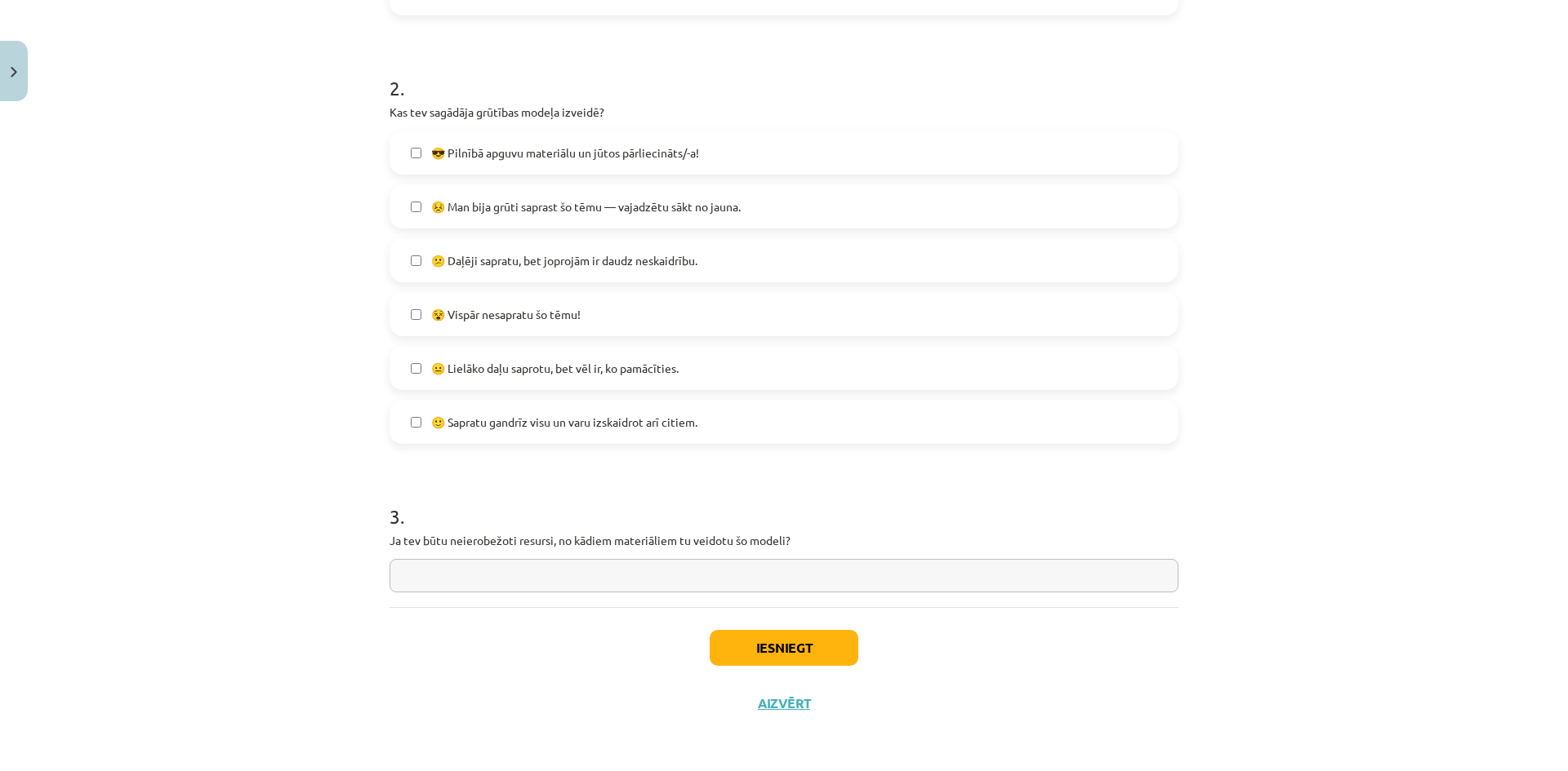
scroll to position [491, 0]
click at [745, 645] on button "Iesniegt" at bounding box center [784, 647] width 148 height 36
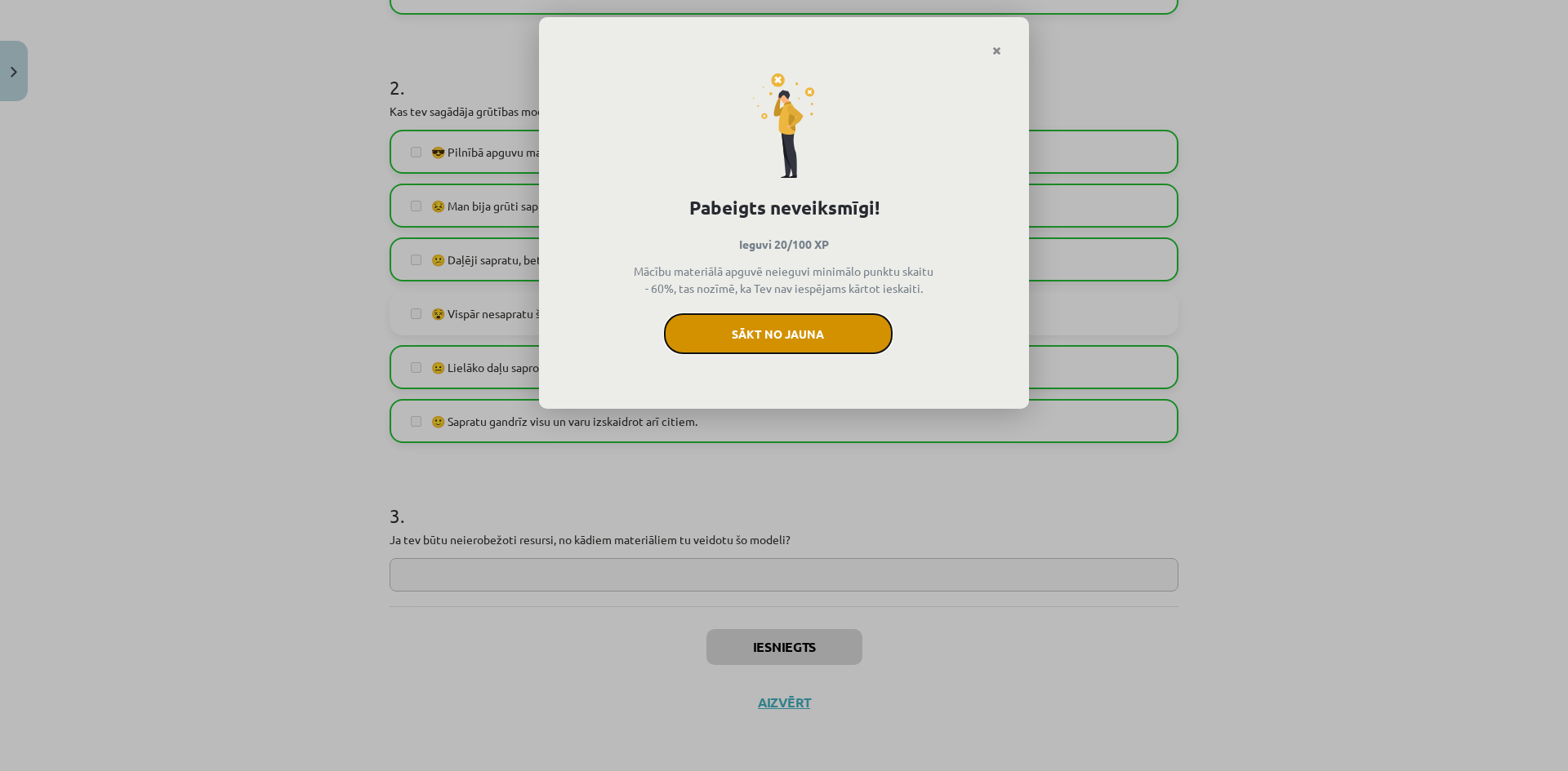
click at [791, 340] on button "Sākt no jauna" at bounding box center [778, 334] width 229 height 41
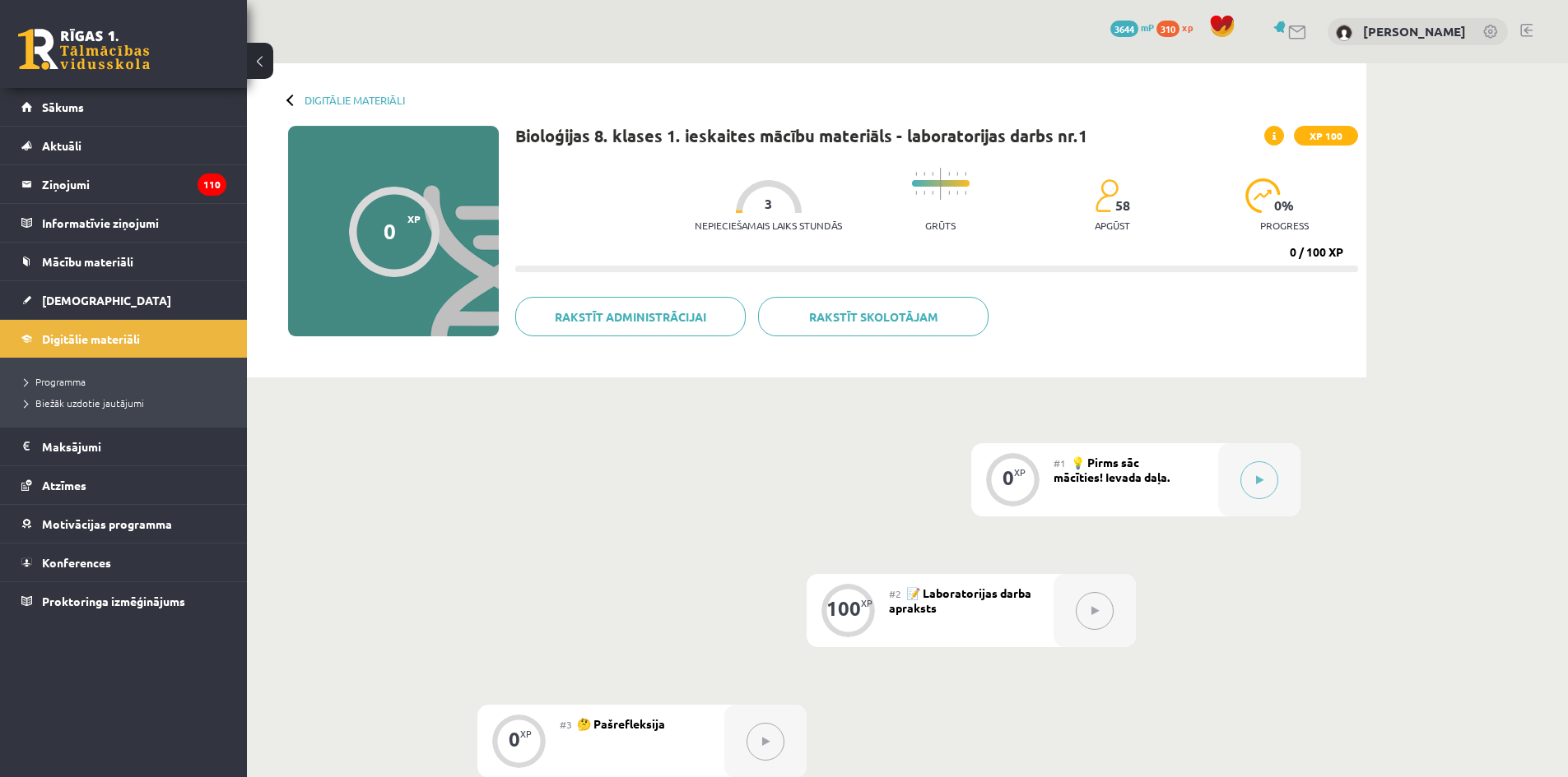
click at [1151, 601] on div "0 XP #1 💡 Pirms sāc mācīties! Ievada daļa. 100 XP #2 📝 Laboratorijas darba apra…" at bounding box center [807, 611] width 987 height 335
click at [1081, 603] on button at bounding box center [1094, 612] width 38 height 38
click at [1273, 492] on div at bounding box center [1259, 479] width 82 height 73
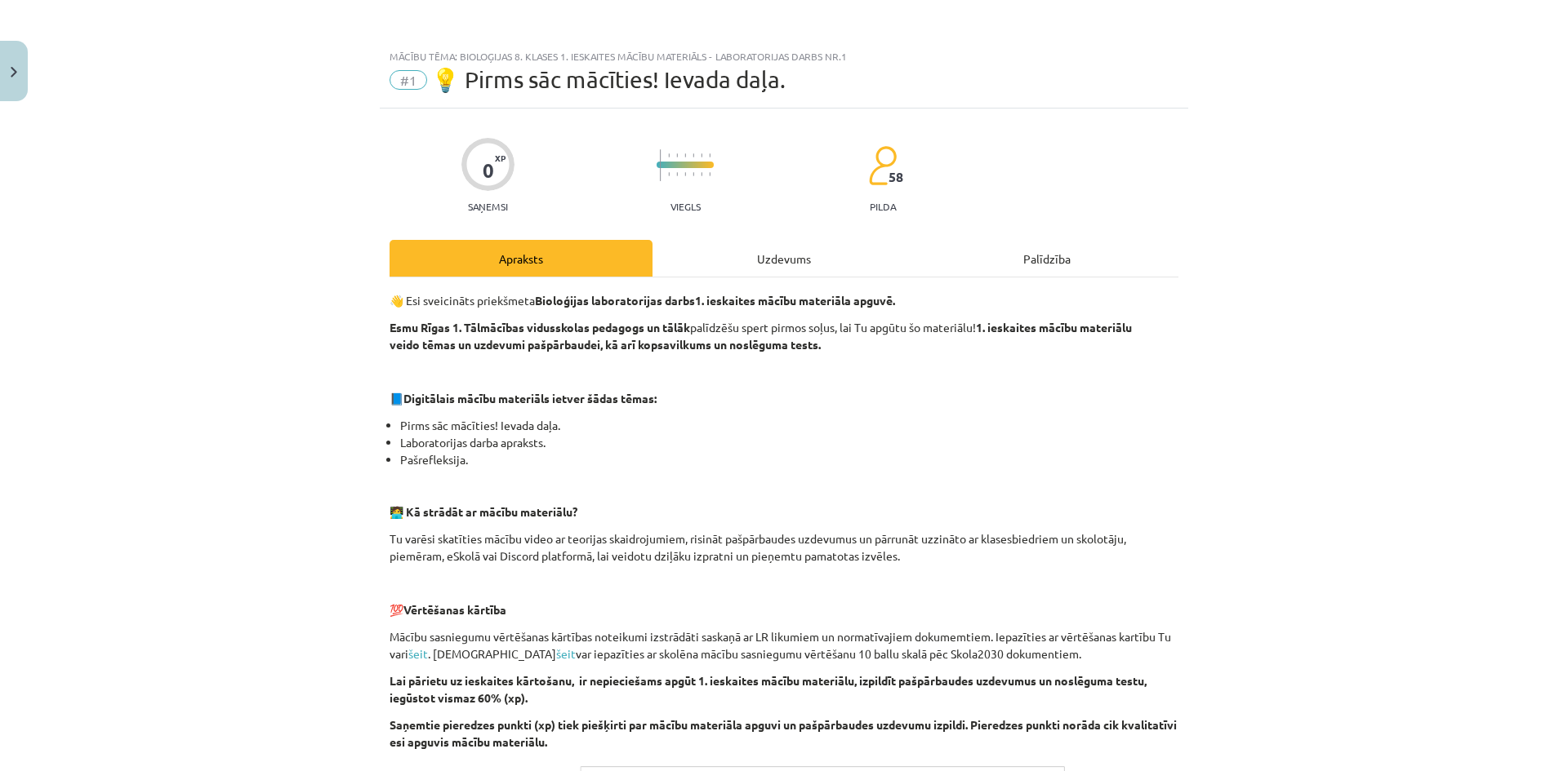
drag, startPoint x: 868, startPoint y: 255, endPoint x: 812, endPoint y: 267, distance: 57.3
click at [868, 255] on div "Uzdevums" at bounding box center [784, 258] width 263 height 37
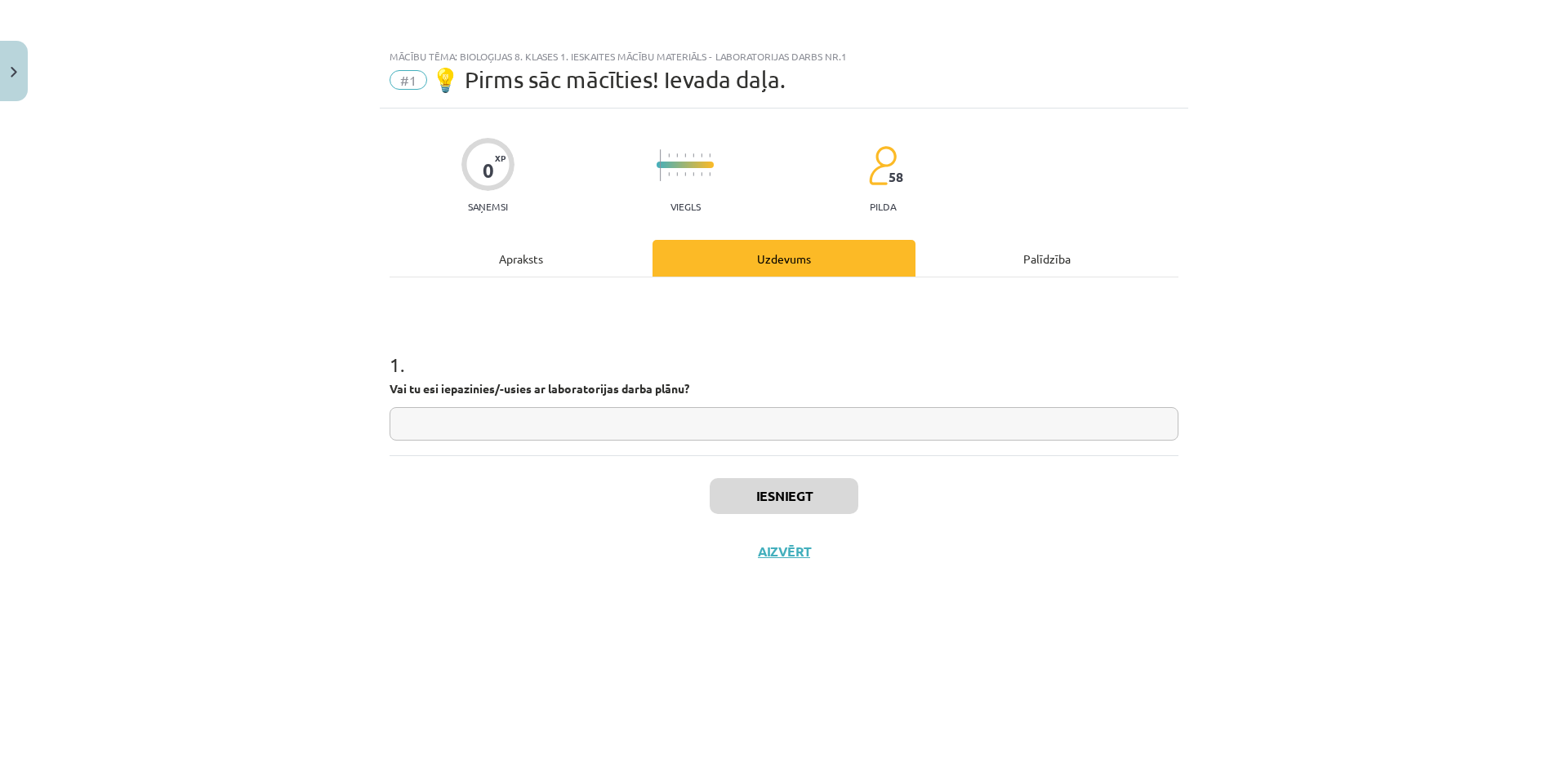
click at [548, 422] on input "text" at bounding box center [784, 424] width 789 height 34
type input "**"
click at [746, 487] on button "Iesniegt" at bounding box center [784, 496] width 148 height 36
click at [741, 546] on button "Nākamā nodarbība" at bounding box center [784, 563] width 160 height 38
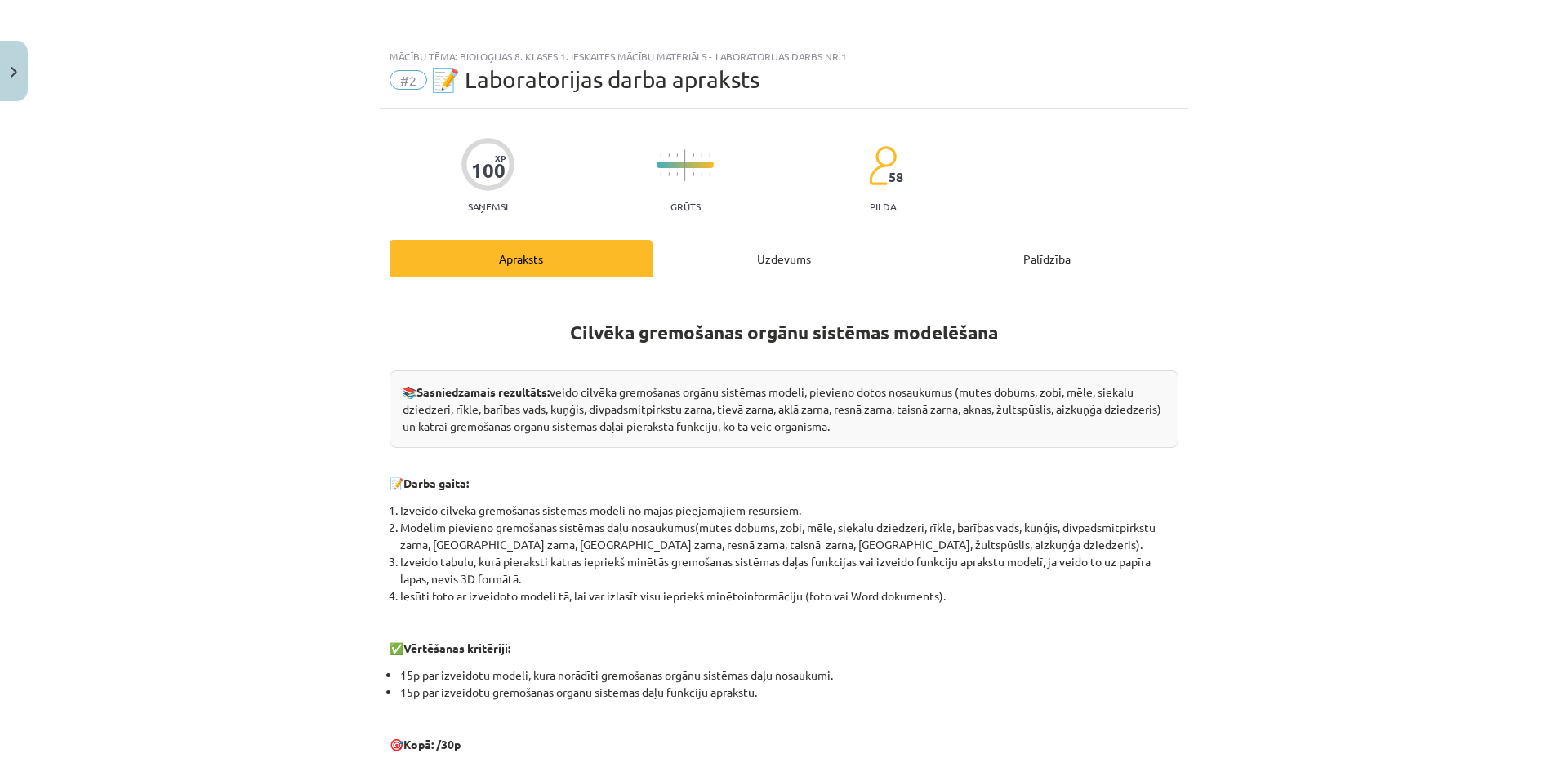
click at [787, 269] on div "Uzdevums" at bounding box center [784, 258] width 263 height 37
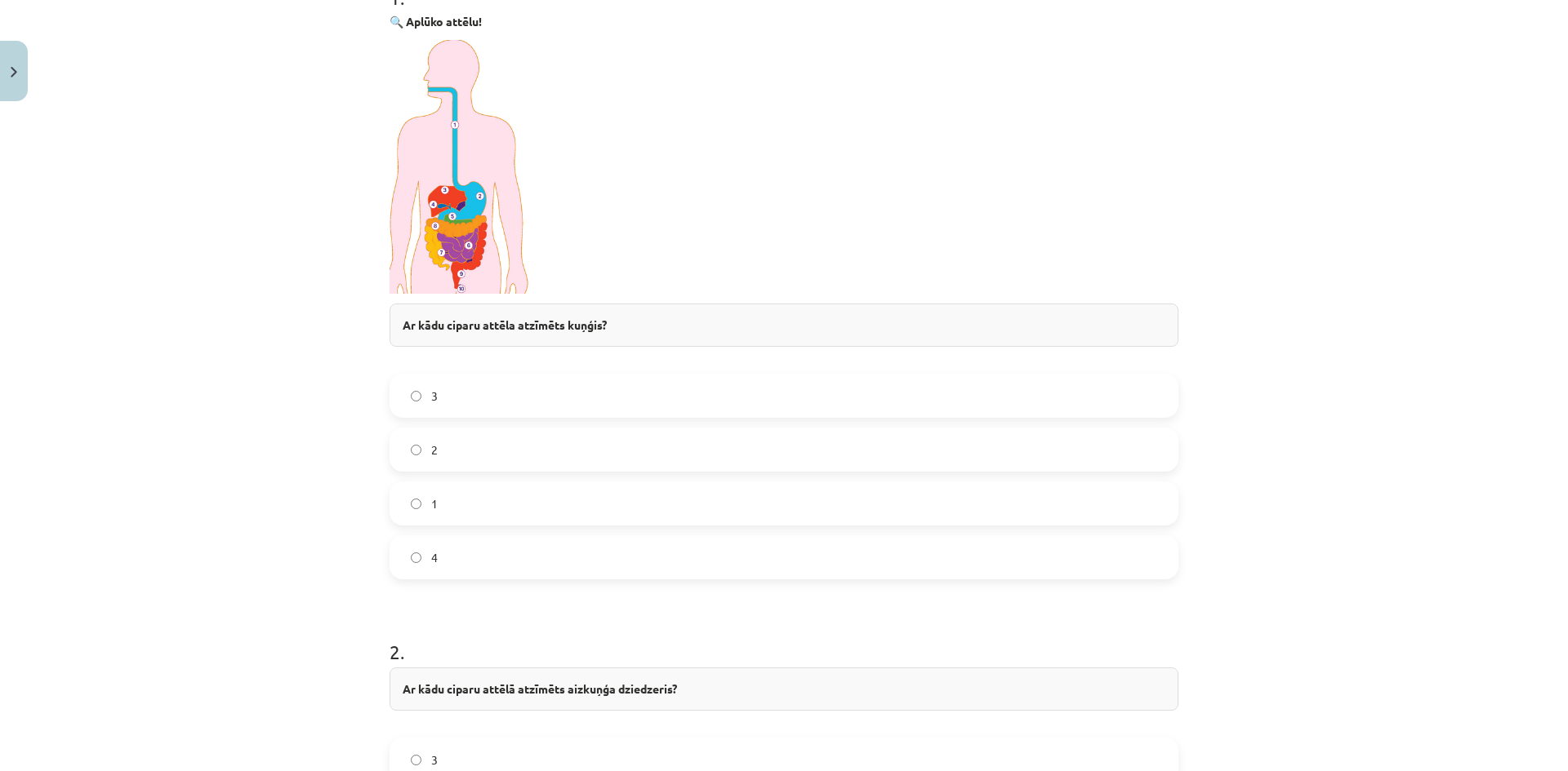
click at [510, 446] on label "2" at bounding box center [784, 450] width 785 height 41
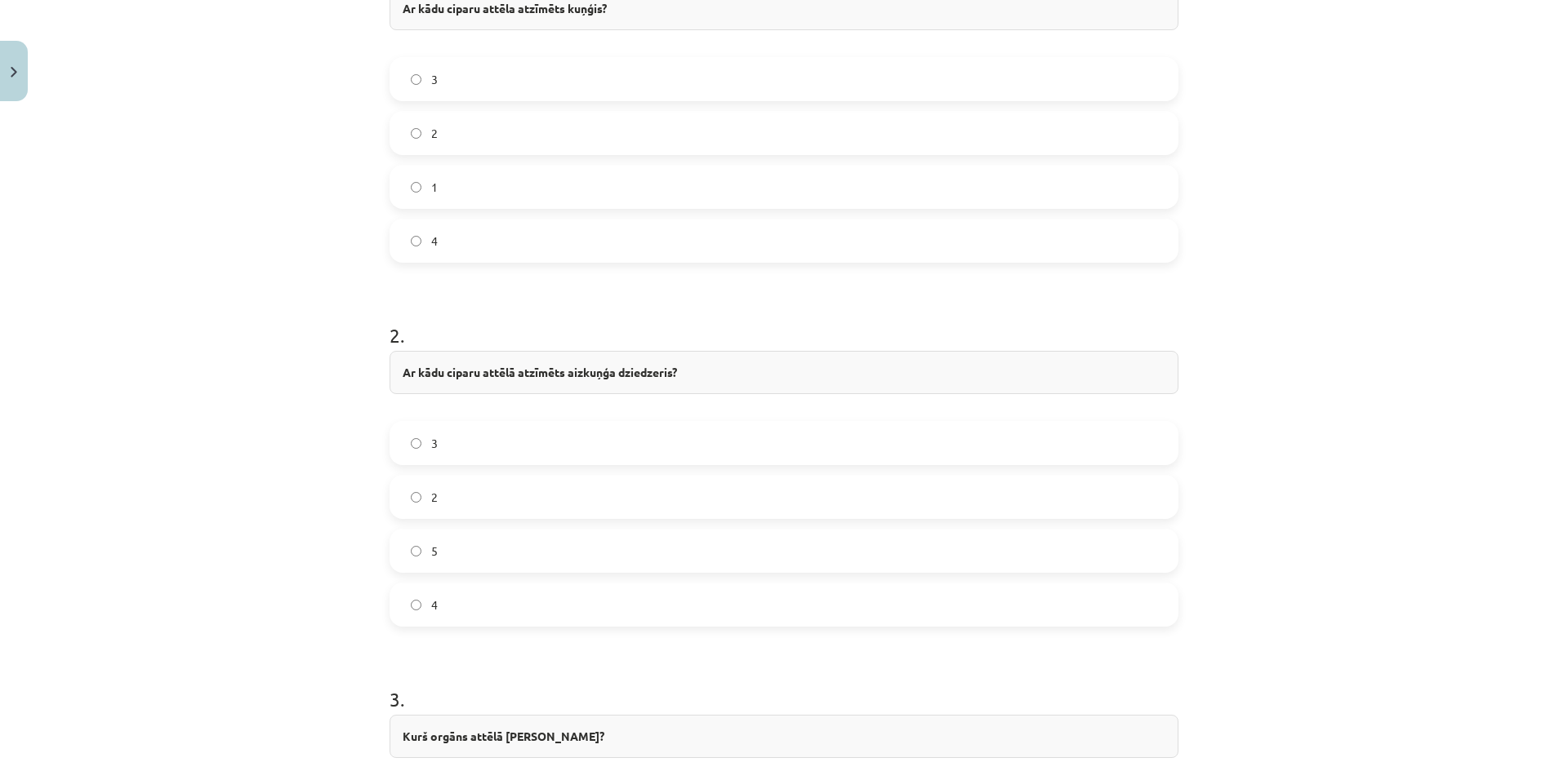
scroll to position [694, 0]
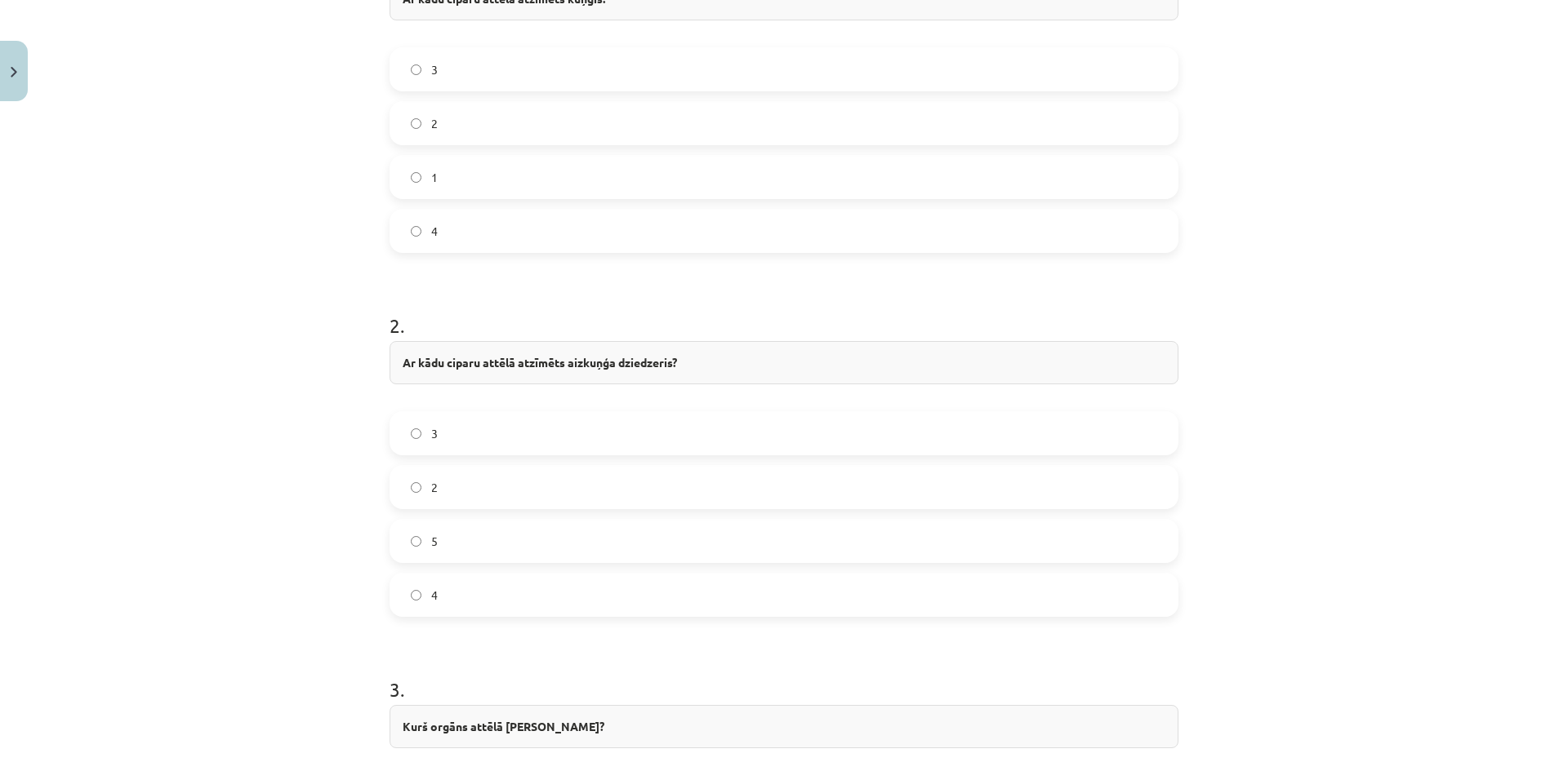
click at [519, 528] on label "5" at bounding box center [784, 541] width 785 height 41
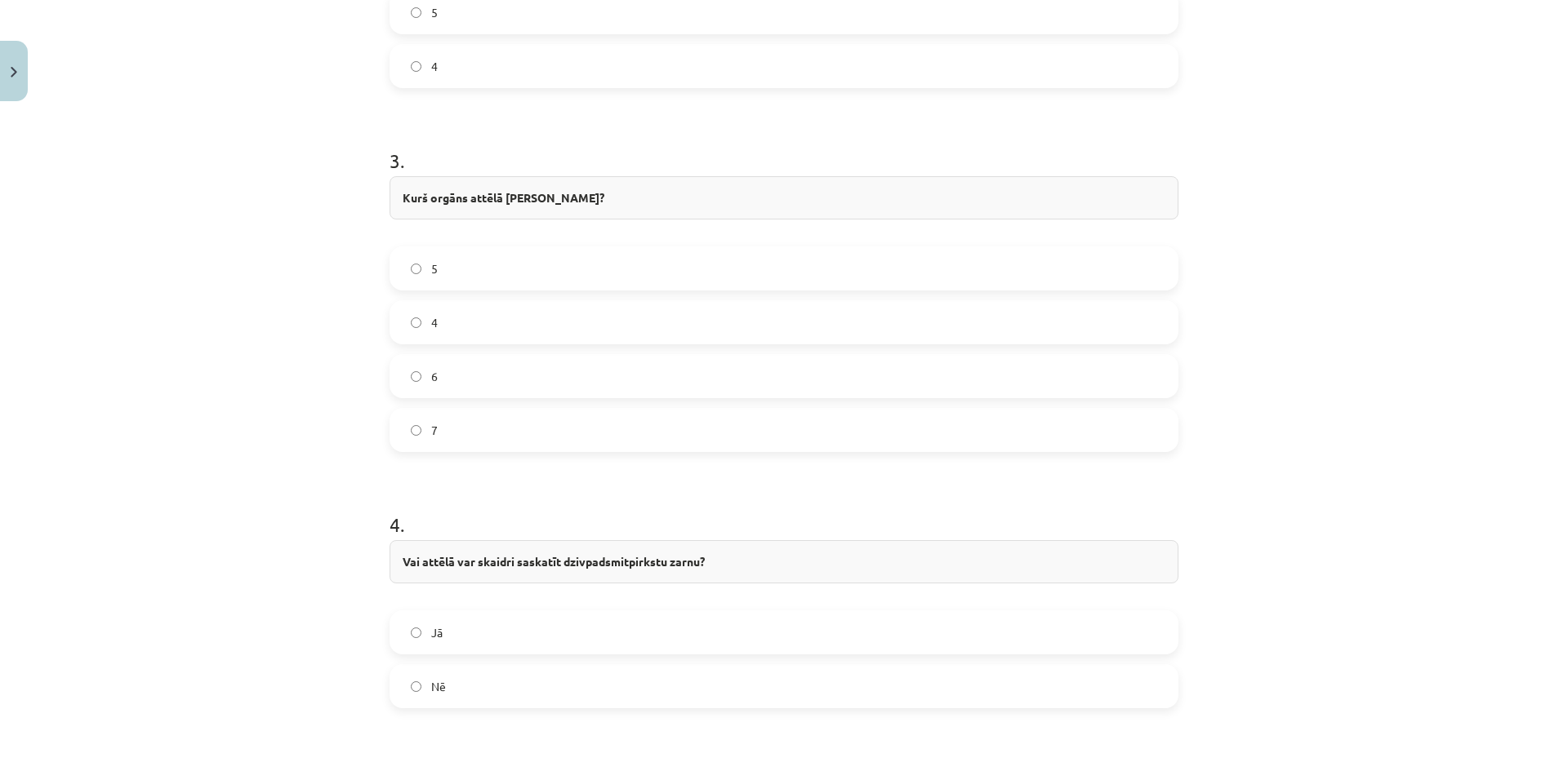
scroll to position [1265, 0]
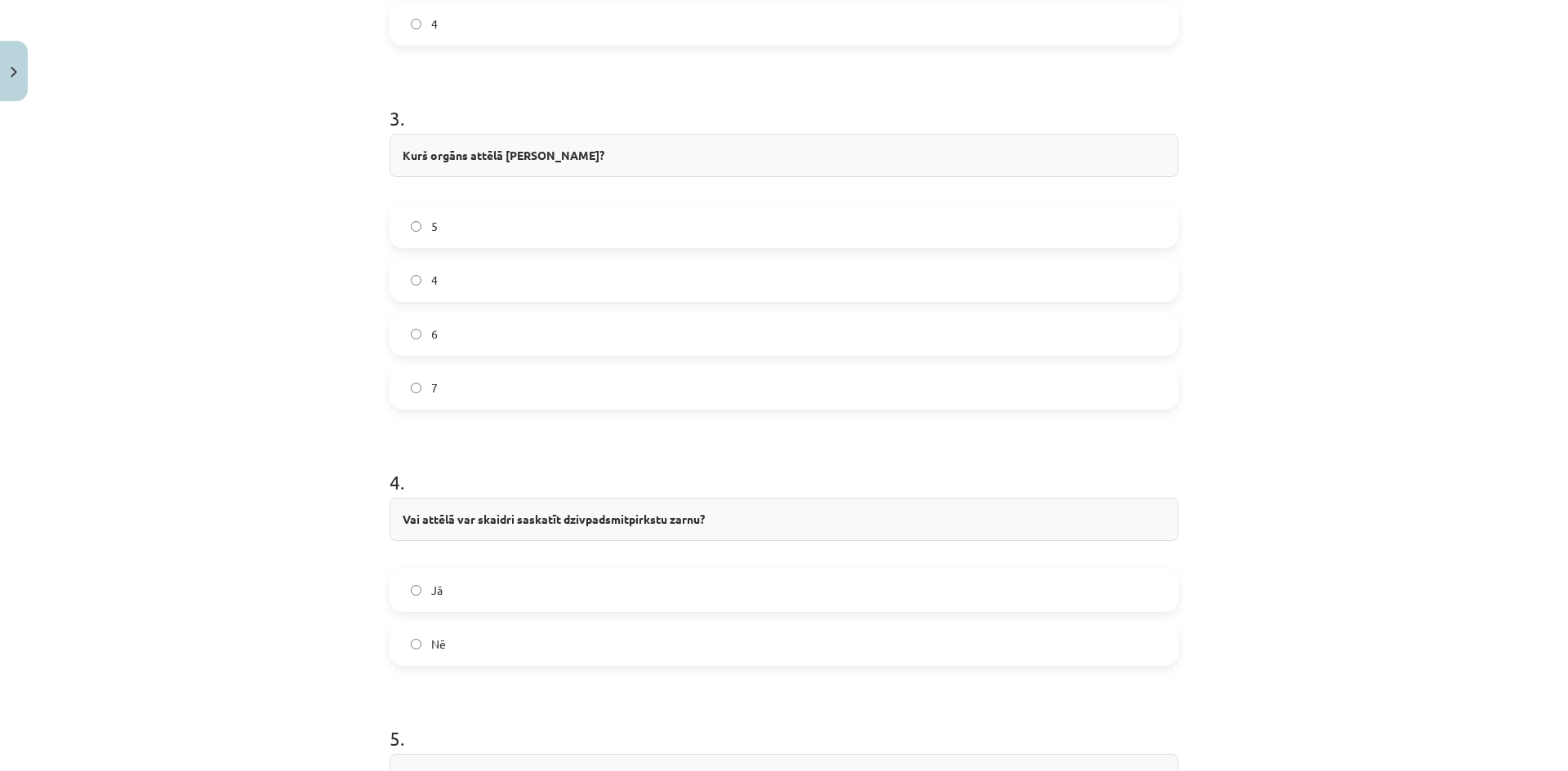
click at [483, 386] on label "7" at bounding box center [784, 388] width 785 height 41
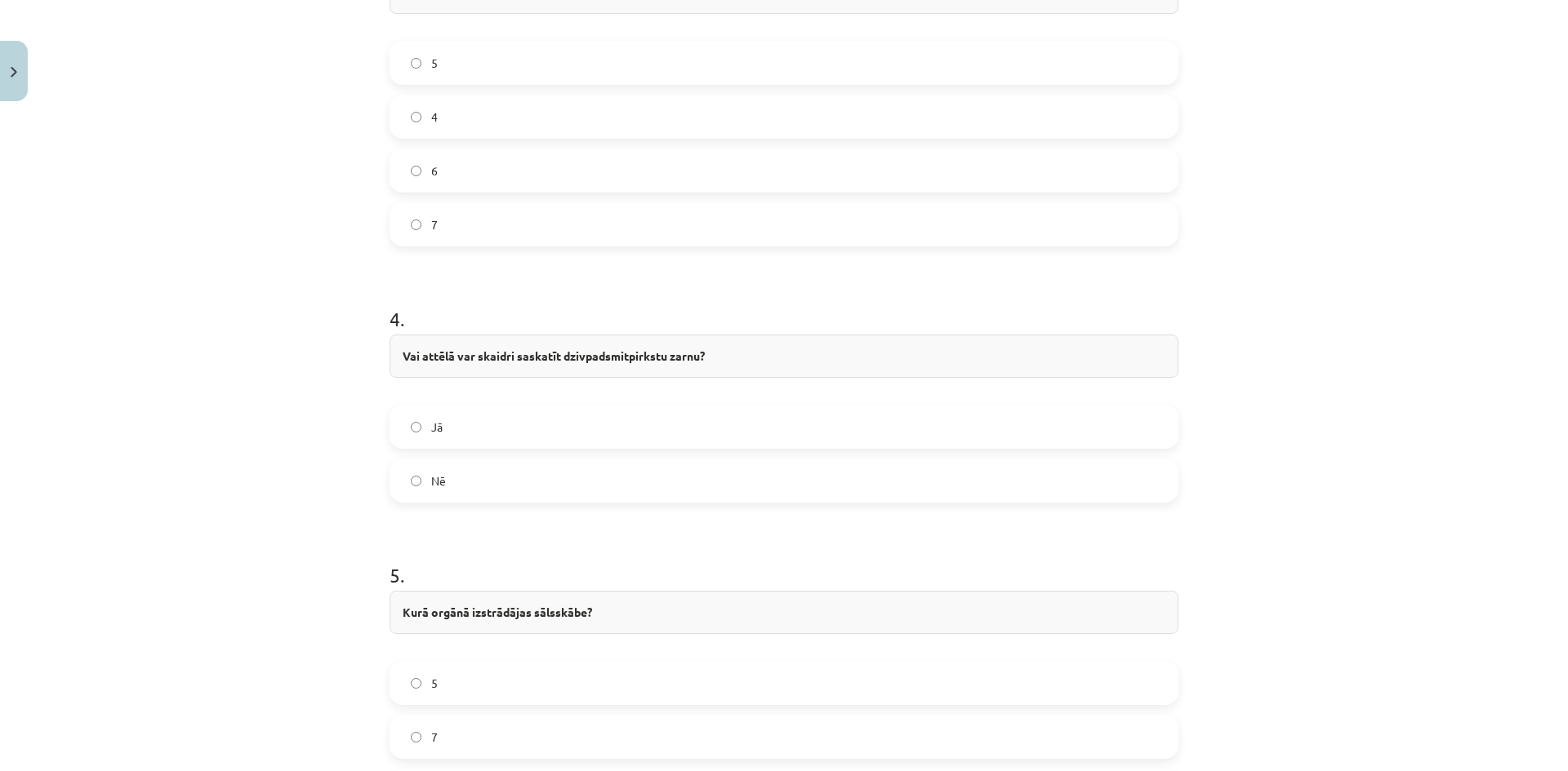
click at [472, 492] on label "Nē" at bounding box center [784, 481] width 785 height 41
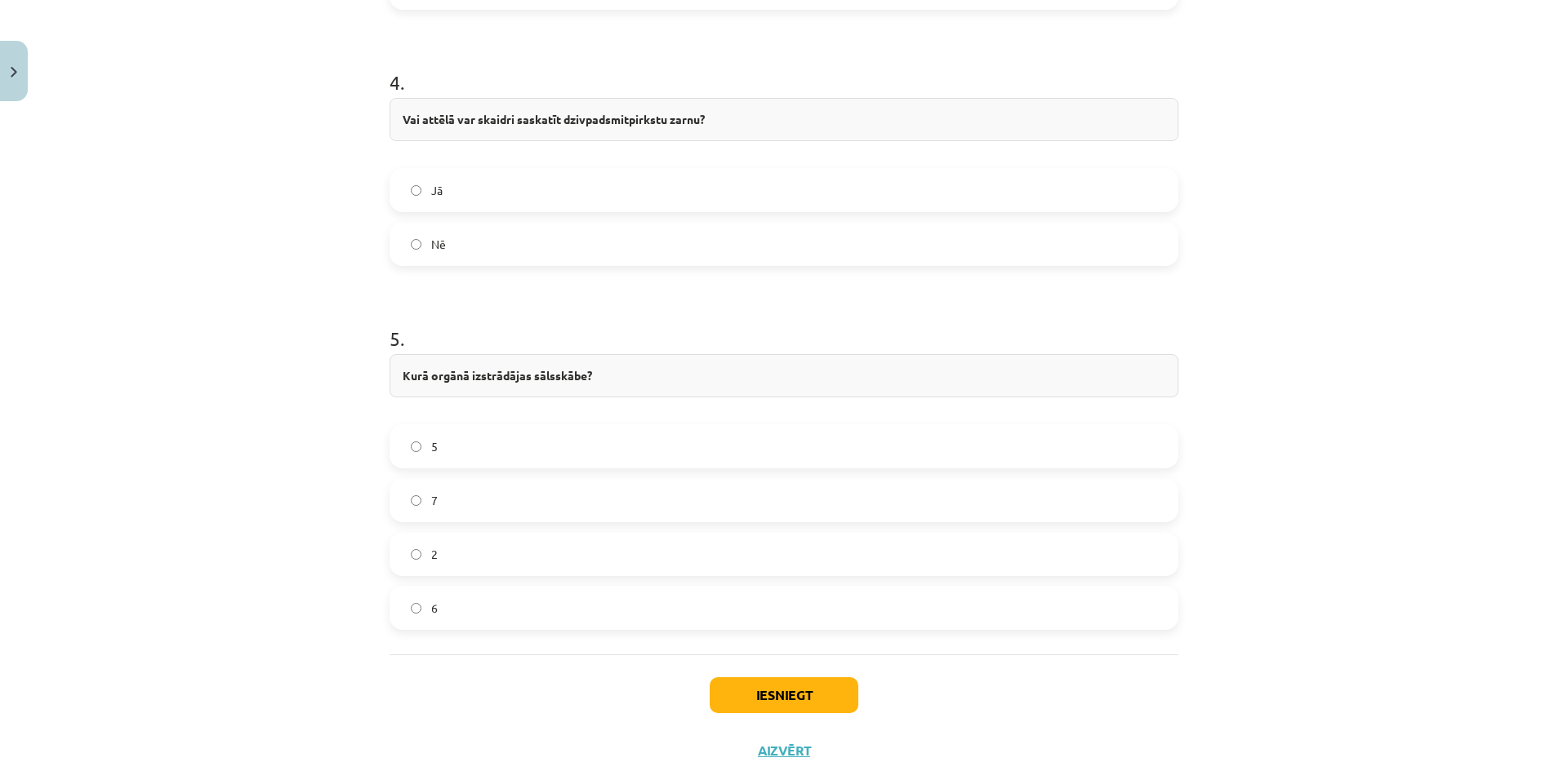
scroll to position [1673, 0]
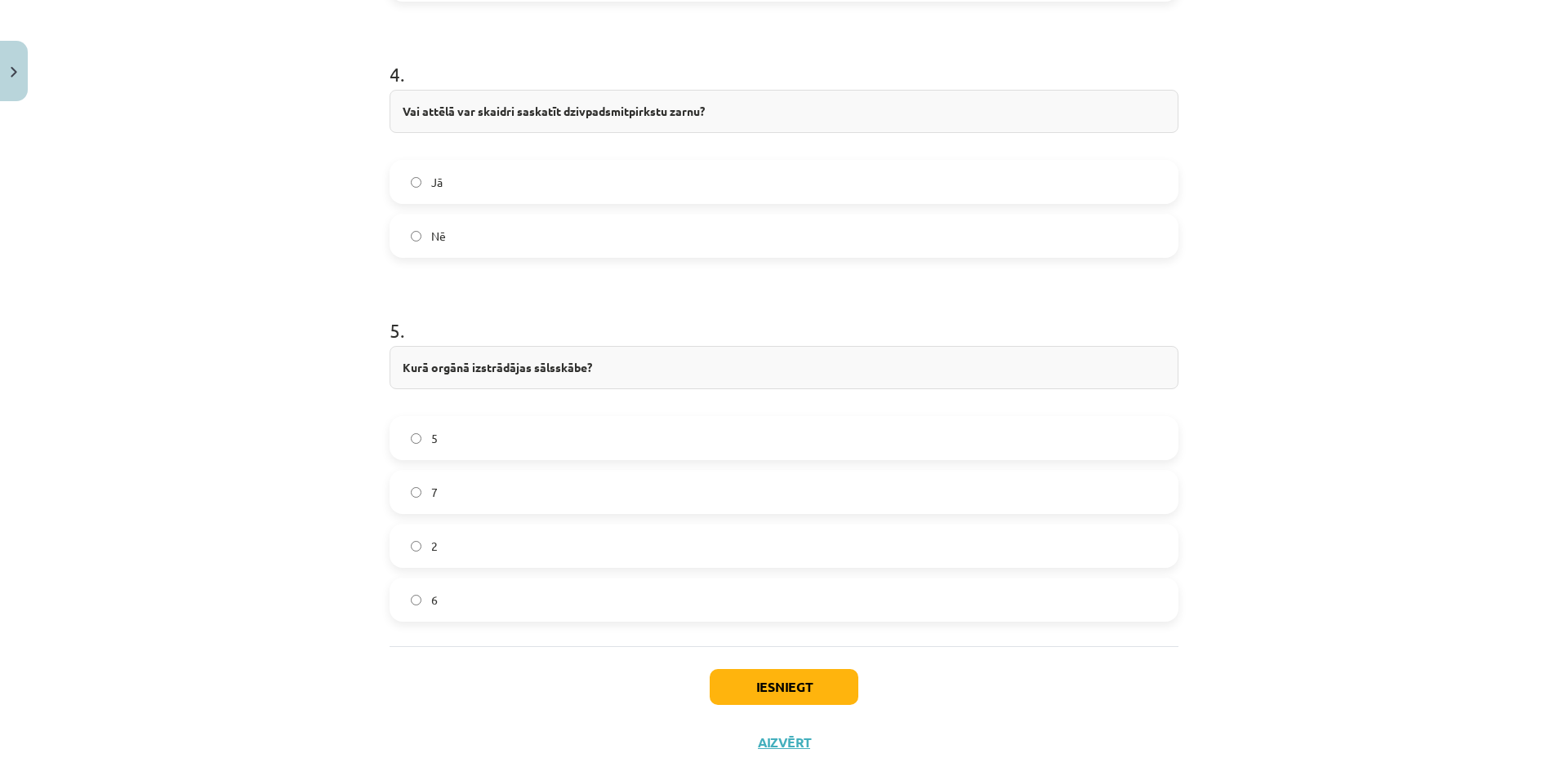
click at [488, 603] on label "6" at bounding box center [784, 600] width 785 height 41
click at [742, 688] on button "Iesniegt" at bounding box center [784, 688] width 148 height 36
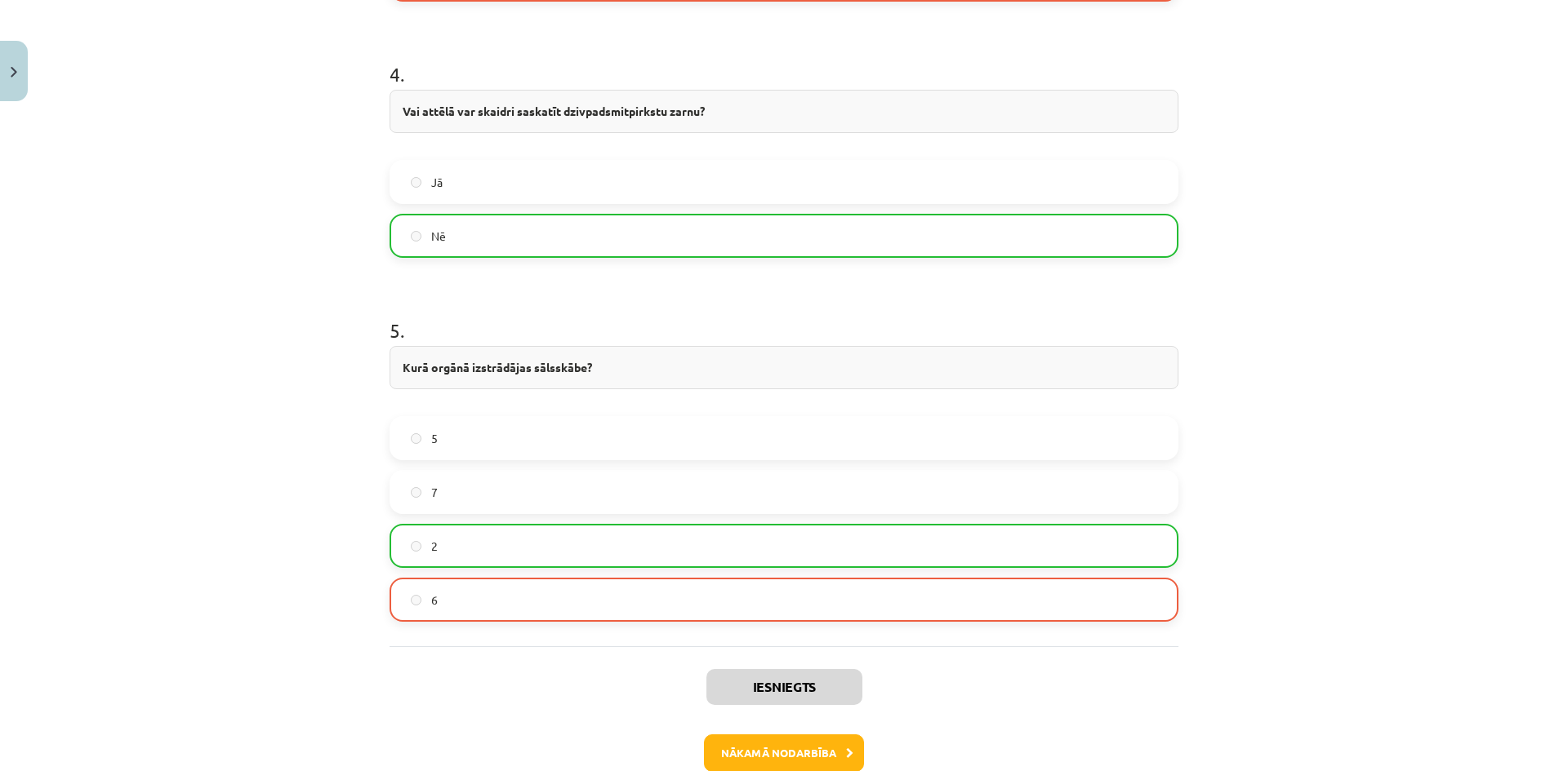
scroll to position [1765, 0]
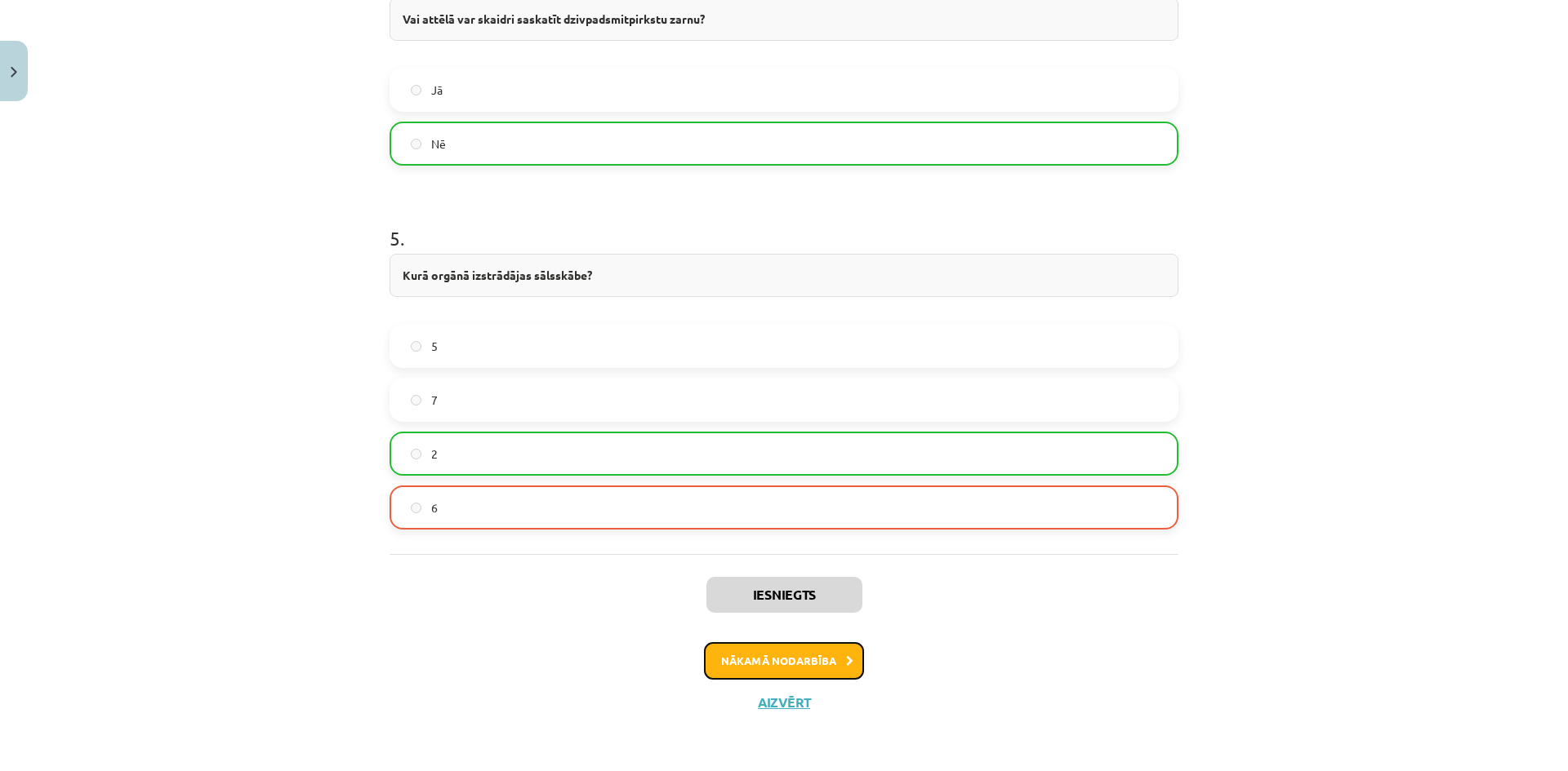
click at [831, 652] on button "Nākamā nodarbība" at bounding box center [784, 661] width 160 height 38
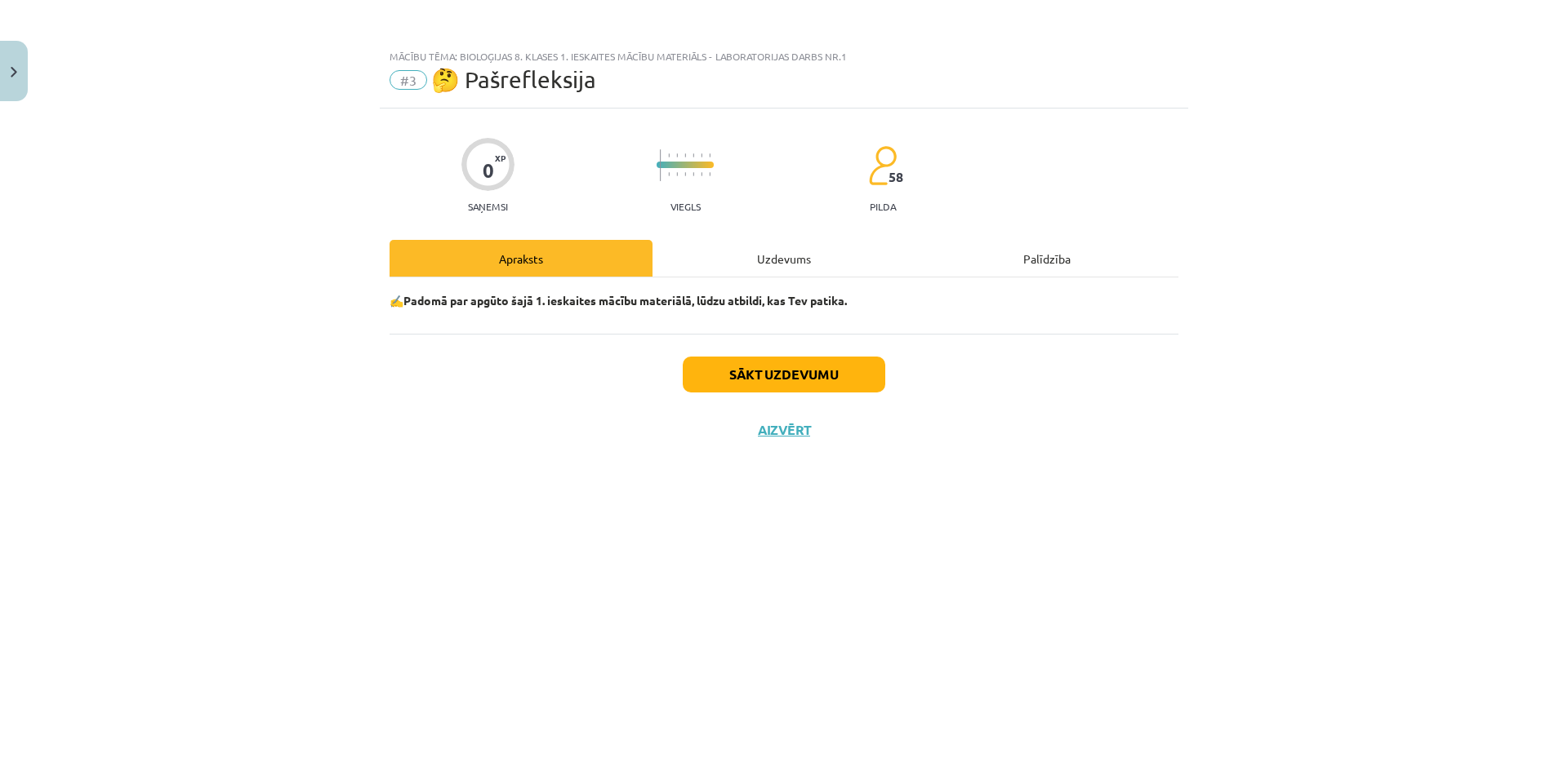
scroll to position [0, 0]
click at [746, 367] on button "Sākt uzdevumu" at bounding box center [784, 374] width 203 height 36
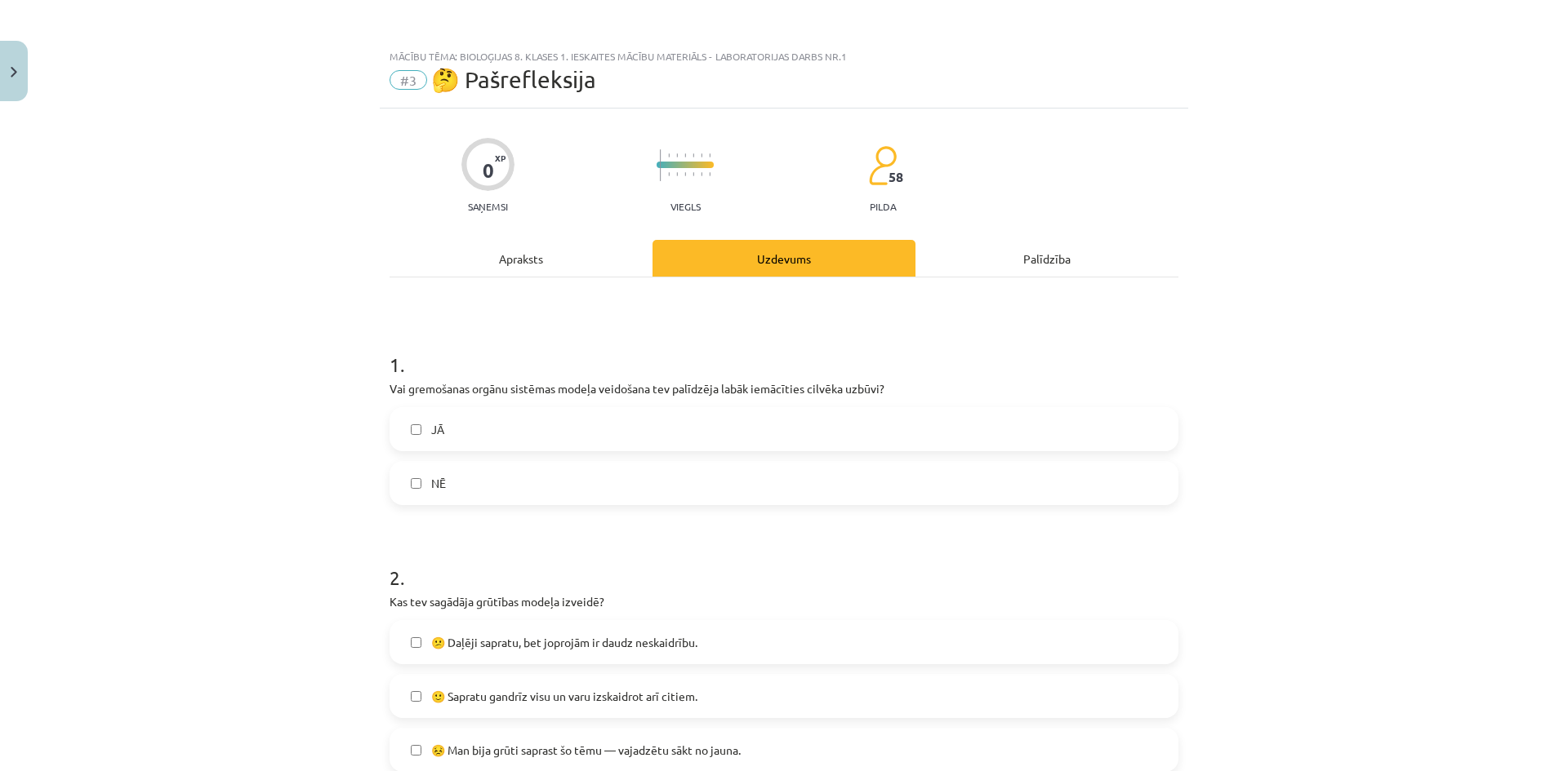
click at [534, 491] on label "NĒ" at bounding box center [784, 483] width 785 height 41
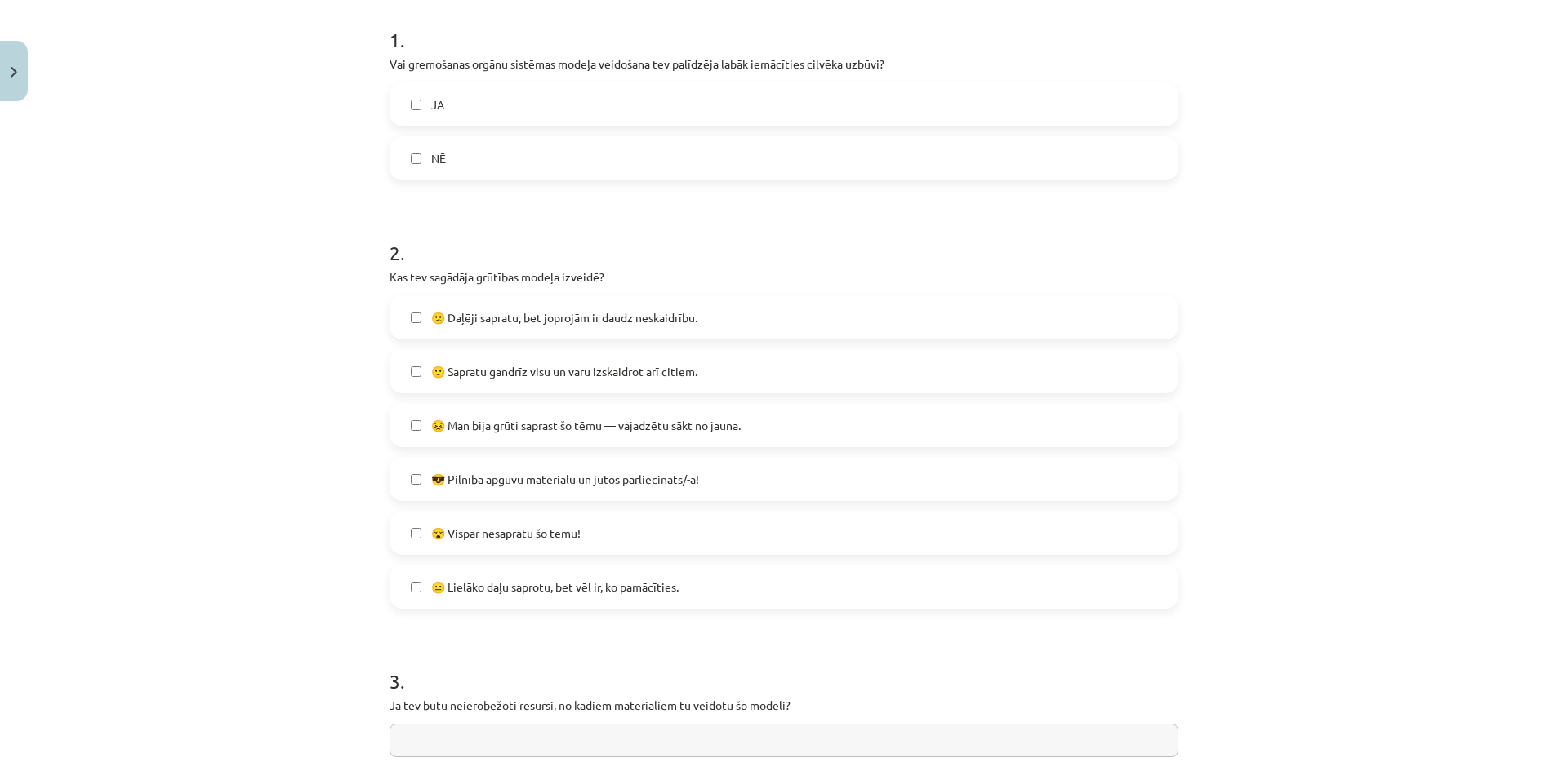
scroll to position [326, 0]
click at [587, 322] on span "😕 Daļēji sapratu, bet joprojām ir daudz neskaidrību." at bounding box center [564, 316] width 266 height 17
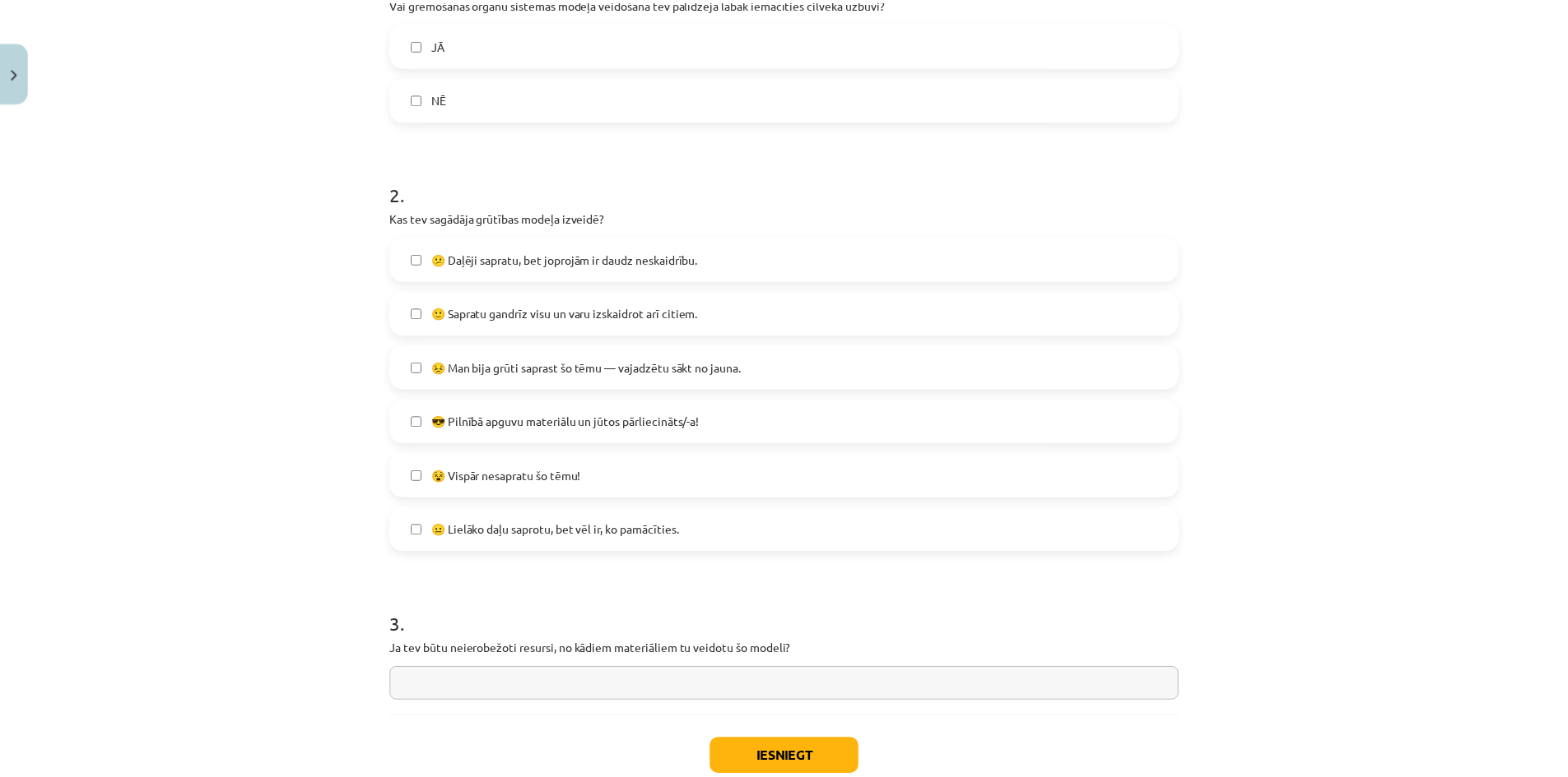
scroll to position [494, 0]
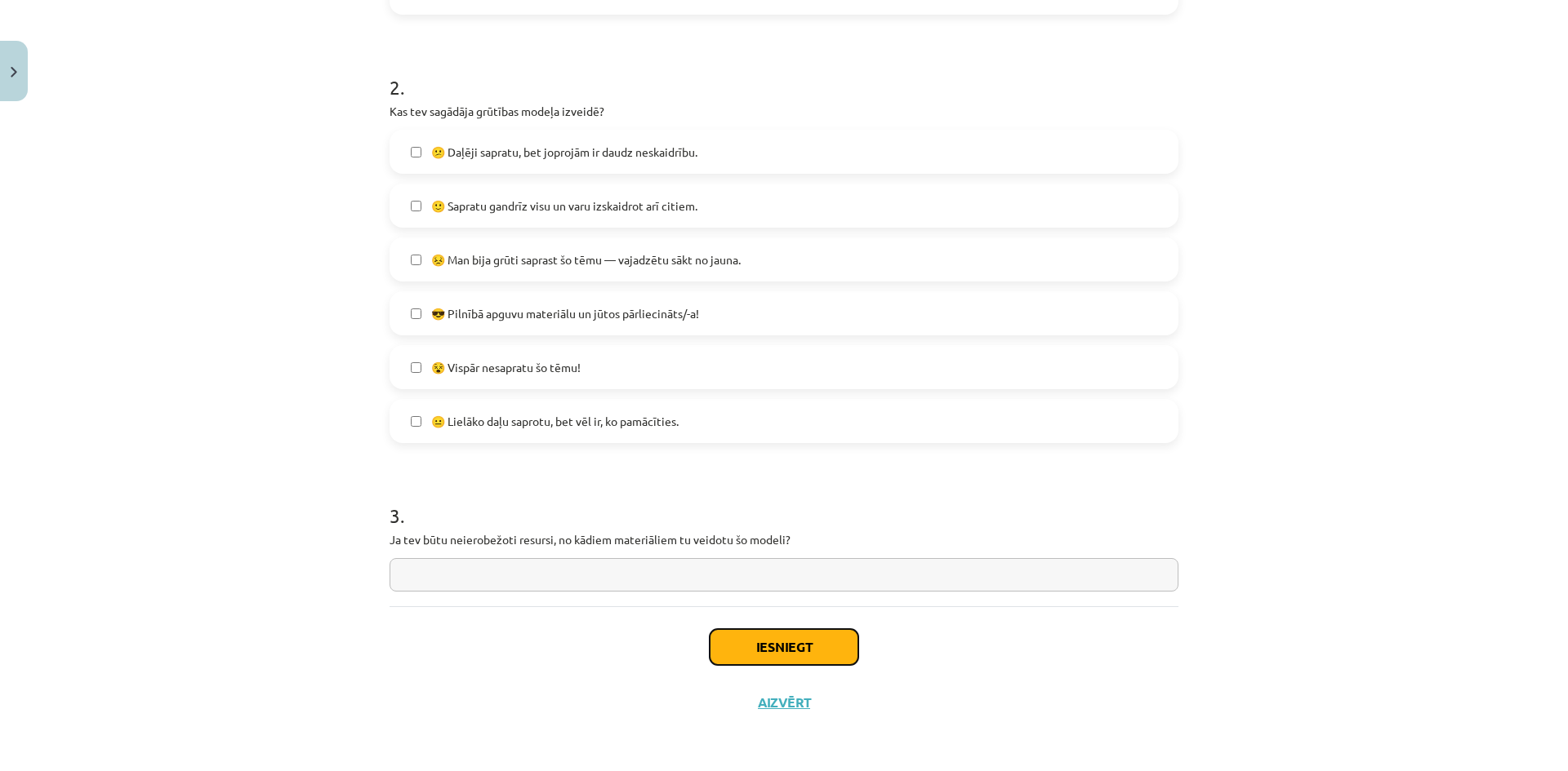
click at [749, 646] on button "Iesniegt" at bounding box center [784, 647] width 148 height 36
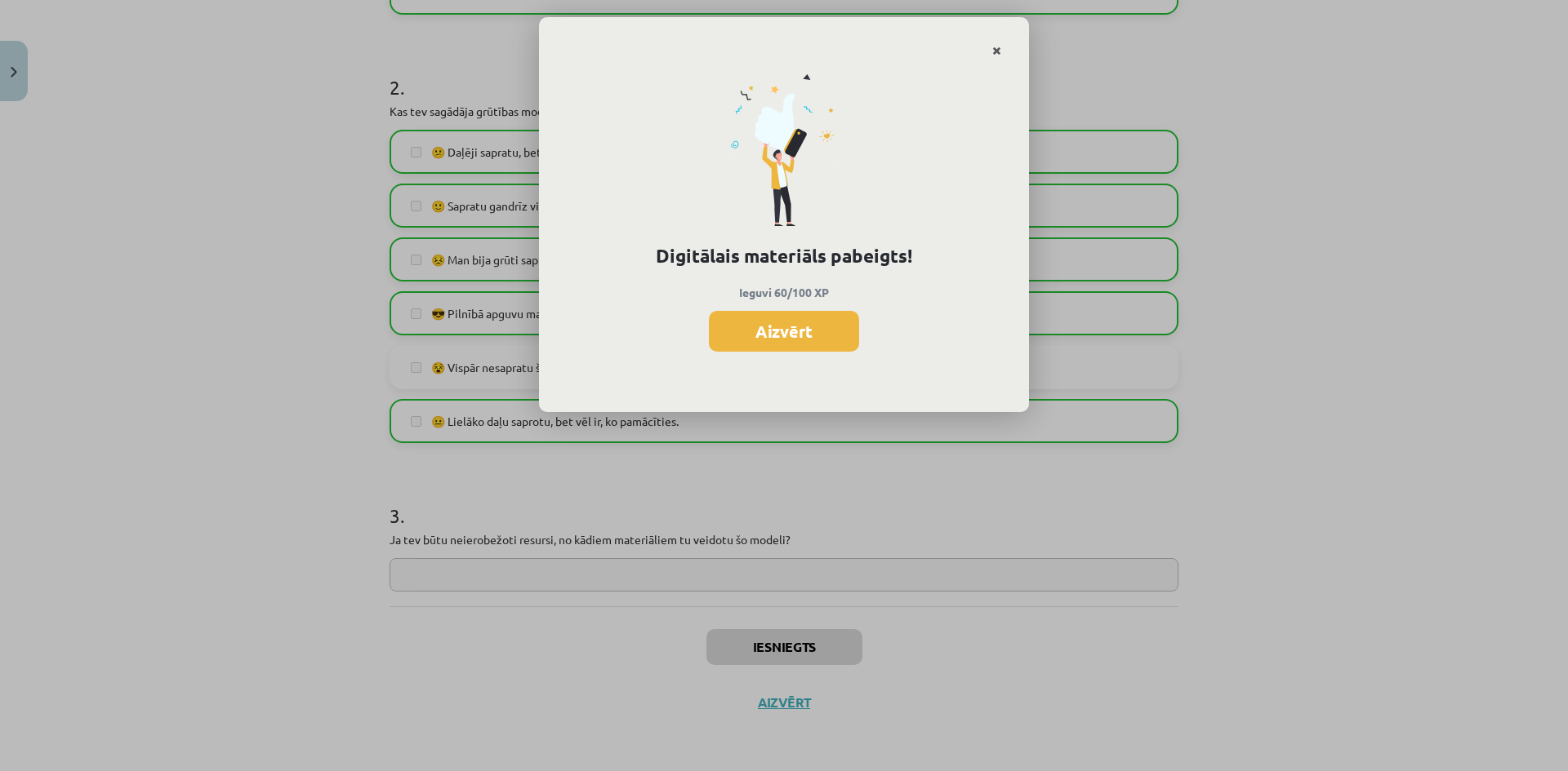
click at [1003, 51] on link "Close" at bounding box center [997, 51] width 28 height 32
